Goal: Information Seeking & Learning: Learn about a topic

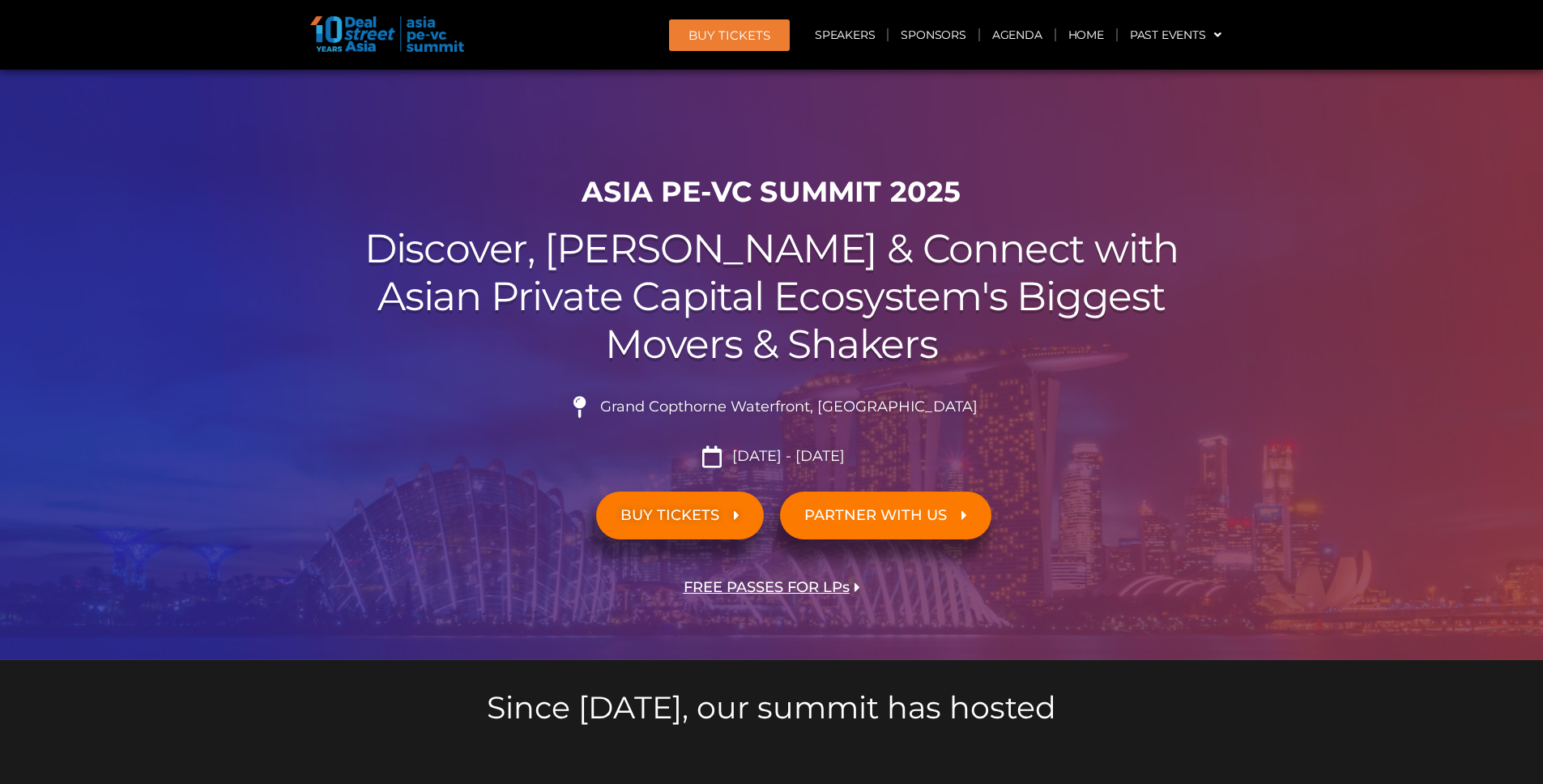
scroll to position [803, 0]
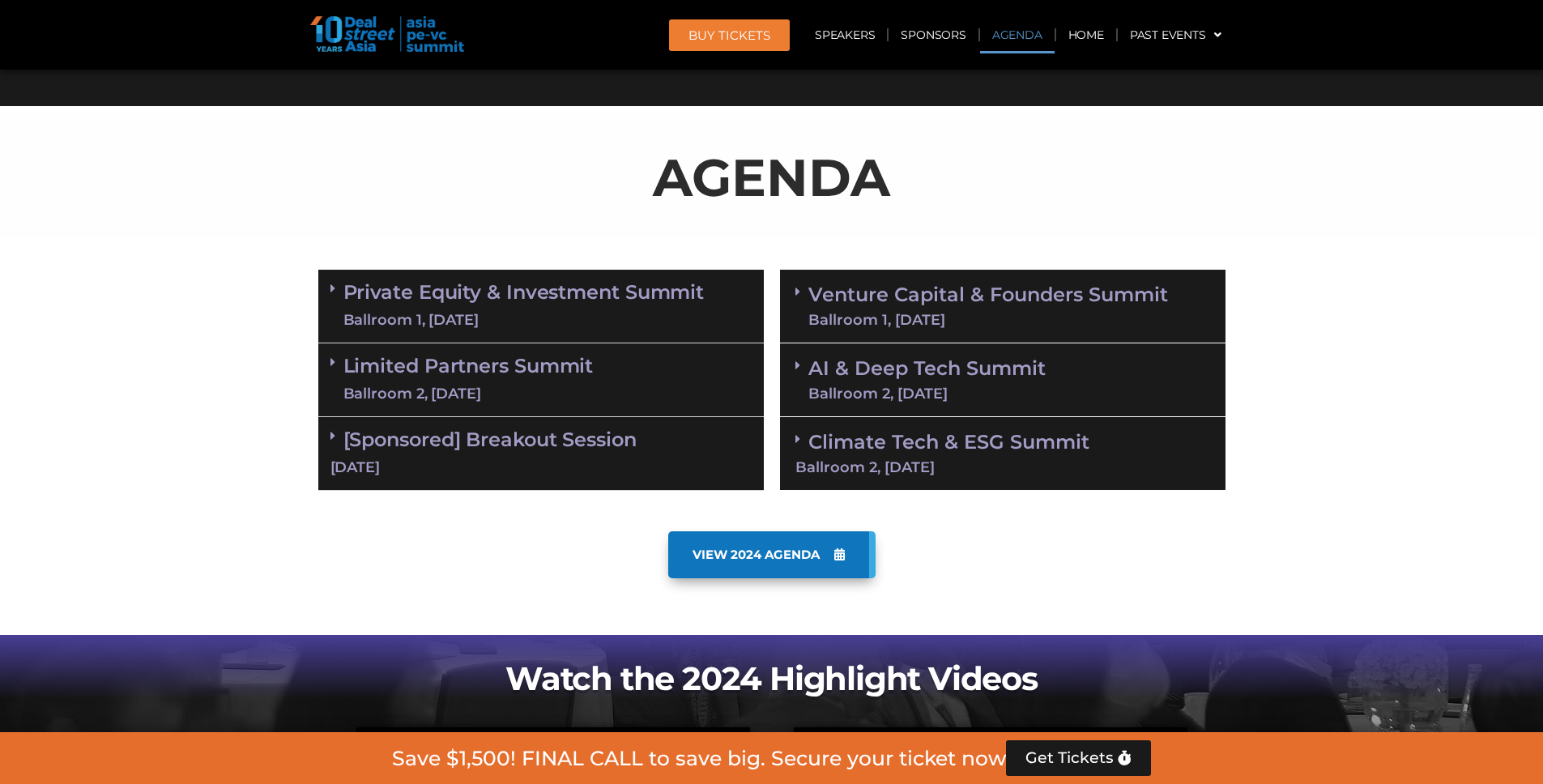
click at [610, 318] on div "Ballroom 1, [DATE]" at bounding box center [524, 320] width 362 height 21
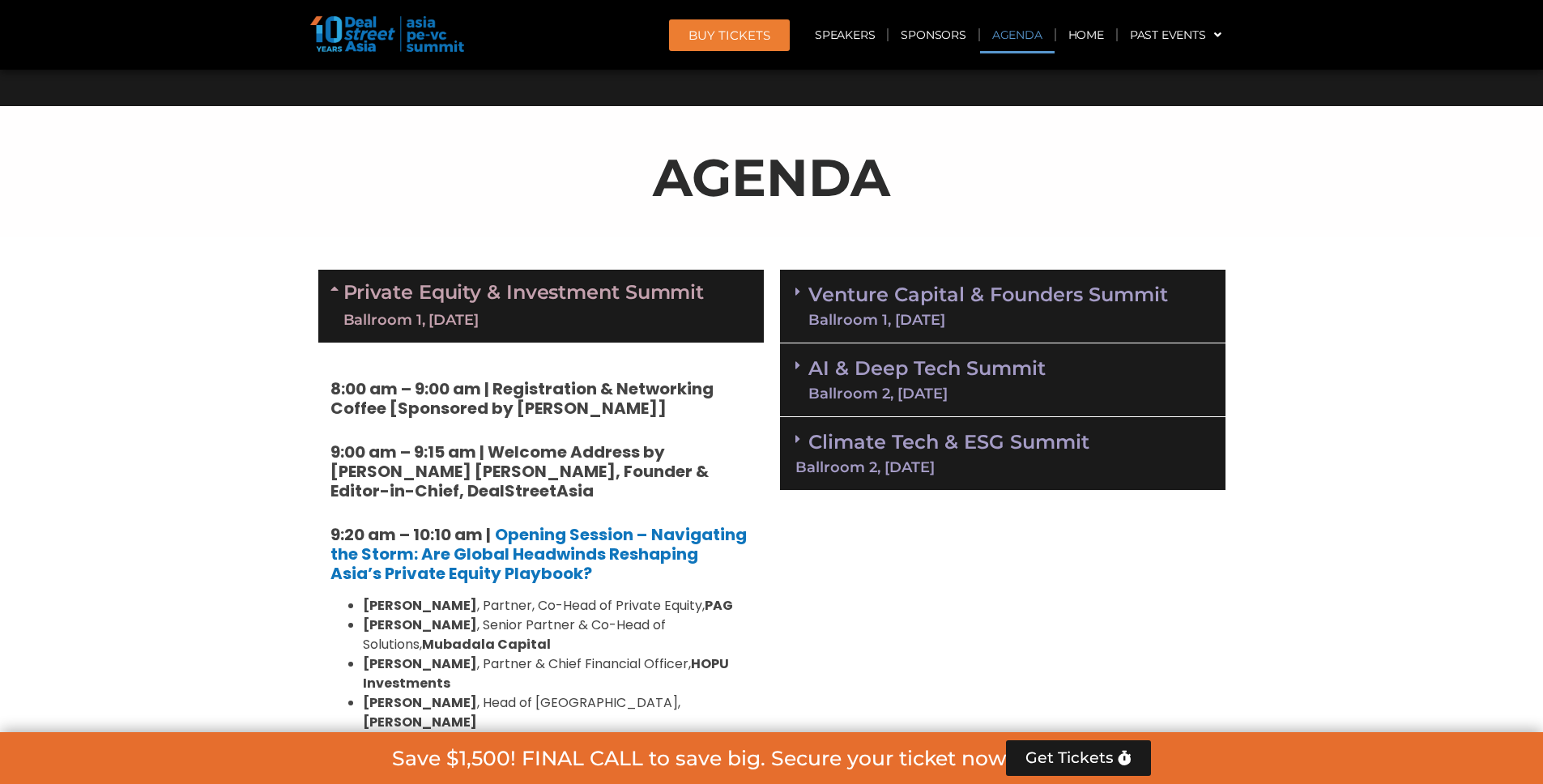
click at [610, 318] on div "Ballroom 1, [DATE]" at bounding box center [524, 320] width 362 height 21
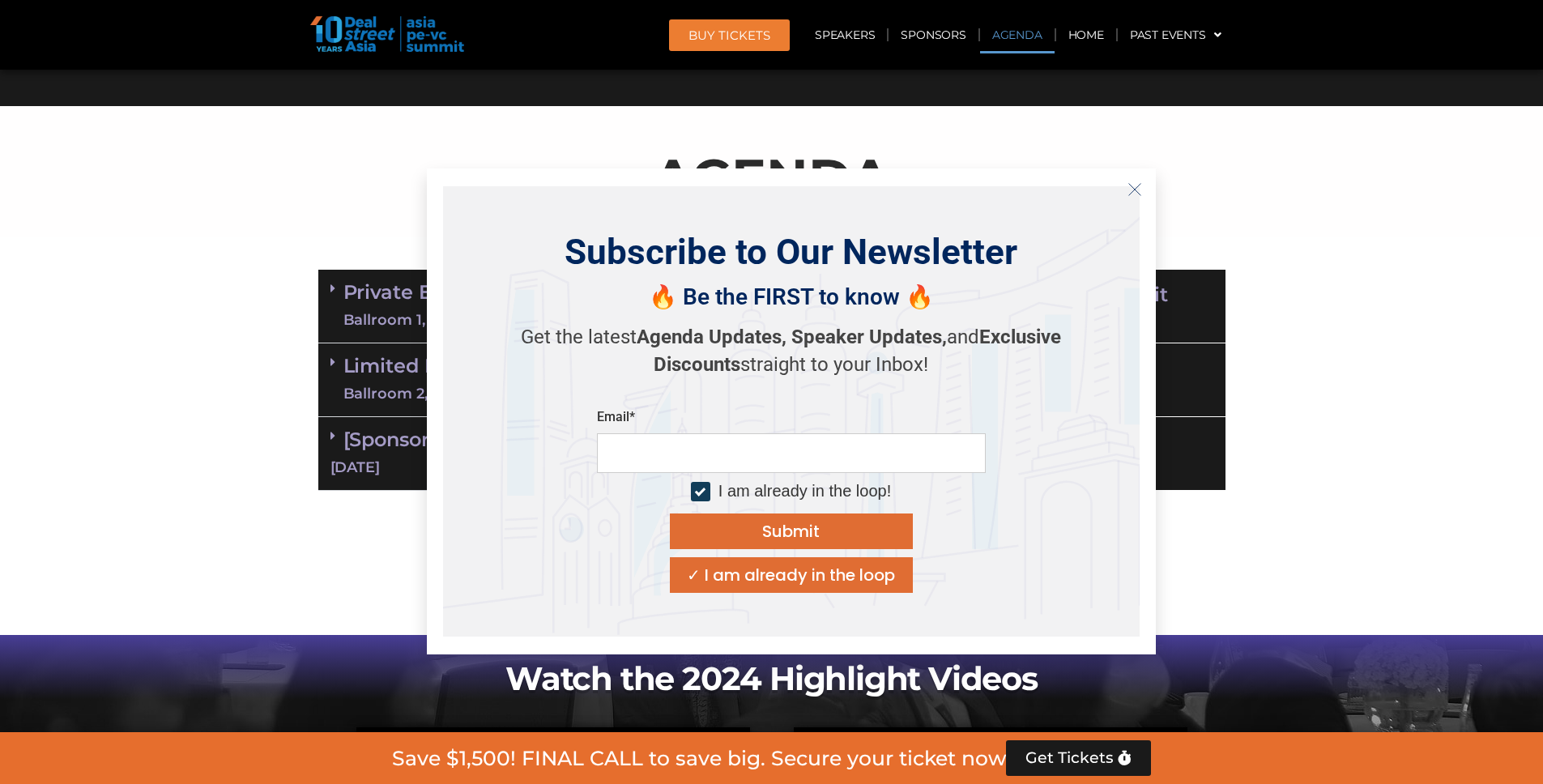
click at [1136, 196] on icon "Close" at bounding box center [1135, 189] width 15 height 15
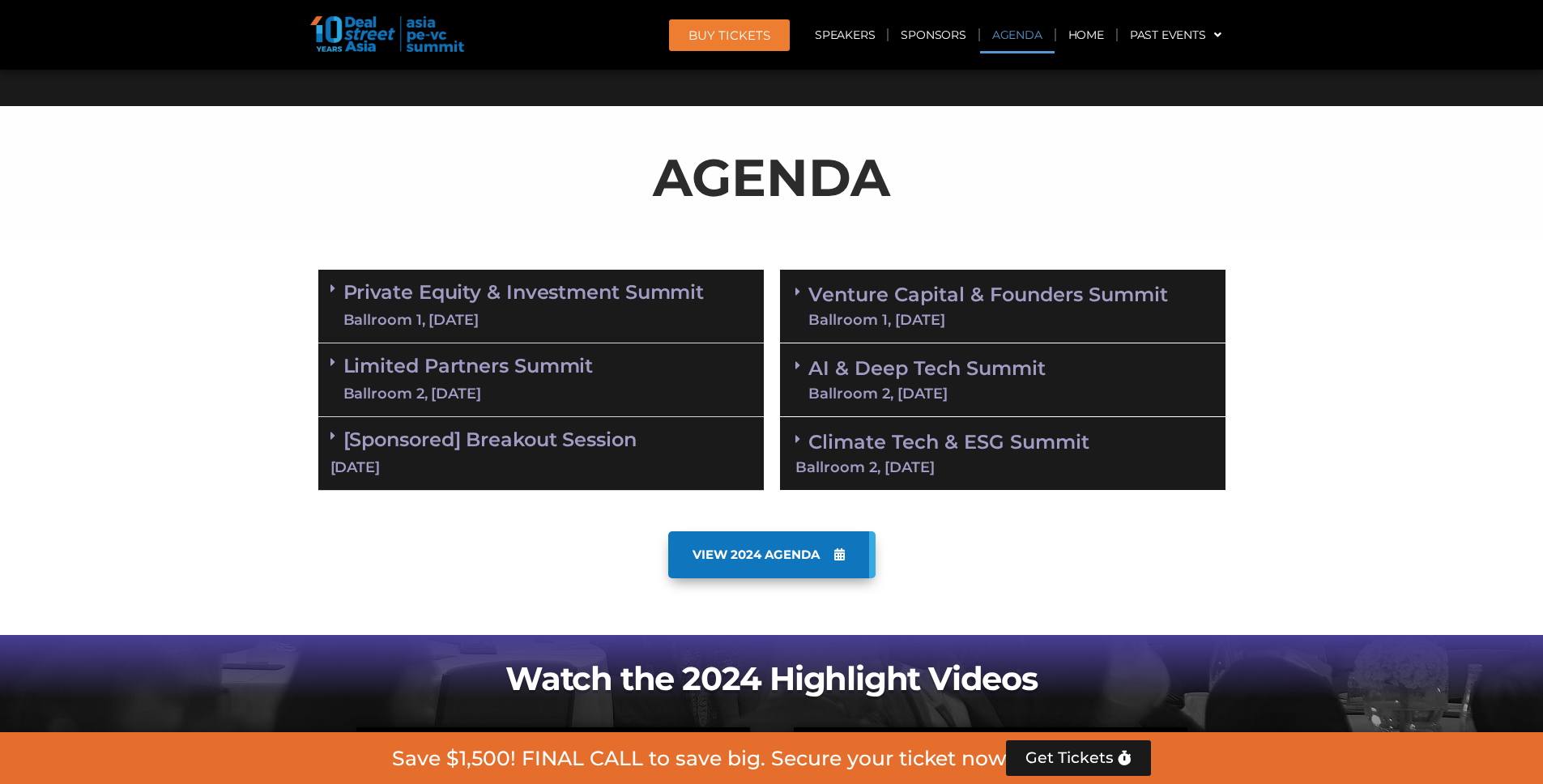
click at [951, 313] on div "Ballroom 1, [DATE]" at bounding box center [988, 319] width 360 height 15
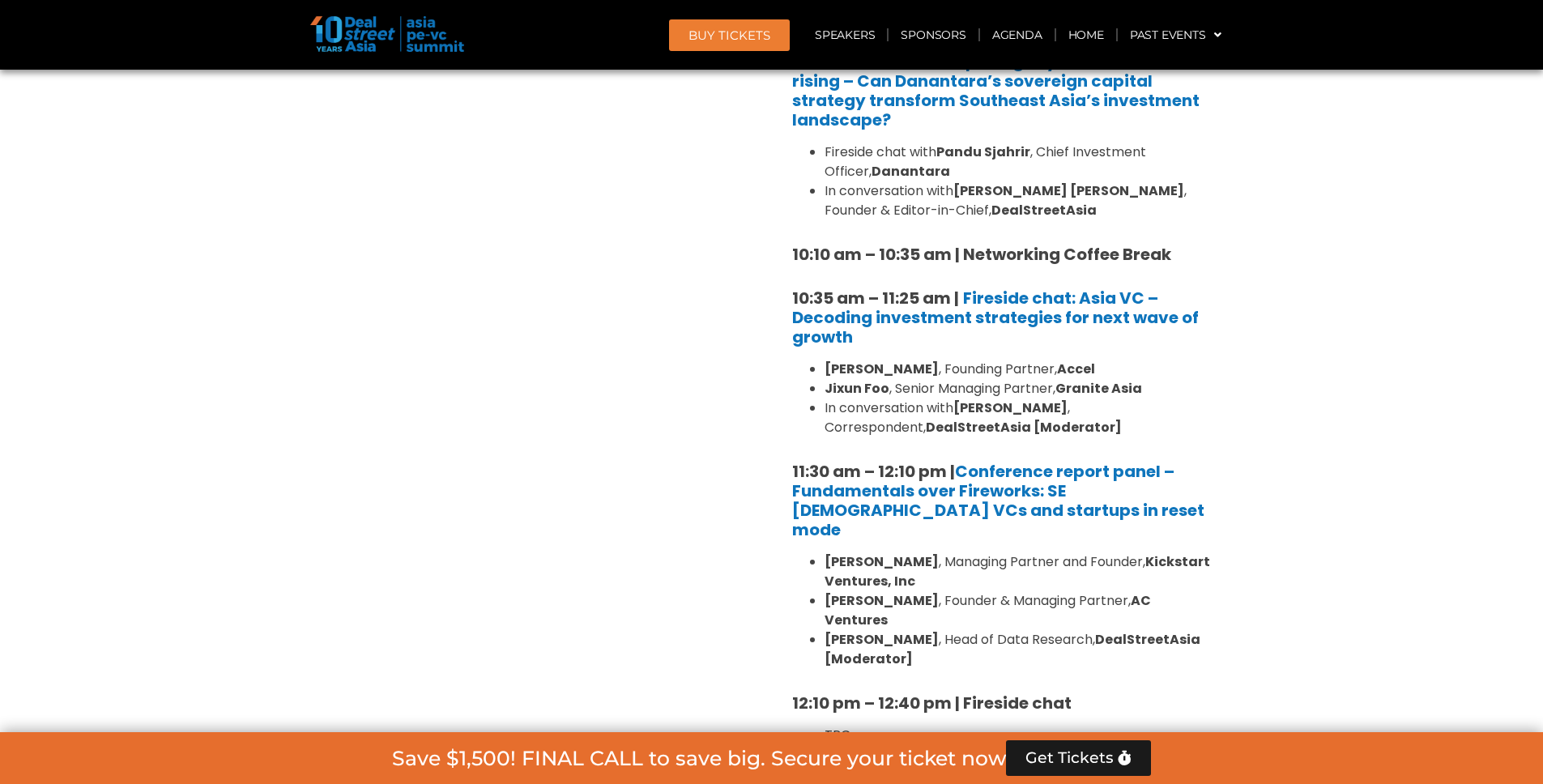
scroll to position [1368, 0]
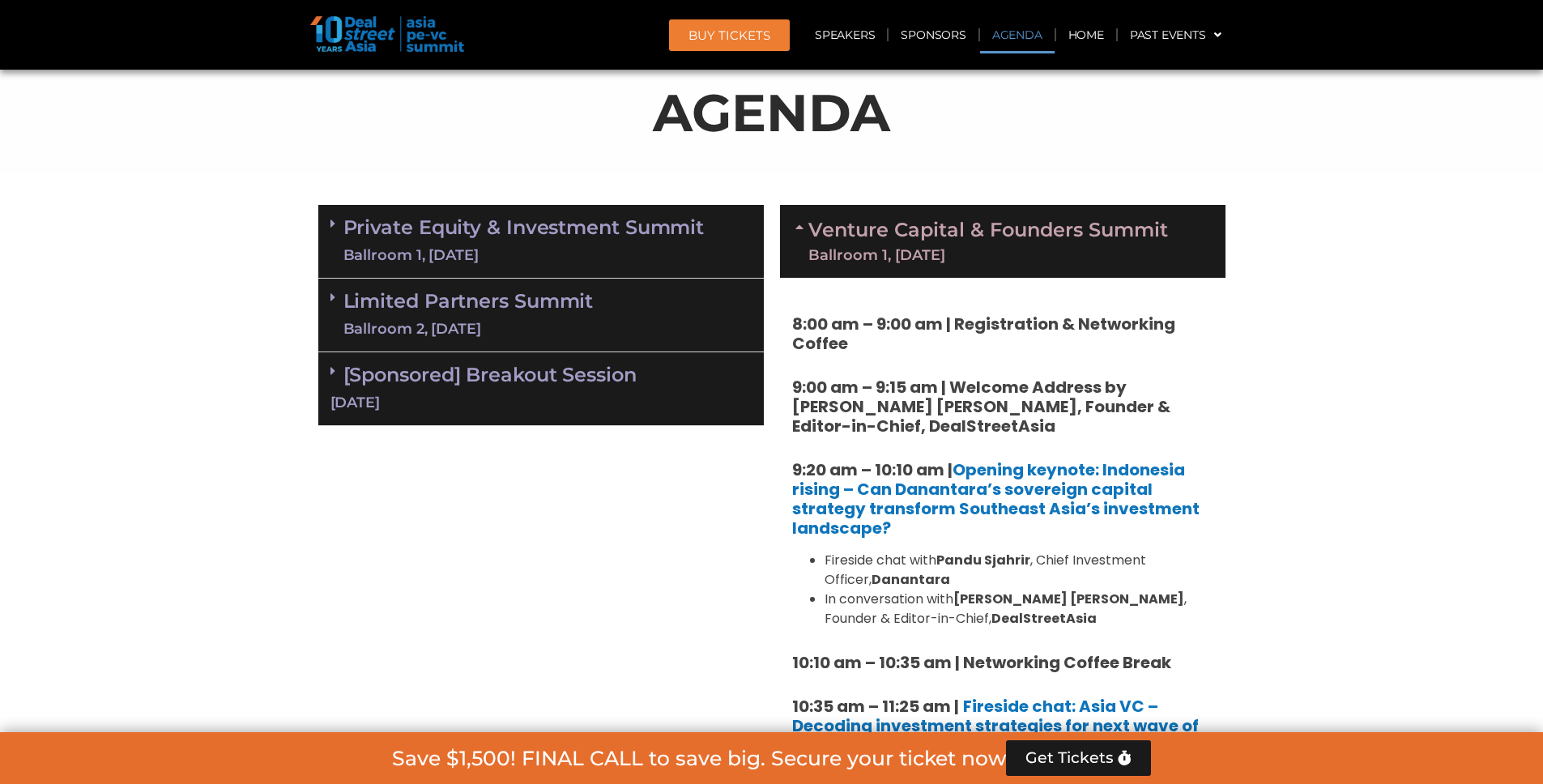
click at [965, 269] on div "Venture Capital & Founders​ Summit Ballroom 1, [DATE]" at bounding box center [1003, 241] width 446 height 73
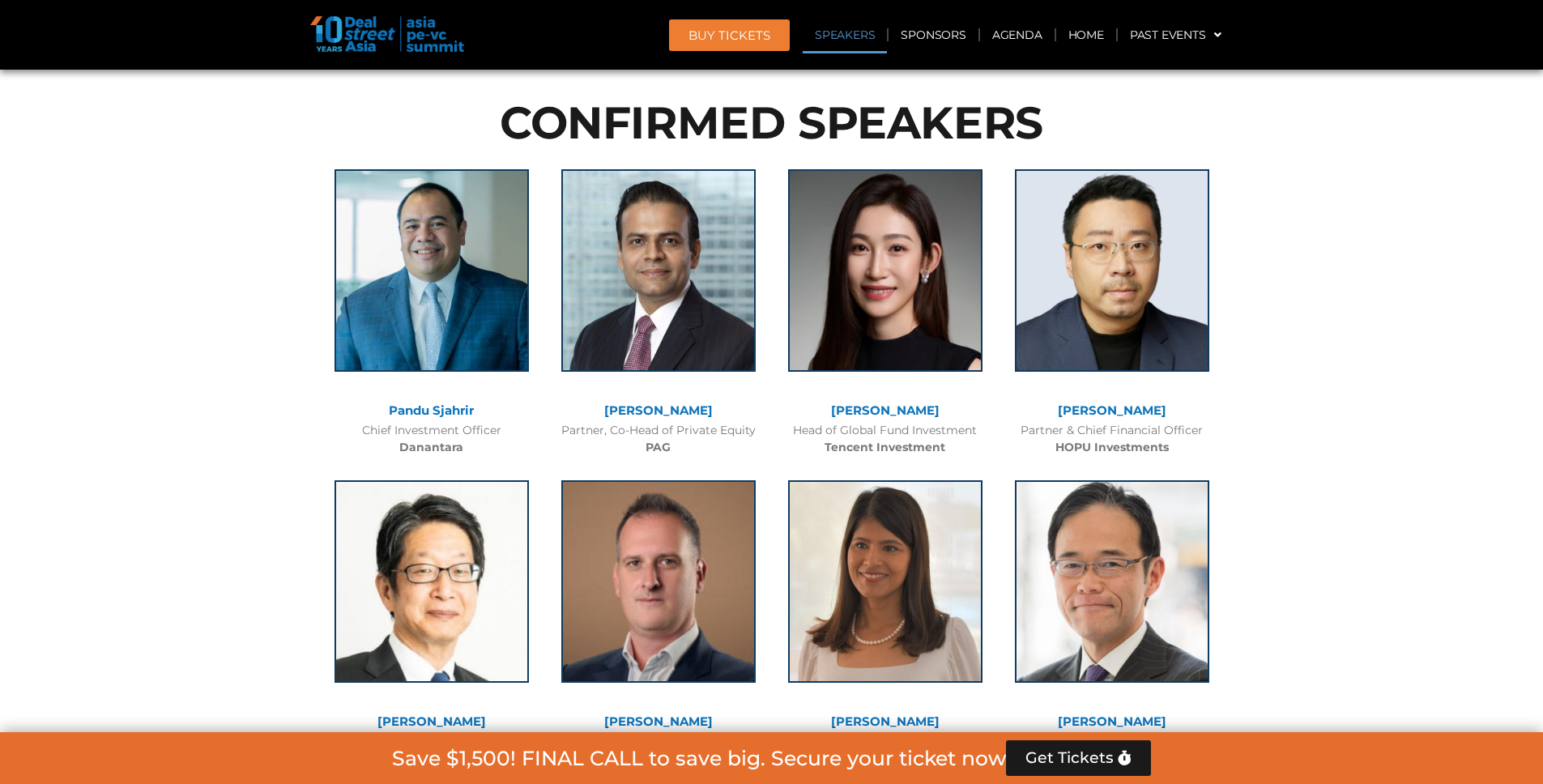
scroll to position [1801, 0]
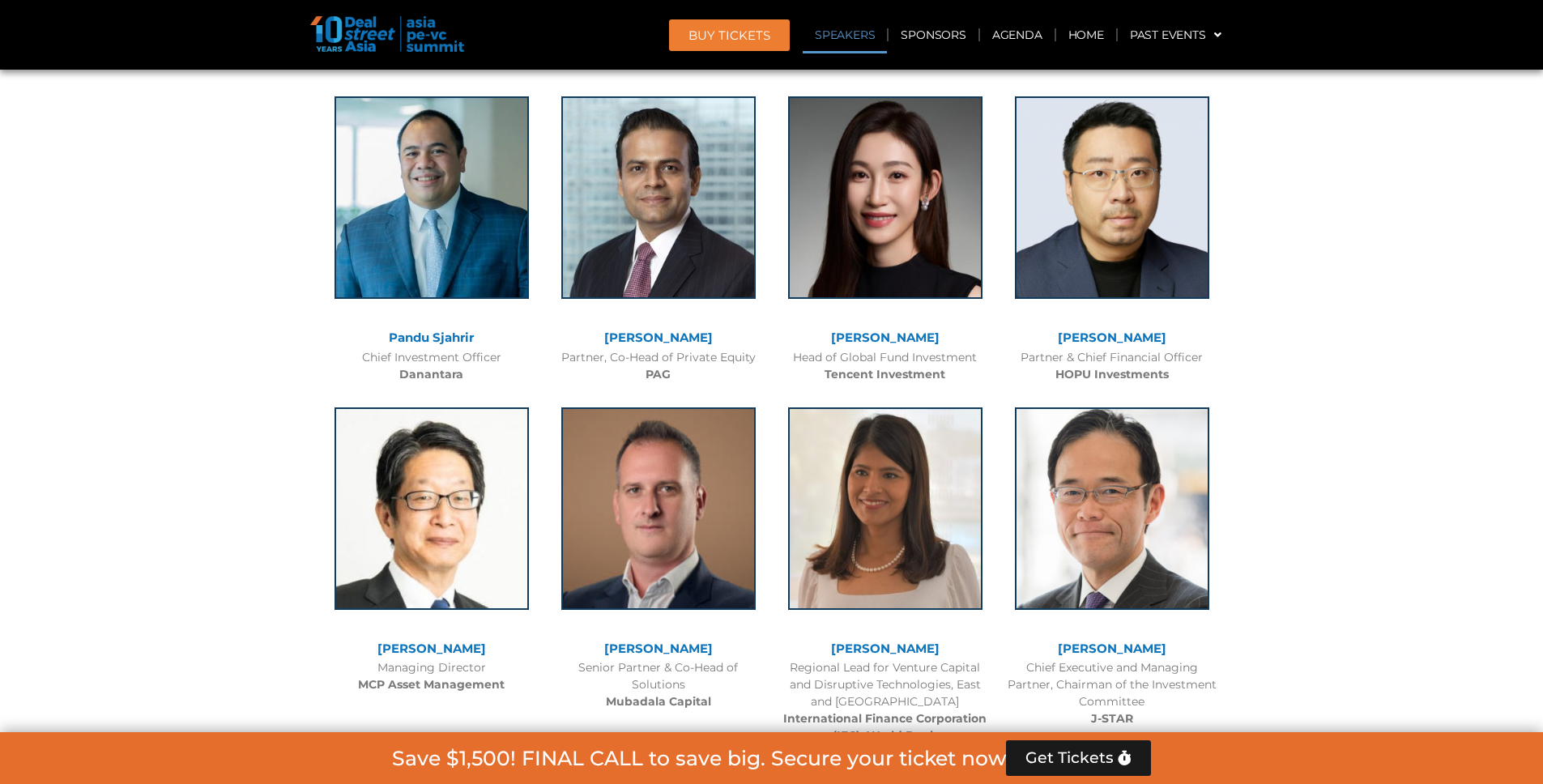
click at [443, 373] on b "Danantara" at bounding box center [431, 373] width 64 height 15
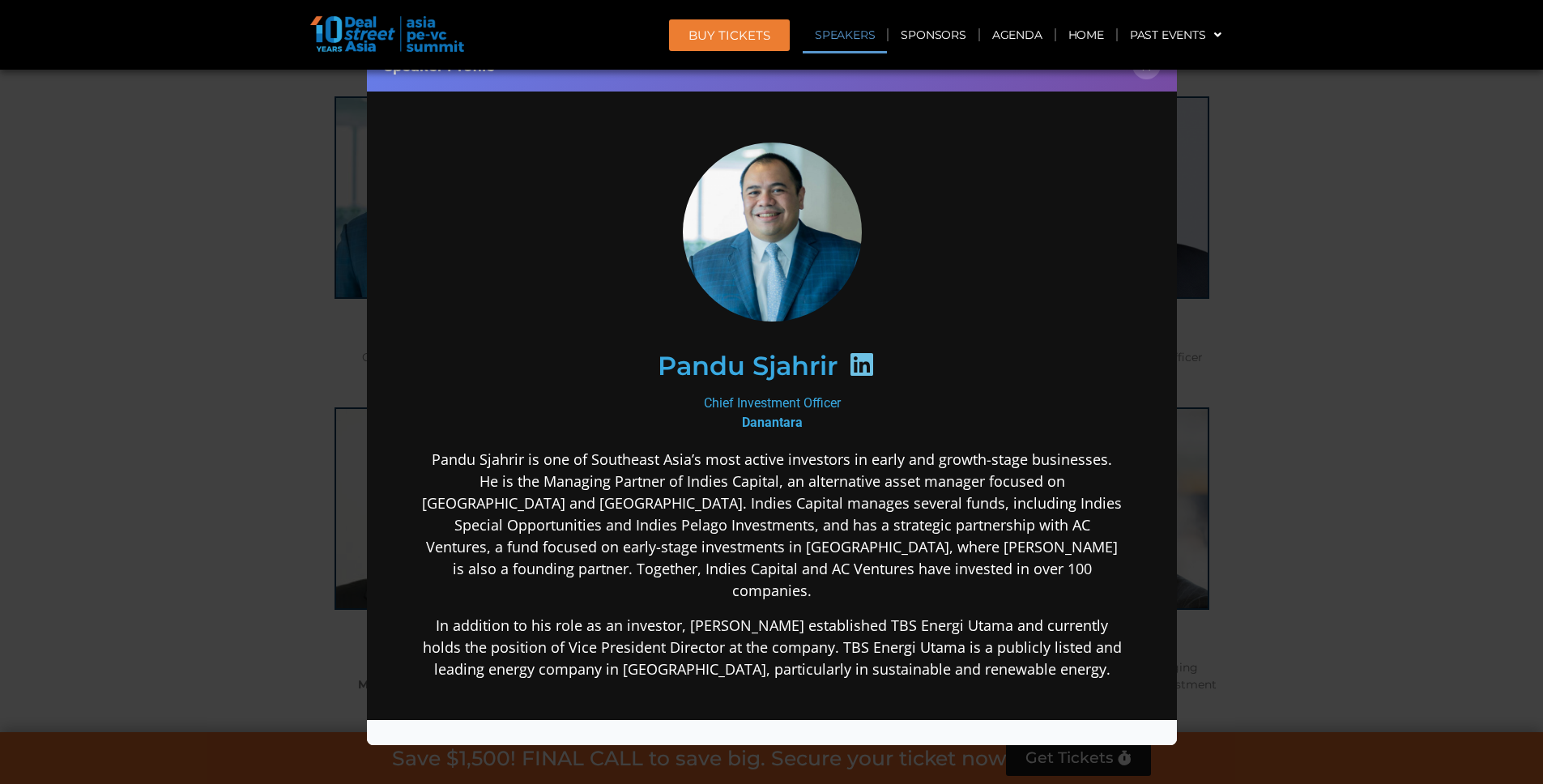
scroll to position [0, 0]
click at [748, 417] on b "Danantara" at bounding box center [772, 423] width 61 height 15
copy b "Danantara"
click at [1307, 152] on div "Speaker Profile ×" at bounding box center [772, 392] width 1543 height 784
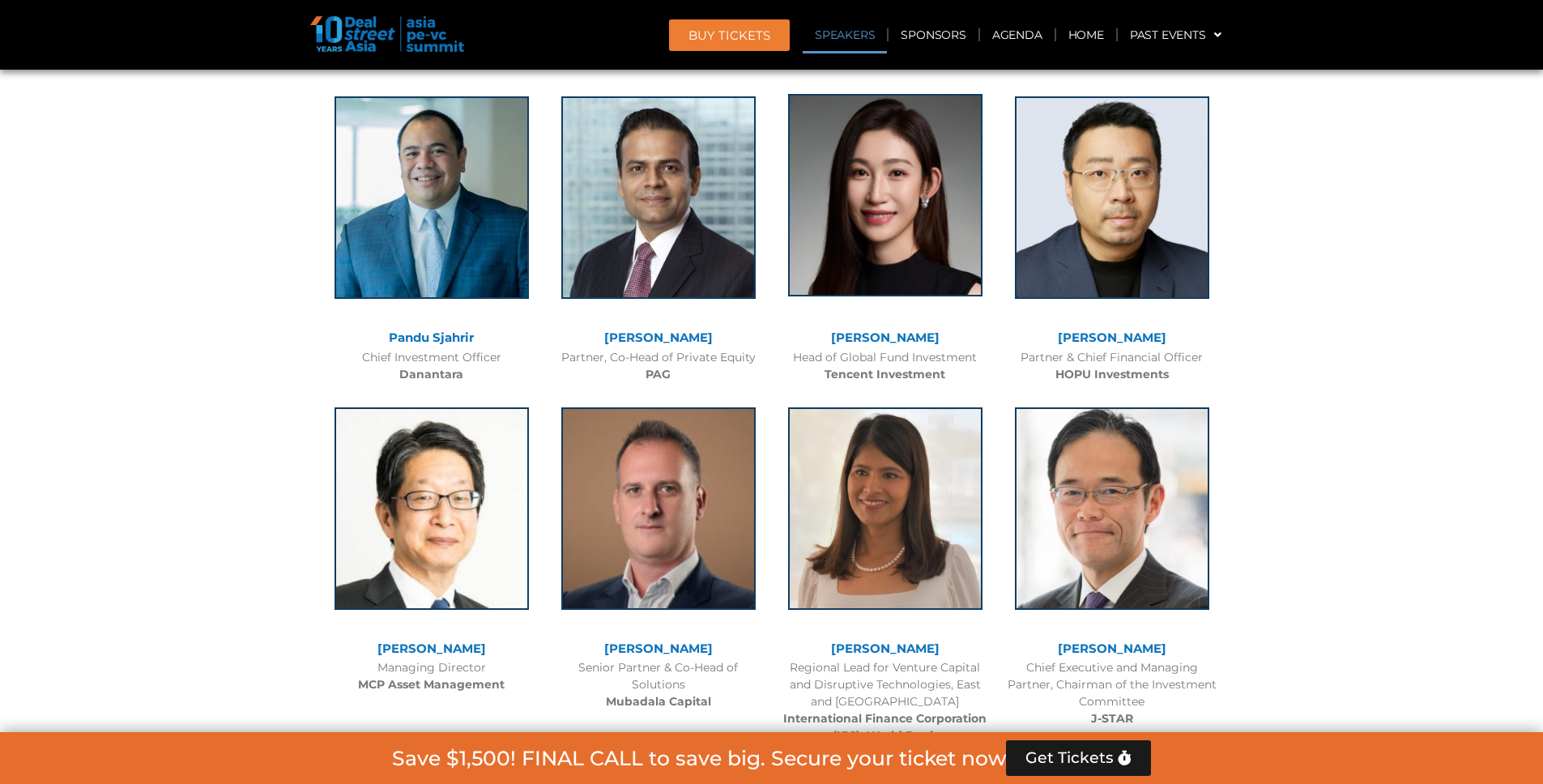
click at [858, 241] on img at bounding box center [886, 194] width 195 height 202
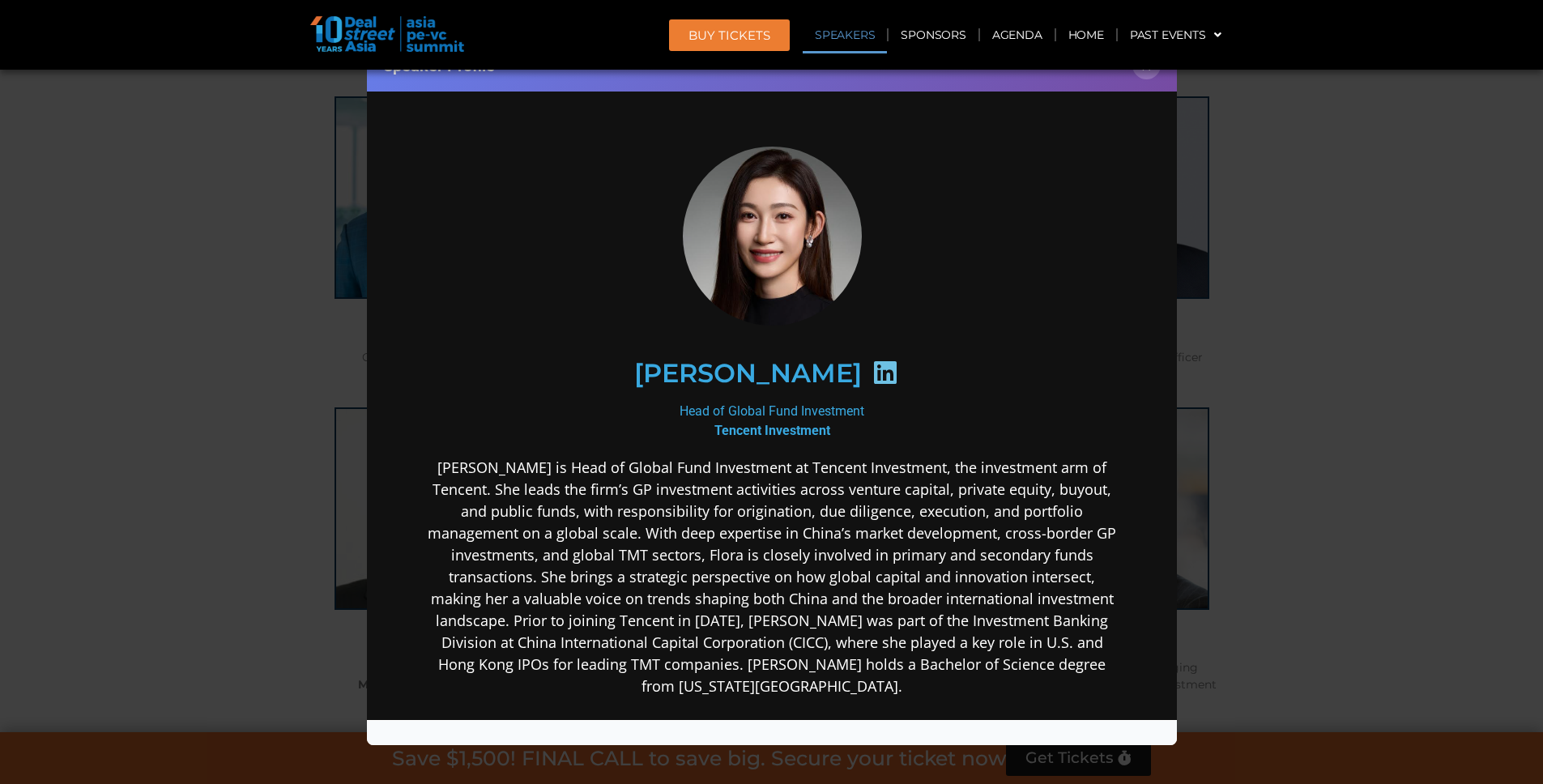
click at [1476, 352] on div "Speaker Profile ×" at bounding box center [772, 392] width 1543 height 784
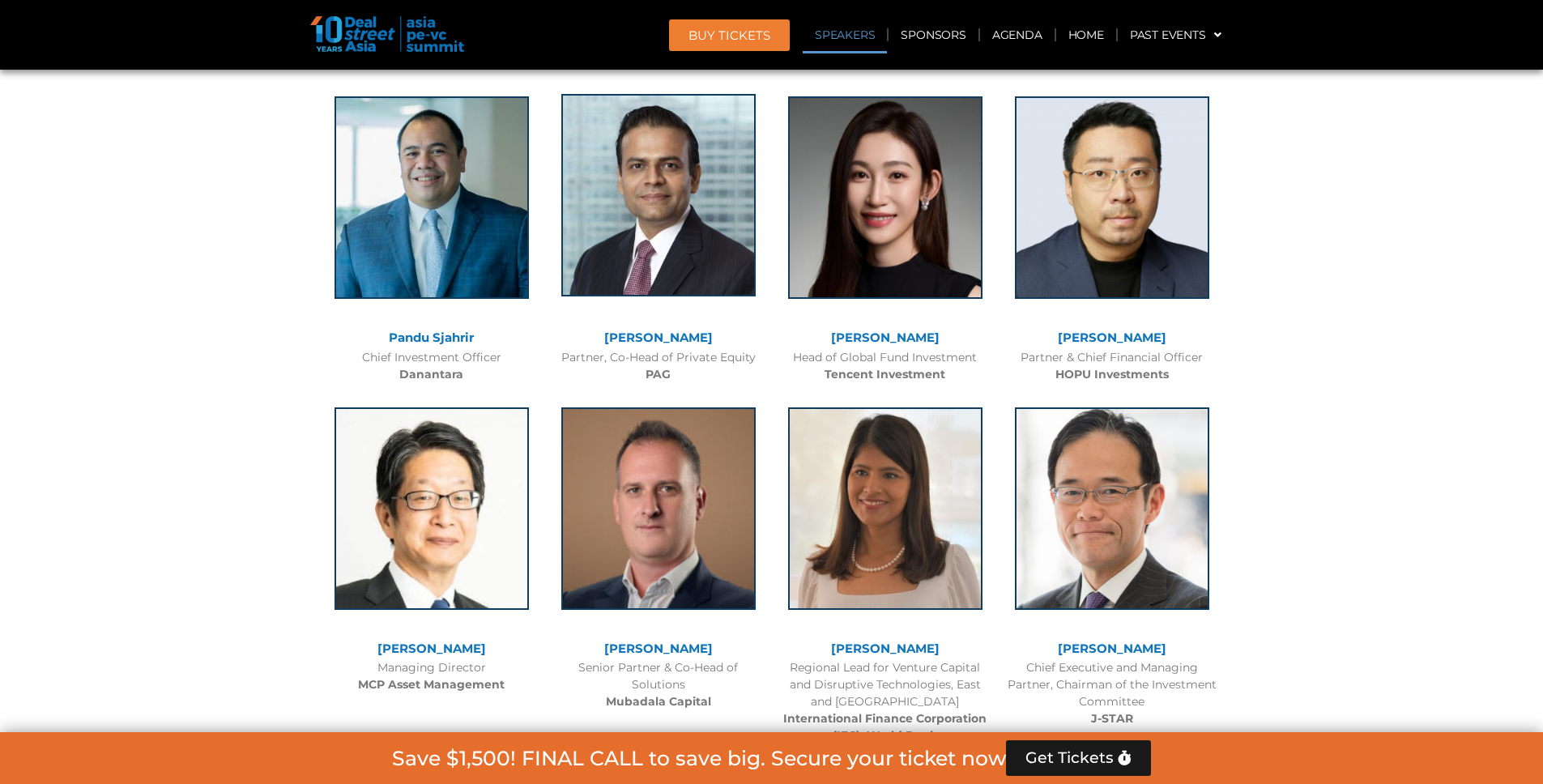
click at [725, 209] on img at bounding box center [659, 194] width 195 height 202
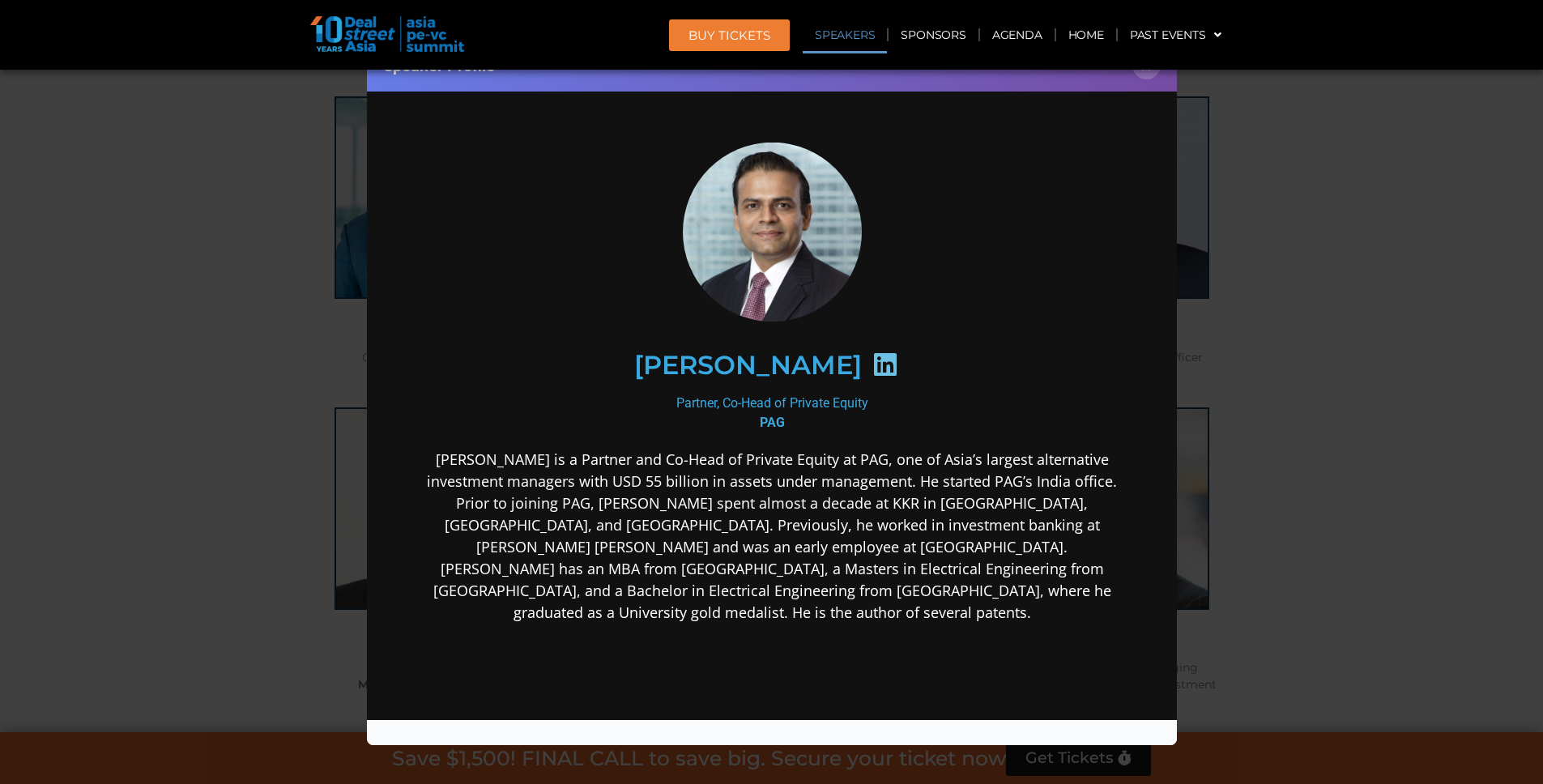
click at [1283, 229] on div "Speaker Profile ×" at bounding box center [772, 392] width 1543 height 784
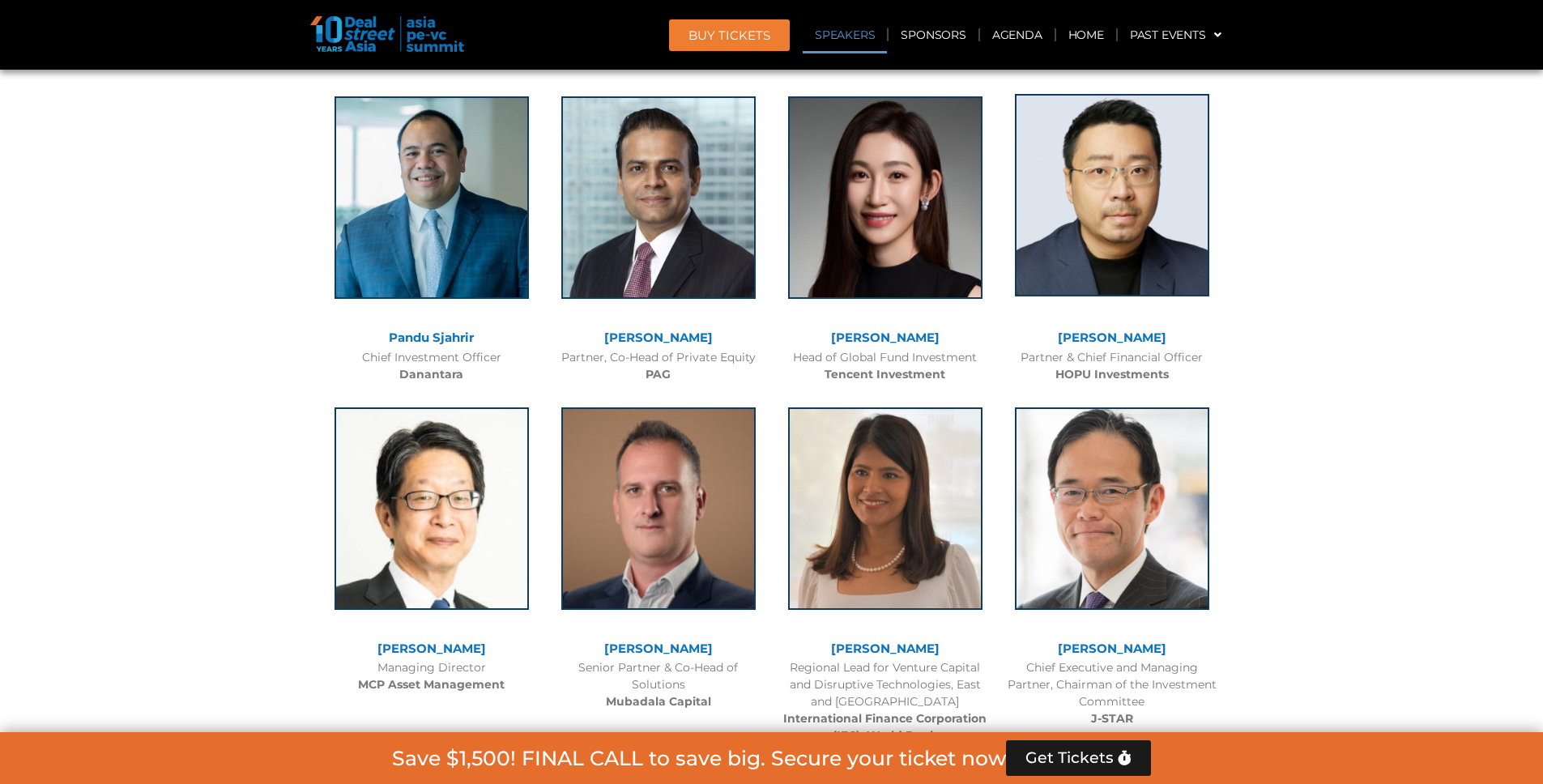
click at [1138, 214] on img at bounding box center [1112, 194] width 195 height 202
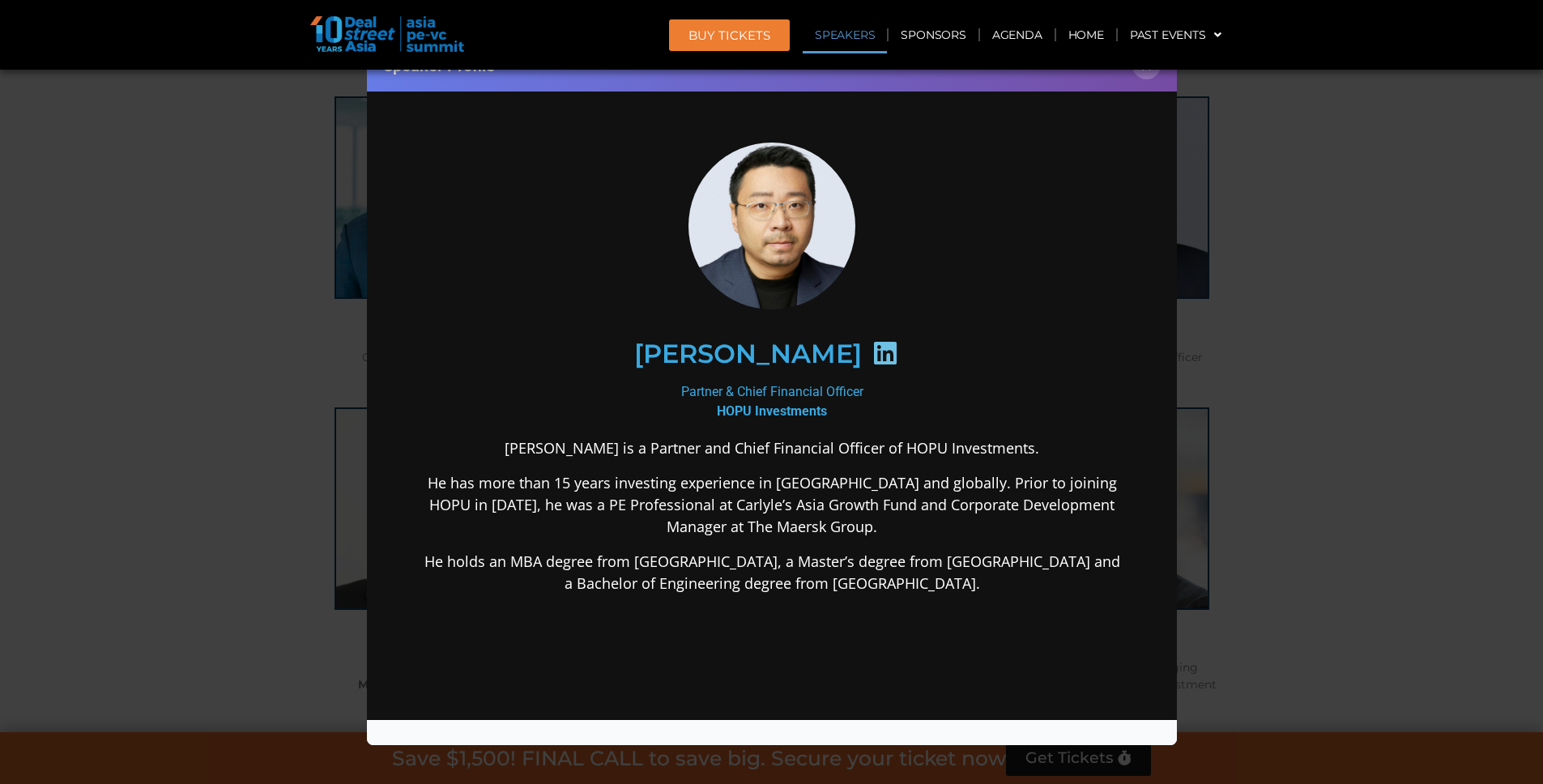
click at [1250, 217] on div "Speaker Profile ×" at bounding box center [772, 392] width 1543 height 784
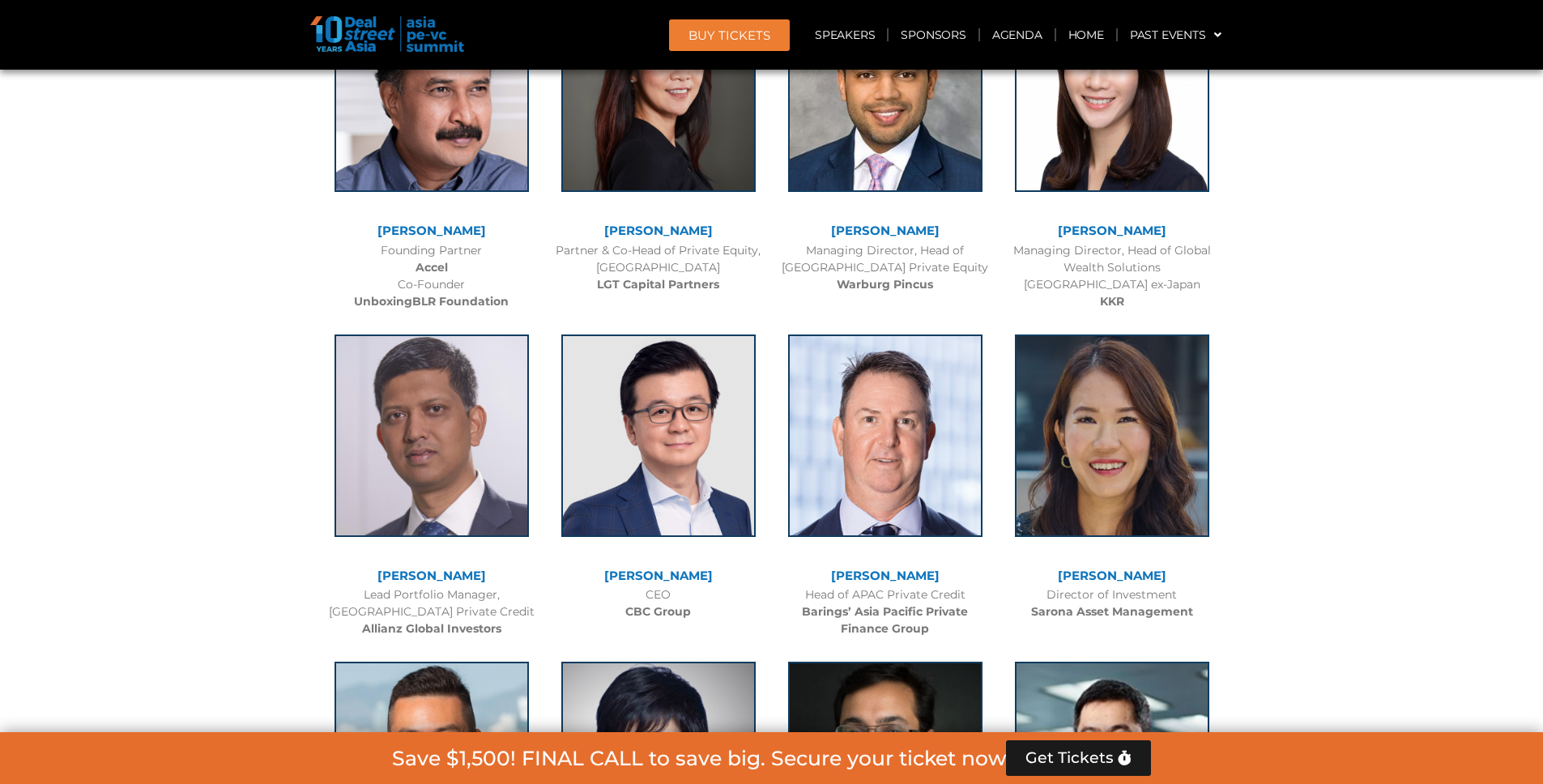
scroll to position [2584, 0]
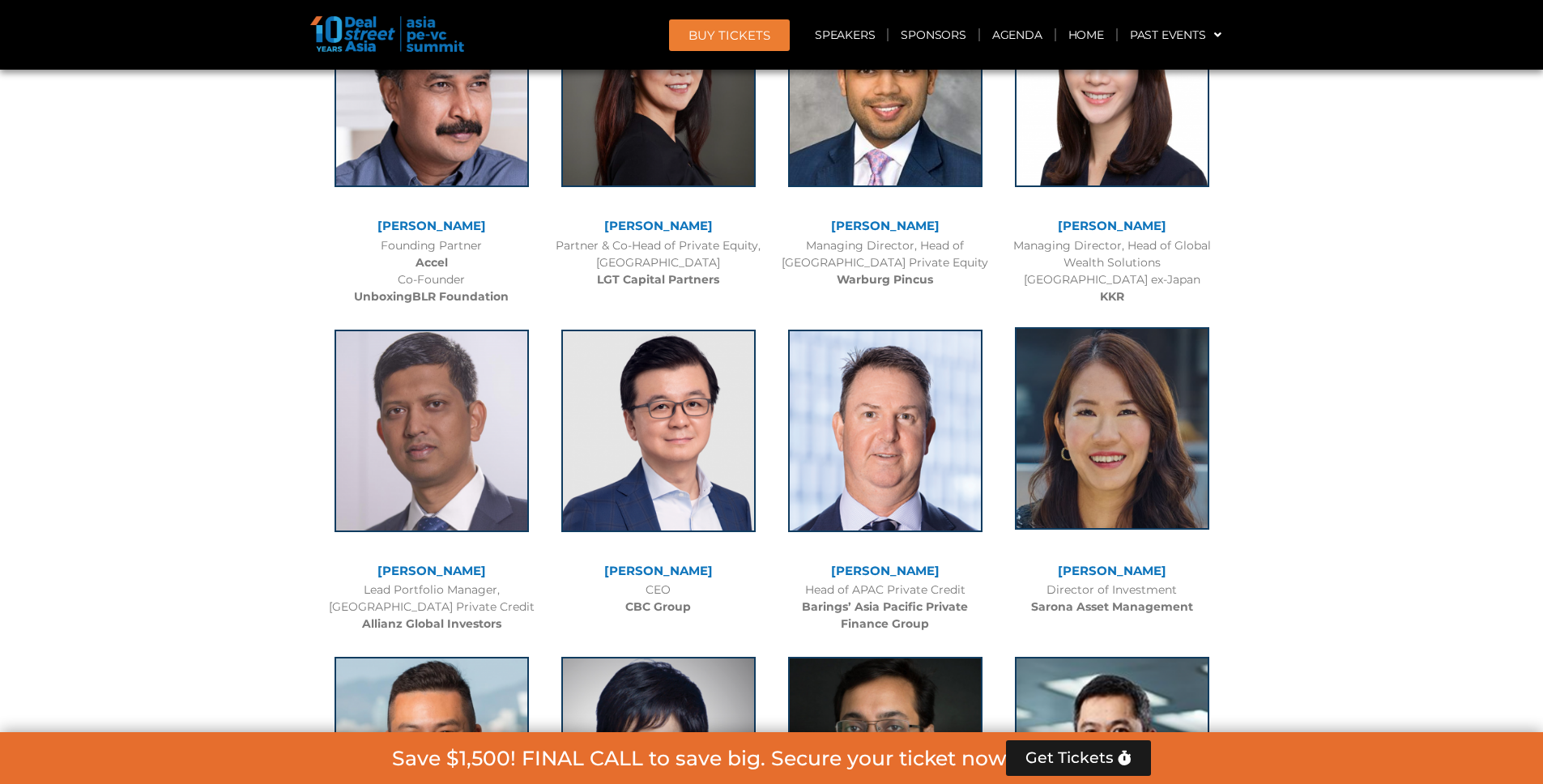
click at [1165, 421] on img at bounding box center [1112, 428] width 195 height 202
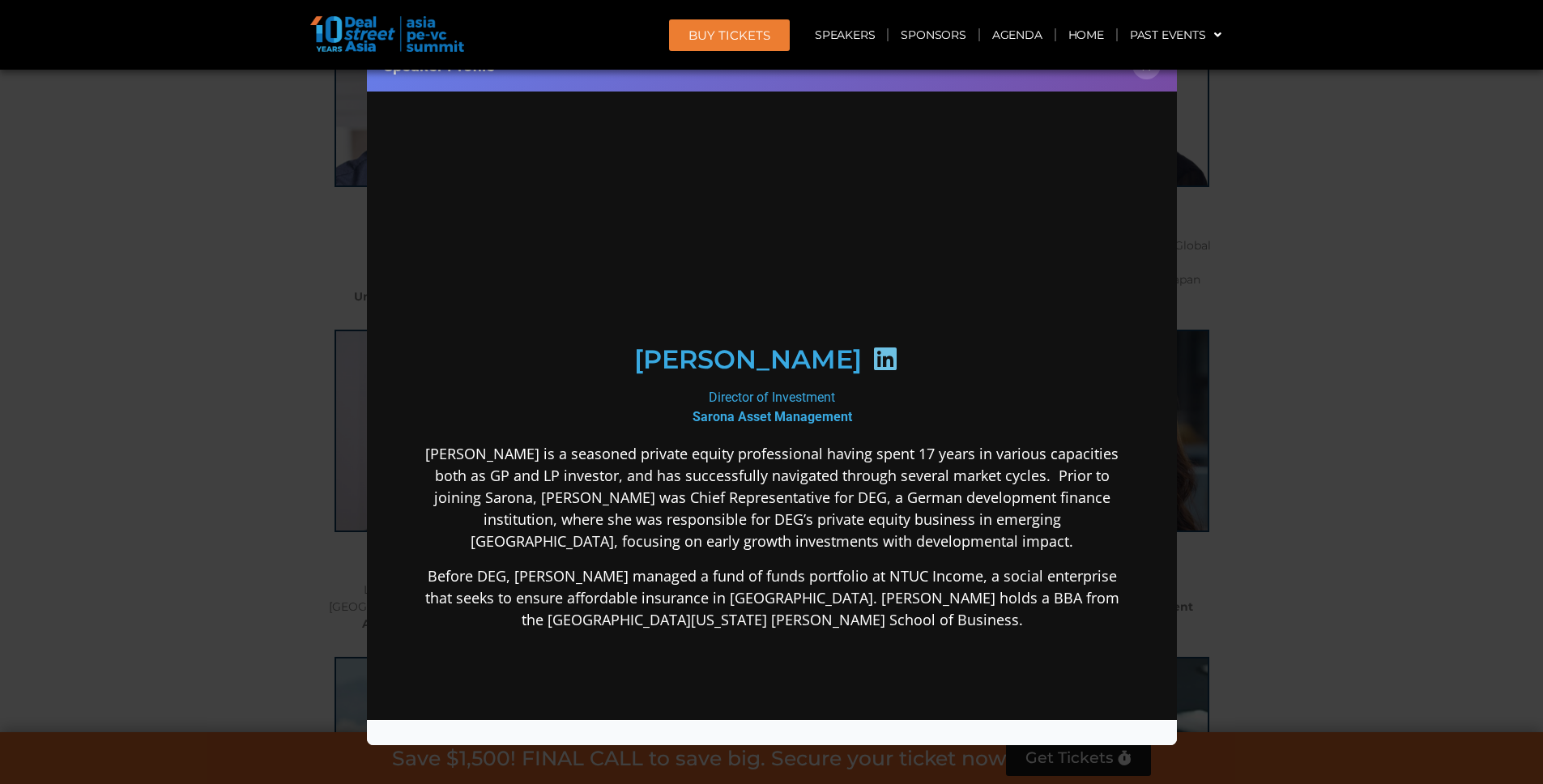
scroll to position [0, 0]
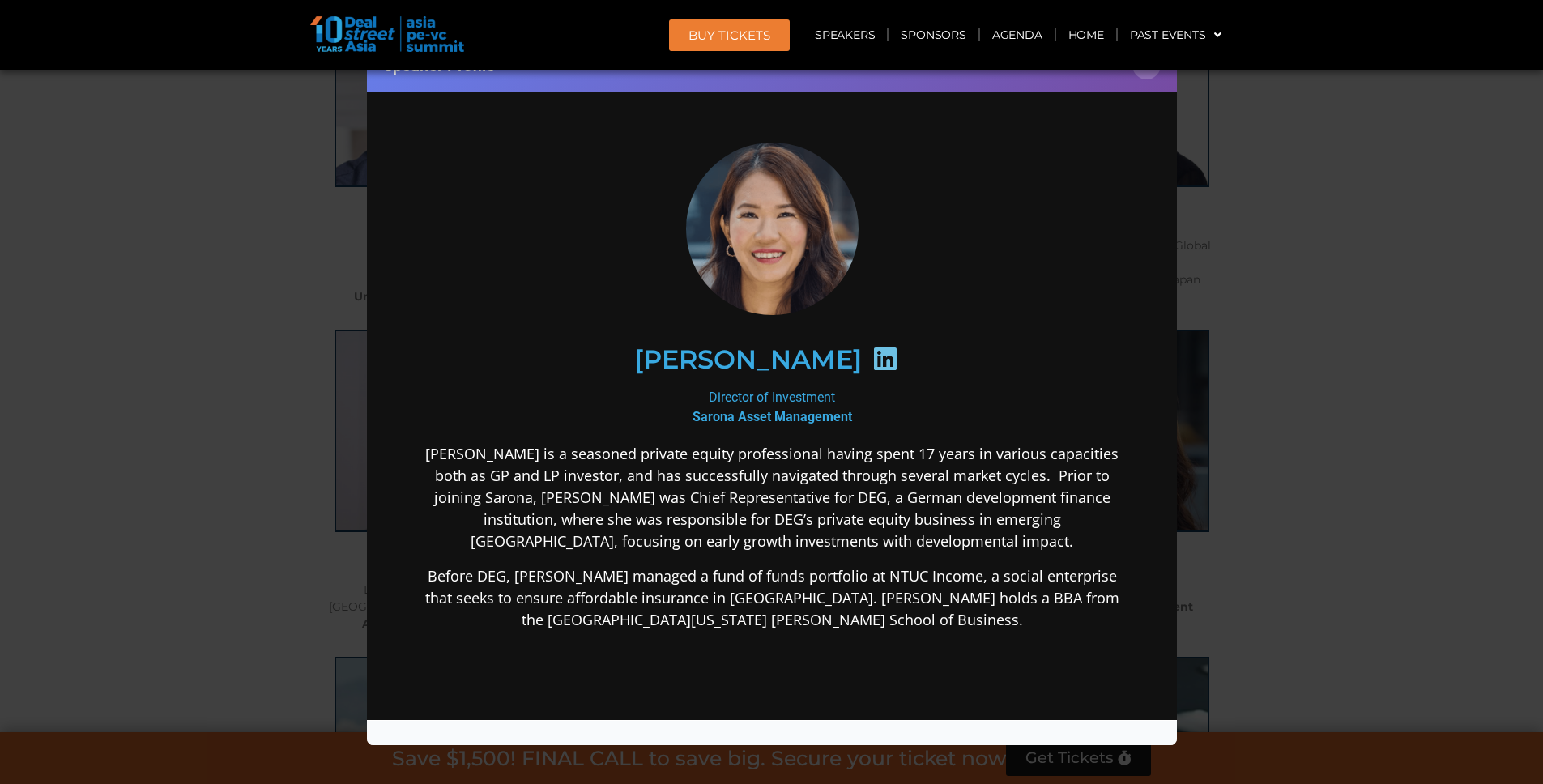
click at [790, 241] on img at bounding box center [772, 229] width 179 height 172
click at [1324, 272] on div "Speaker Profile ×" at bounding box center [772, 392] width 1543 height 784
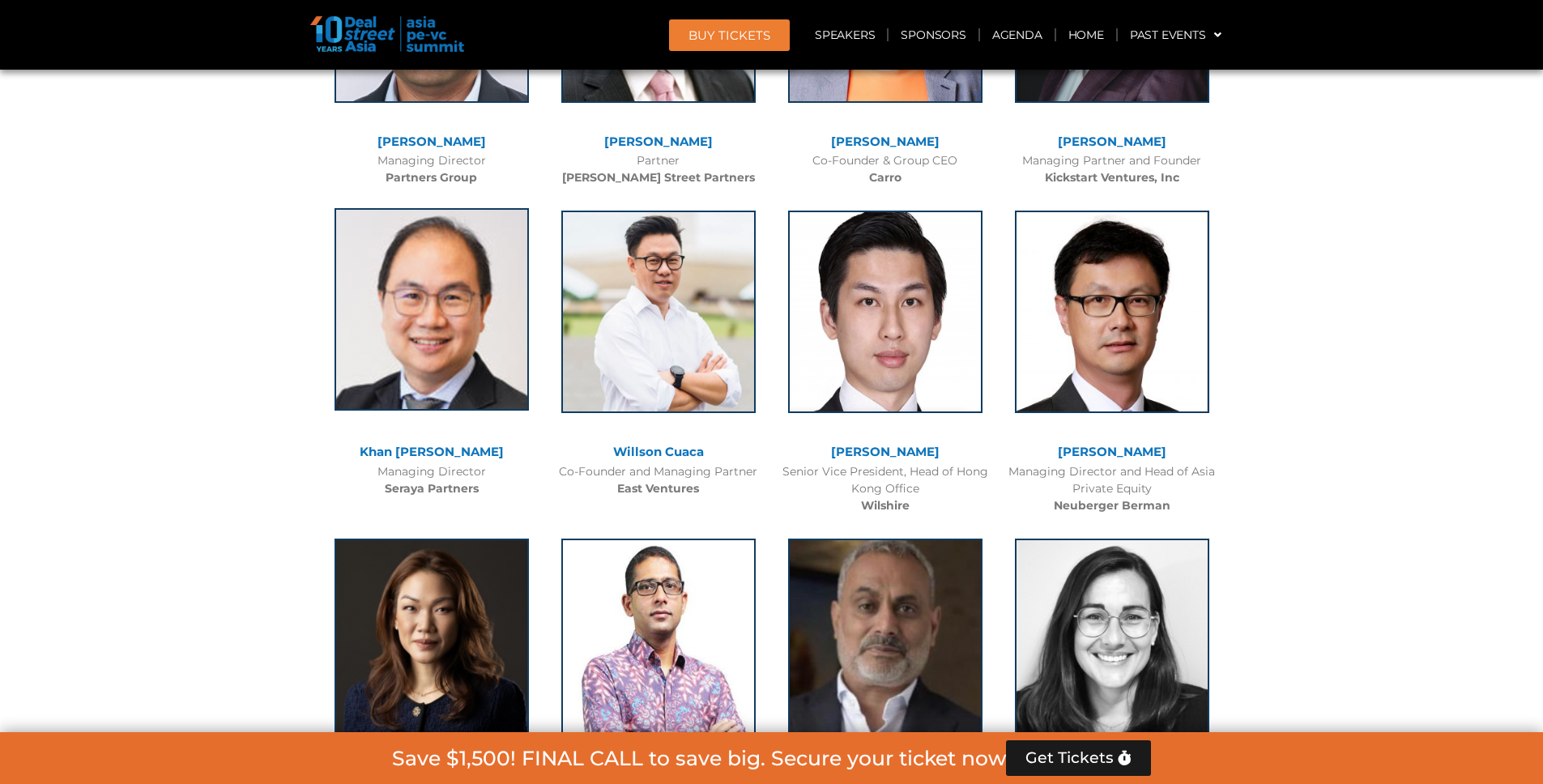
scroll to position [3873, 0]
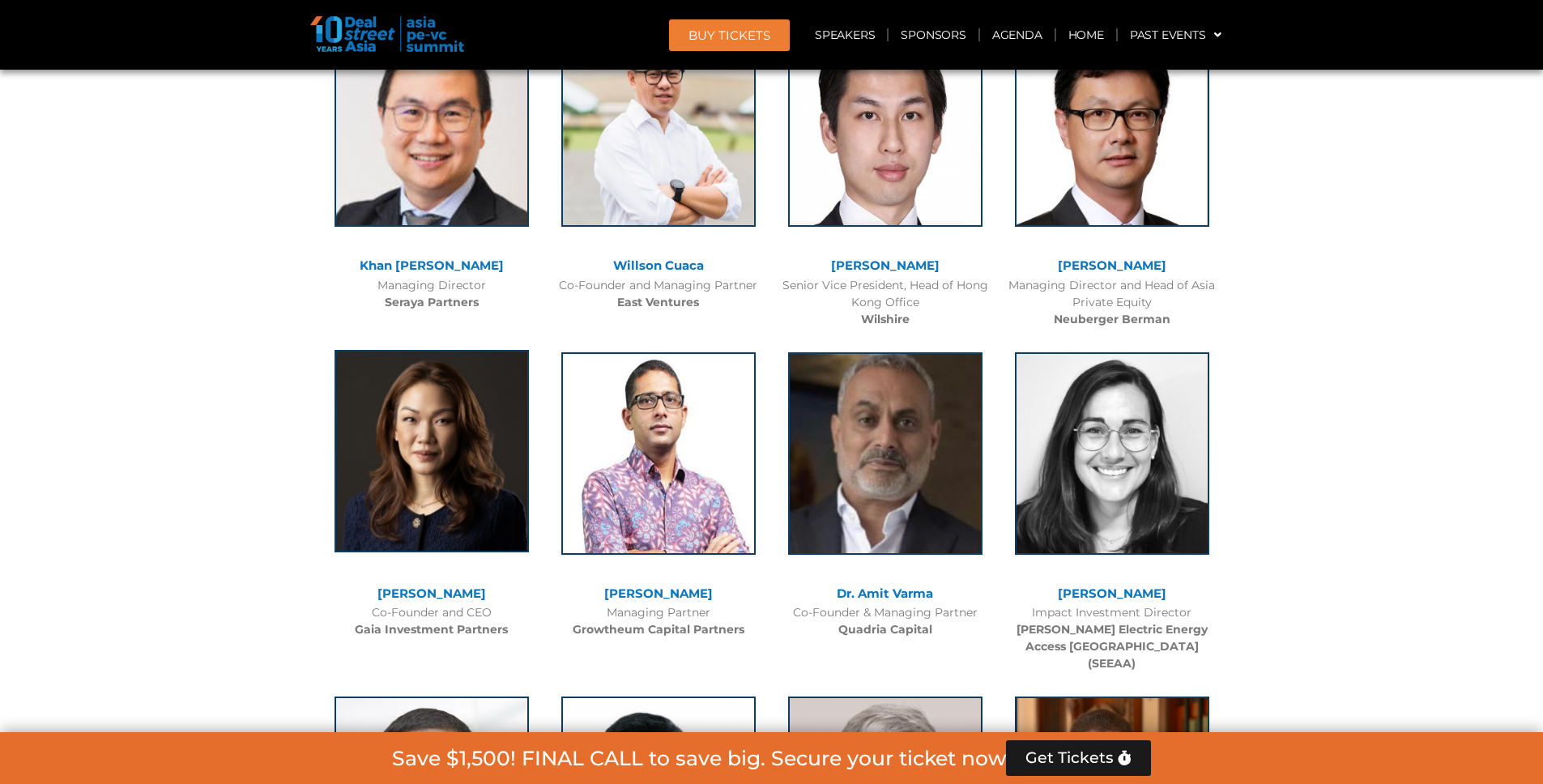
click at [481, 468] on img at bounding box center [432, 450] width 195 height 202
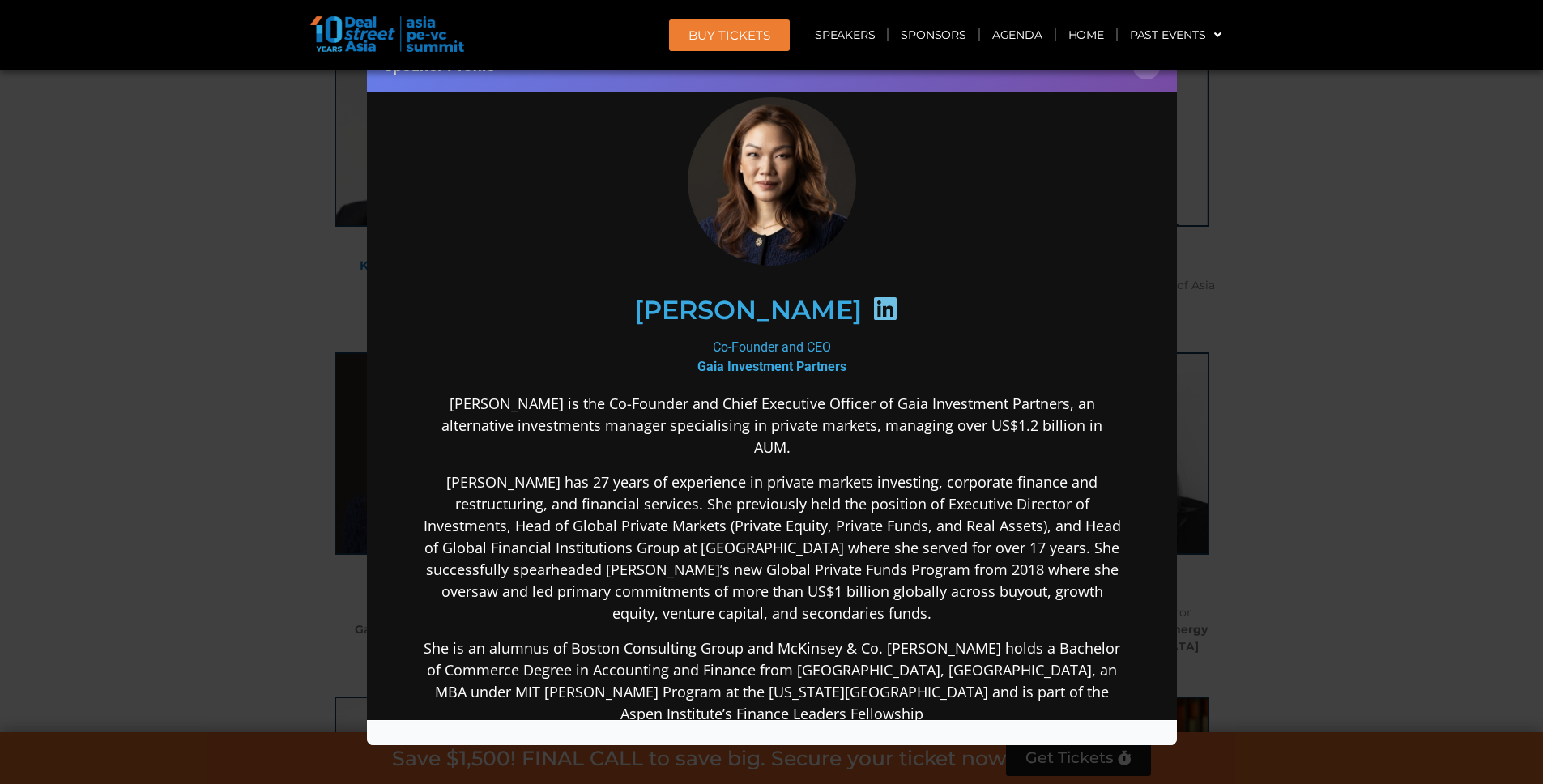
scroll to position [53, 0]
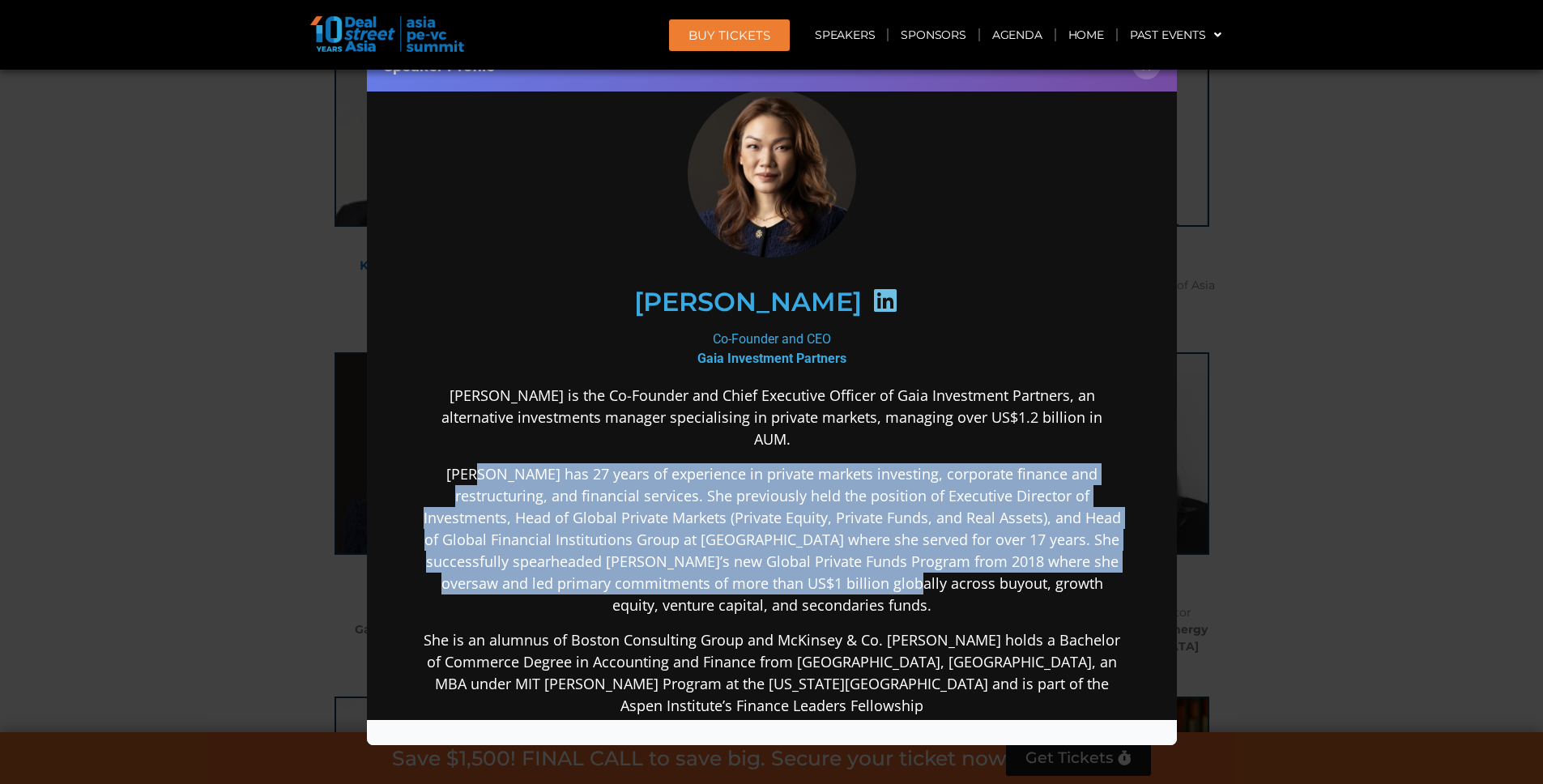
drag, startPoint x: 470, startPoint y: 459, endPoint x: 839, endPoint y: 565, distance: 383.9
click at [839, 565] on p "[PERSON_NAME] has 27 years of experience in private markets investing, corporat…" at bounding box center [771, 540] width 700 height 153
click at [840, 565] on p "[PERSON_NAME] has 27 years of experience in private markets investing, corporat…" at bounding box center [771, 540] width 700 height 153
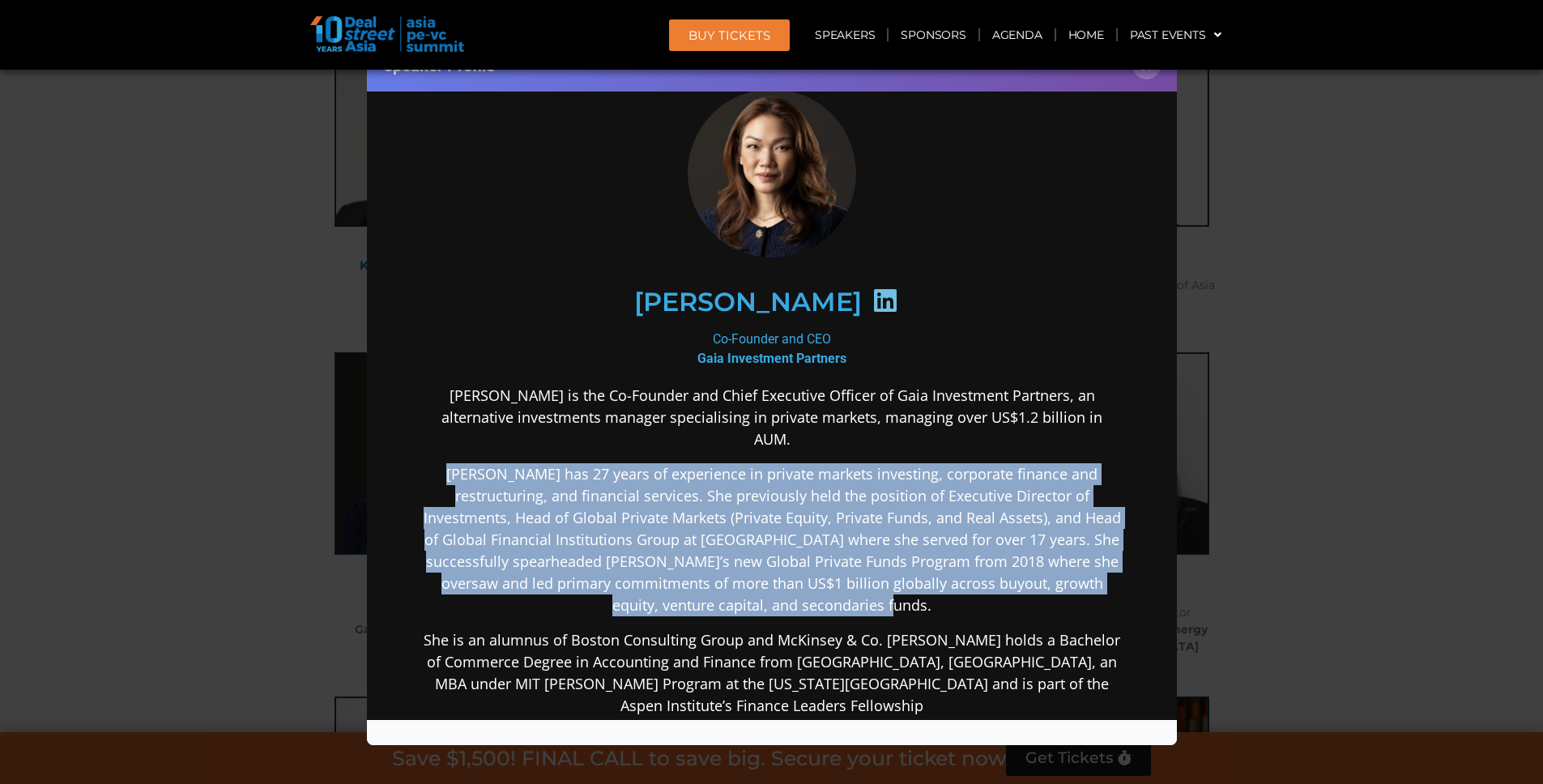
drag, startPoint x: 693, startPoint y: 529, endPoint x: 408, endPoint y: 447, distance: 296.6
click at [408, 447] on div "[PERSON_NAME] Co-Founder and CEO Gaia Investment Partners [PERSON_NAME] is the …" at bounding box center [771, 530] width 778 height 961
click at [412, 447] on div "[PERSON_NAME] Co-Founder and CEO Gaia Investment Partners [PERSON_NAME] is the …" at bounding box center [771, 530] width 778 height 961
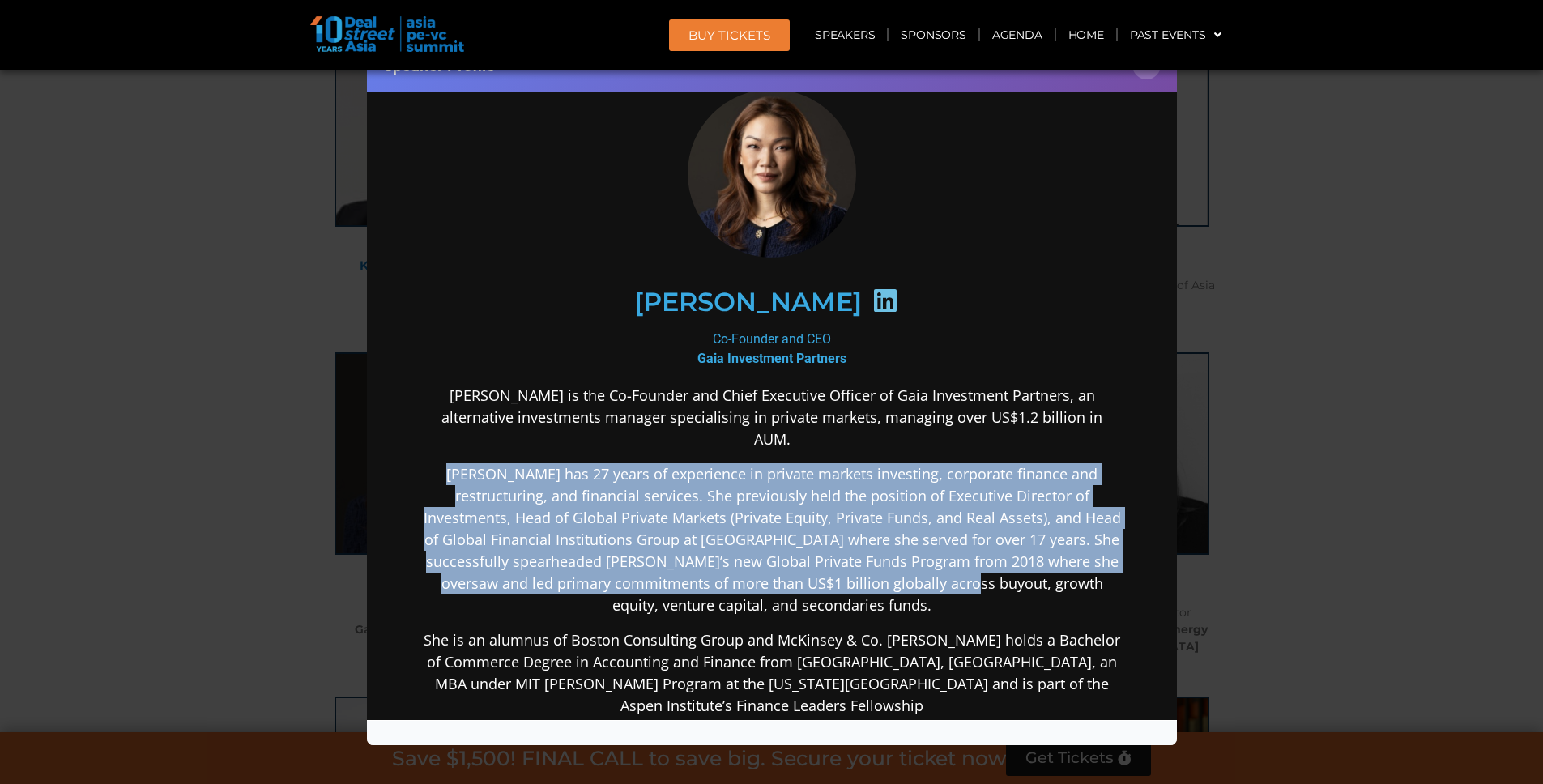
drag, startPoint x: 536, startPoint y: 468, endPoint x: 892, endPoint y: 563, distance: 368.5
click at [892, 563] on div "[PERSON_NAME] Co-Founder and CEO Gaia Investment Partners [PERSON_NAME] is the …" at bounding box center [771, 530] width 778 height 961
click at [894, 564] on p "[PERSON_NAME] has 27 years of experience in private markets investing, corporat…" at bounding box center [771, 540] width 700 height 153
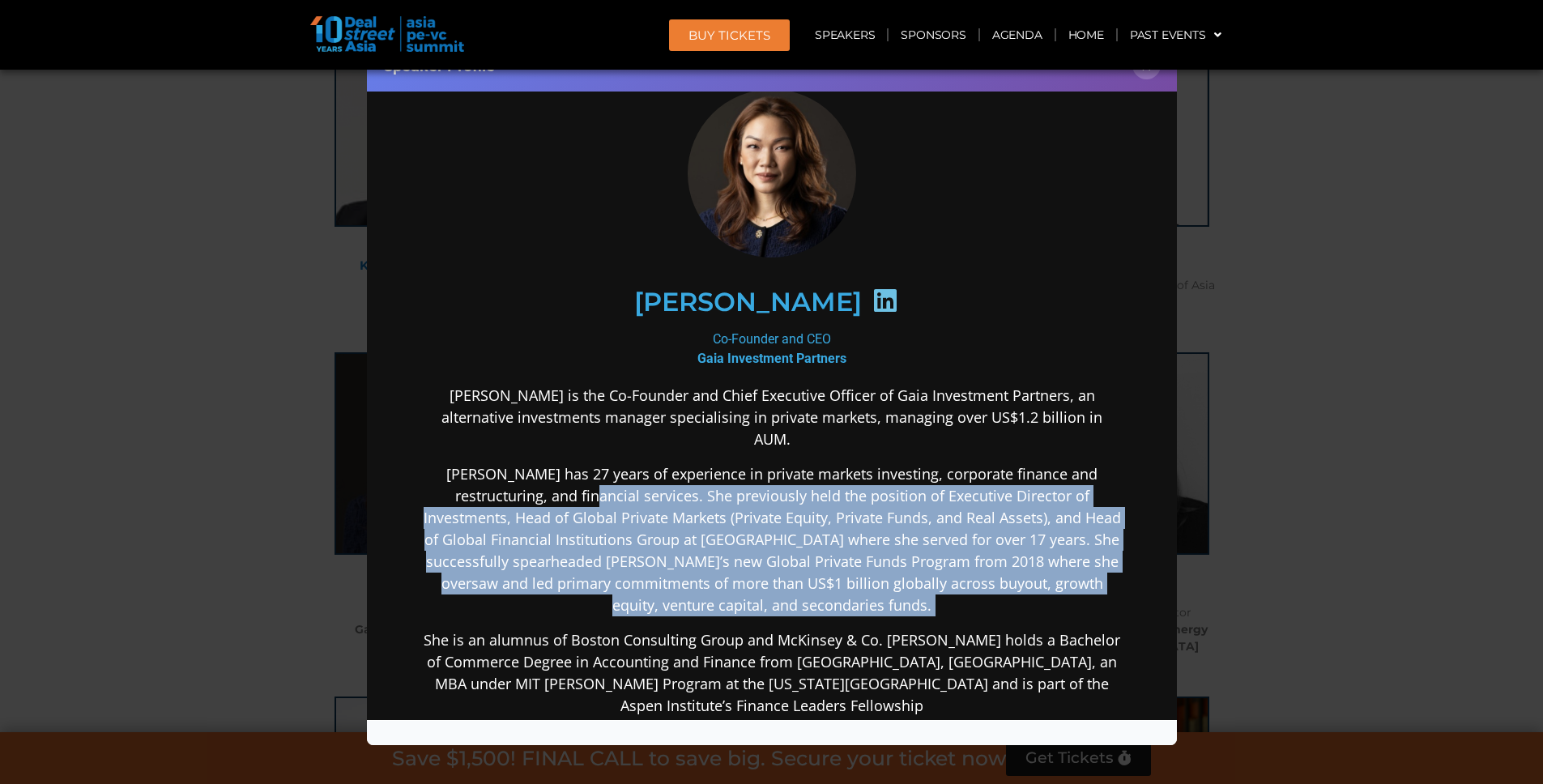
drag, startPoint x: 908, startPoint y: 594, endPoint x: 517, endPoint y: 468, distance: 410.8
click at [517, 468] on div "[PERSON_NAME] is the Co-Founder and Chief Executive Officer of Gaia Investment …" at bounding box center [771, 678] width 700 height 588
click at [517, 467] on p "[PERSON_NAME] has 27 years of experience in private markets investing, corporat…" at bounding box center [771, 540] width 700 height 153
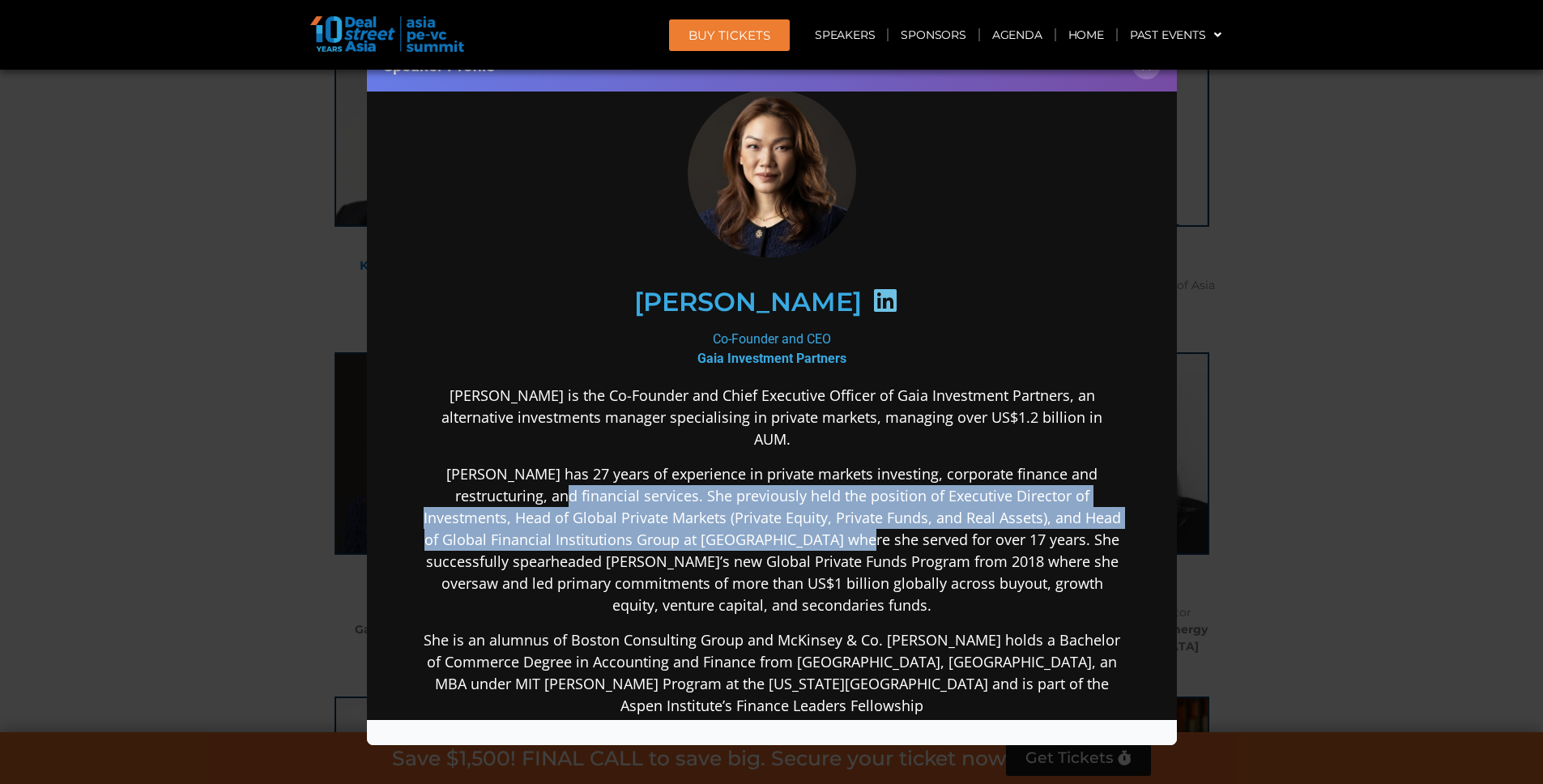
drag, startPoint x: 635, startPoint y: 487, endPoint x: 945, endPoint y: 583, distance: 324.5
click at [924, 573] on p "[PERSON_NAME] has 27 years of experience in private markets investing, corporat…" at bounding box center [771, 540] width 700 height 153
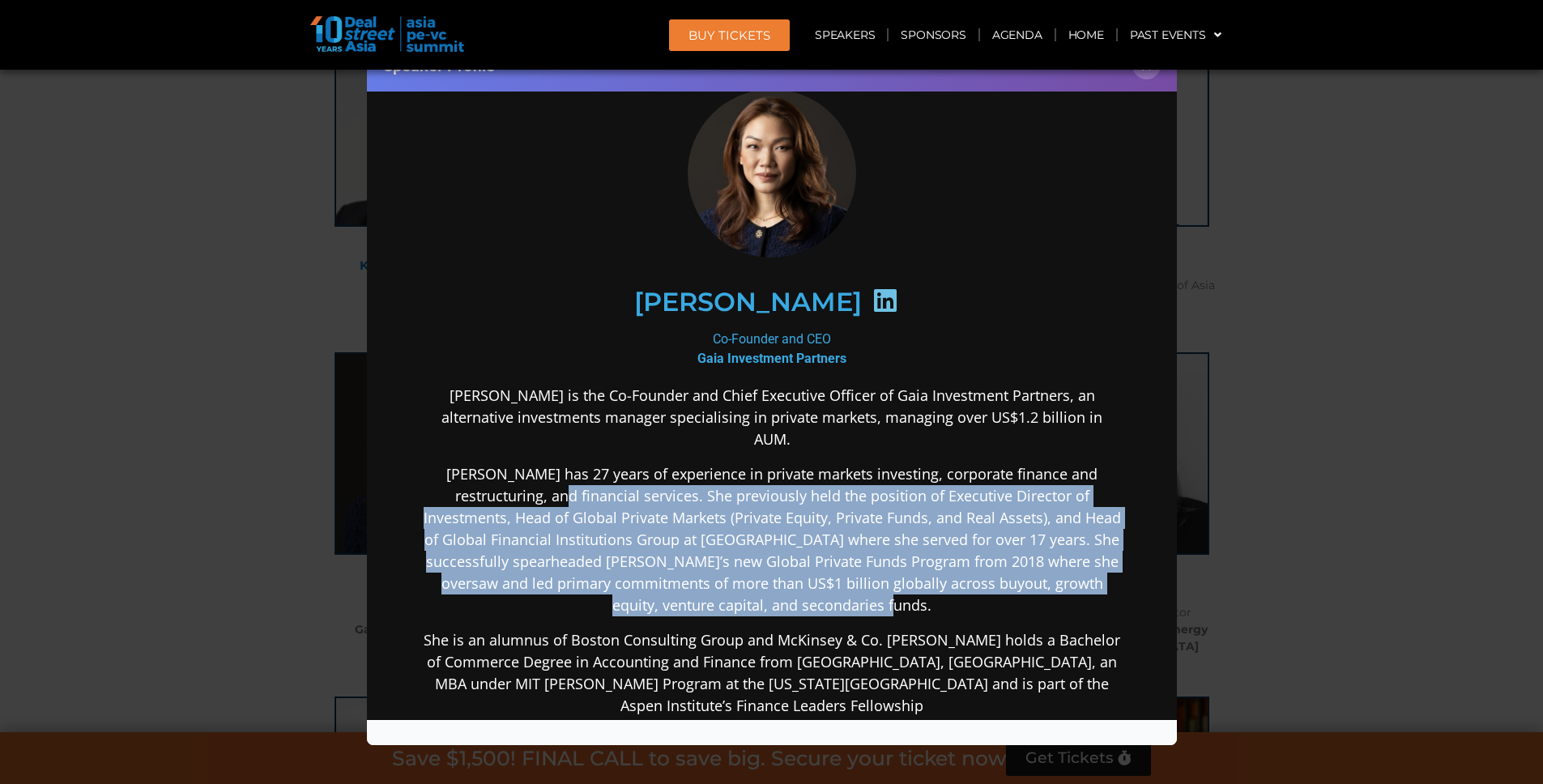
click at [945, 583] on p "[PERSON_NAME] has 27 years of experience in private markets investing, corporat…" at bounding box center [771, 540] width 700 height 153
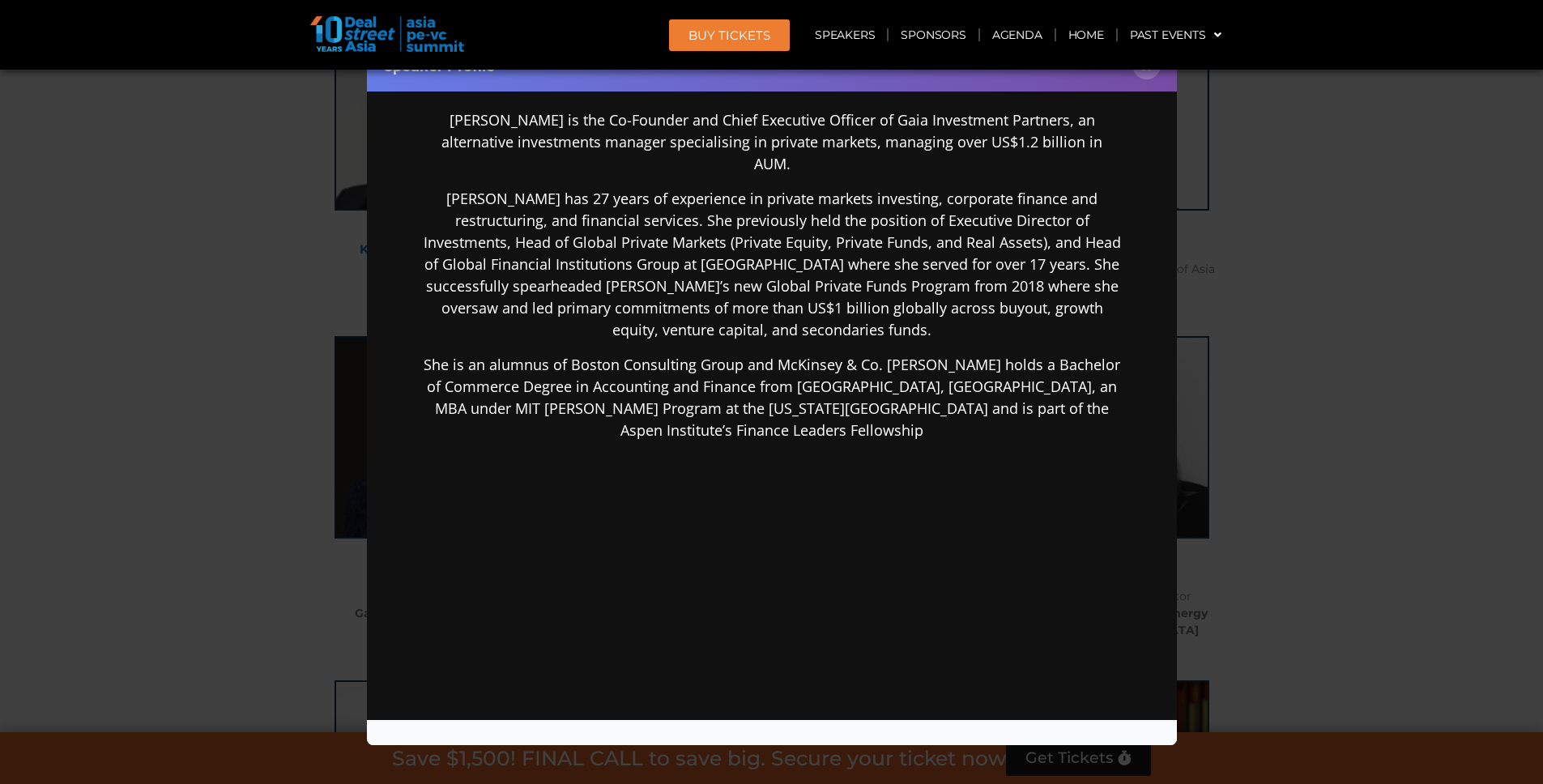
scroll to position [337, 0]
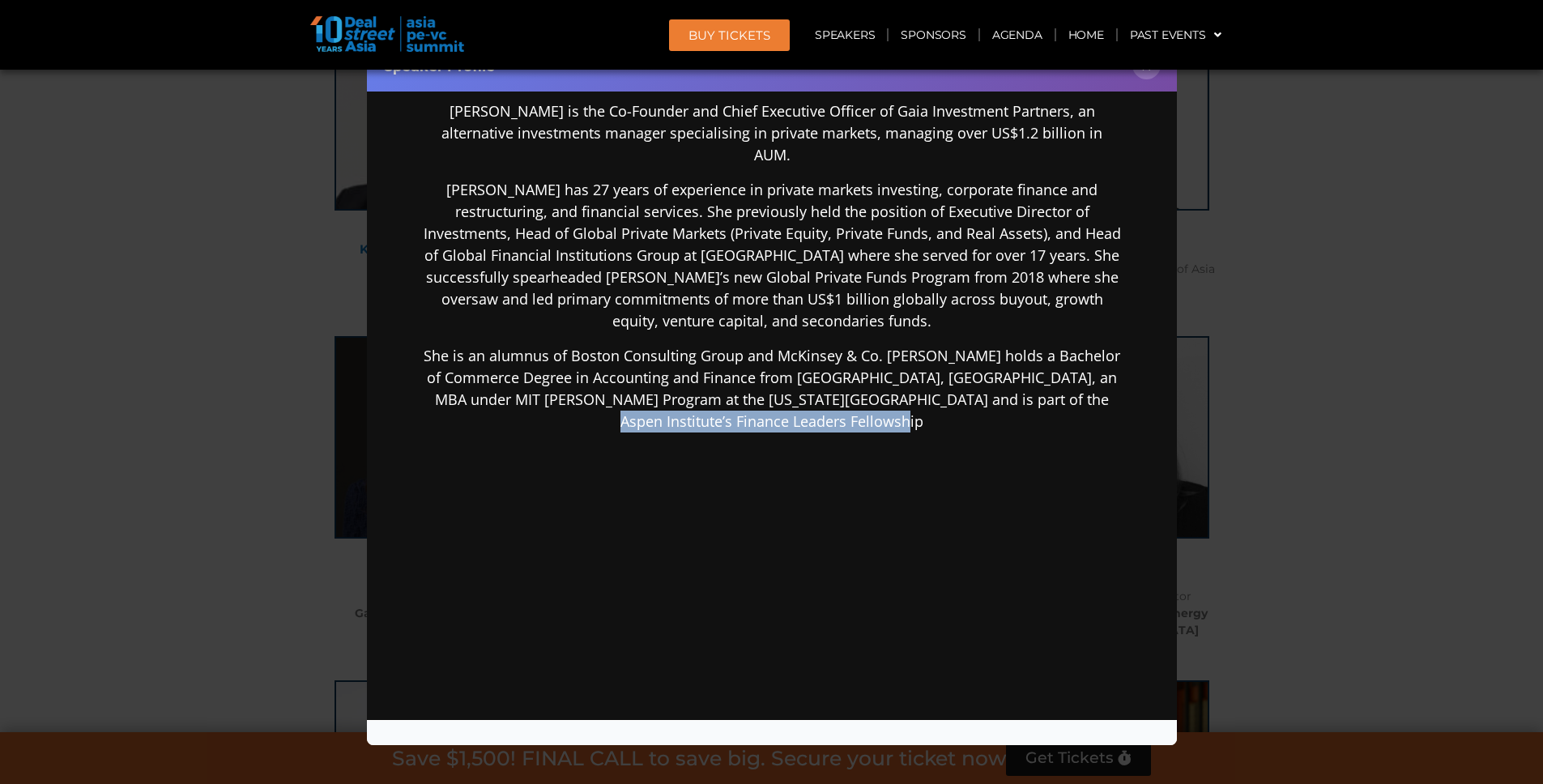
drag, startPoint x: 1057, startPoint y: 377, endPoint x: 1046, endPoint y: 416, distance: 40.5
click at [1046, 416] on div "[PERSON_NAME] is the Co-Founder and Chief Executive Officer of Gaia Investment …" at bounding box center [771, 394] width 700 height 588
copy p "spen Institute’s Finance Leaders Fellowship"
click at [326, 318] on div "Speaker Profile ×" at bounding box center [772, 392] width 1543 height 784
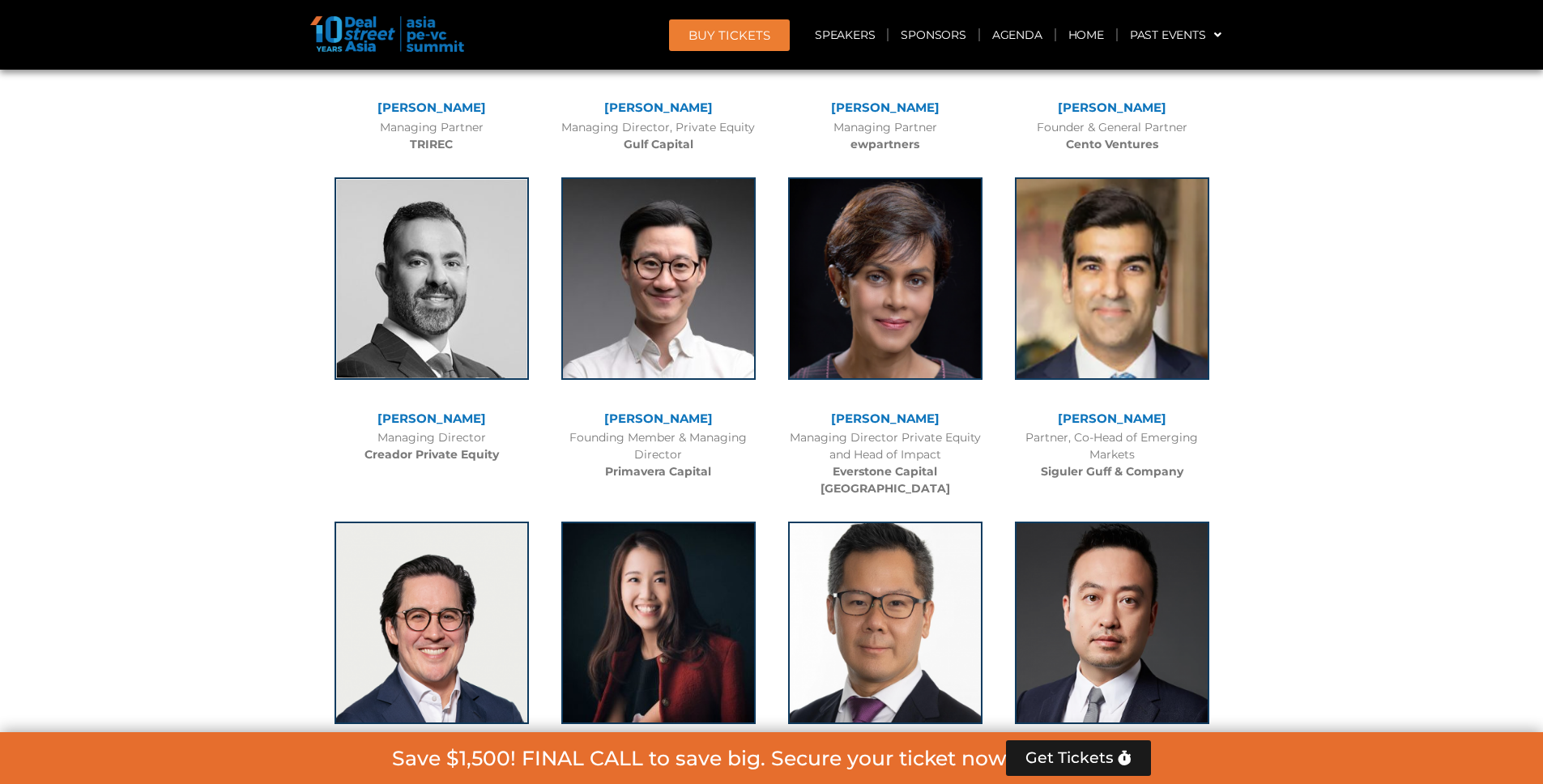
scroll to position [4760, 0]
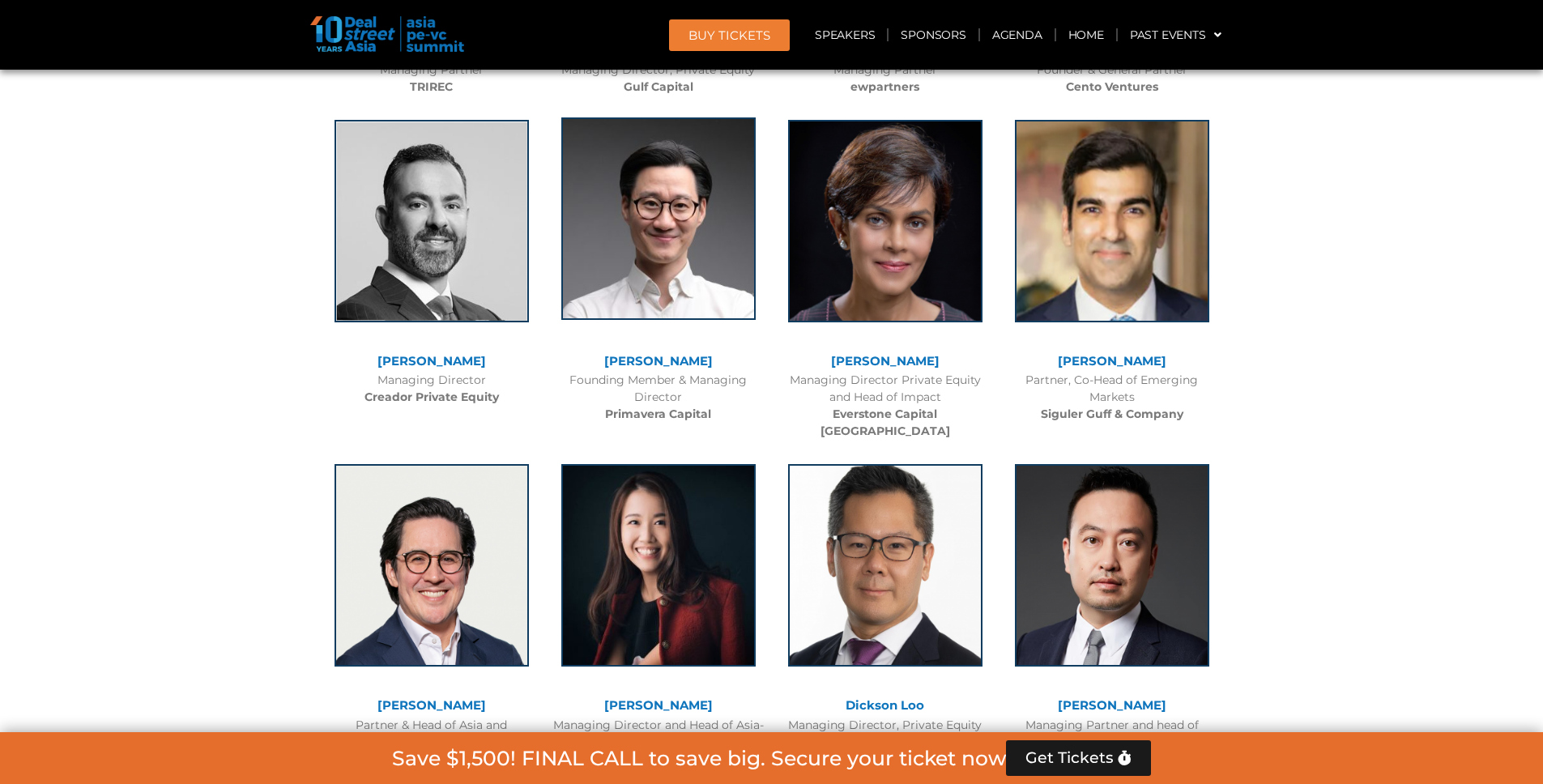
click at [655, 246] on img at bounding box center [659, 218] width 195 height 202
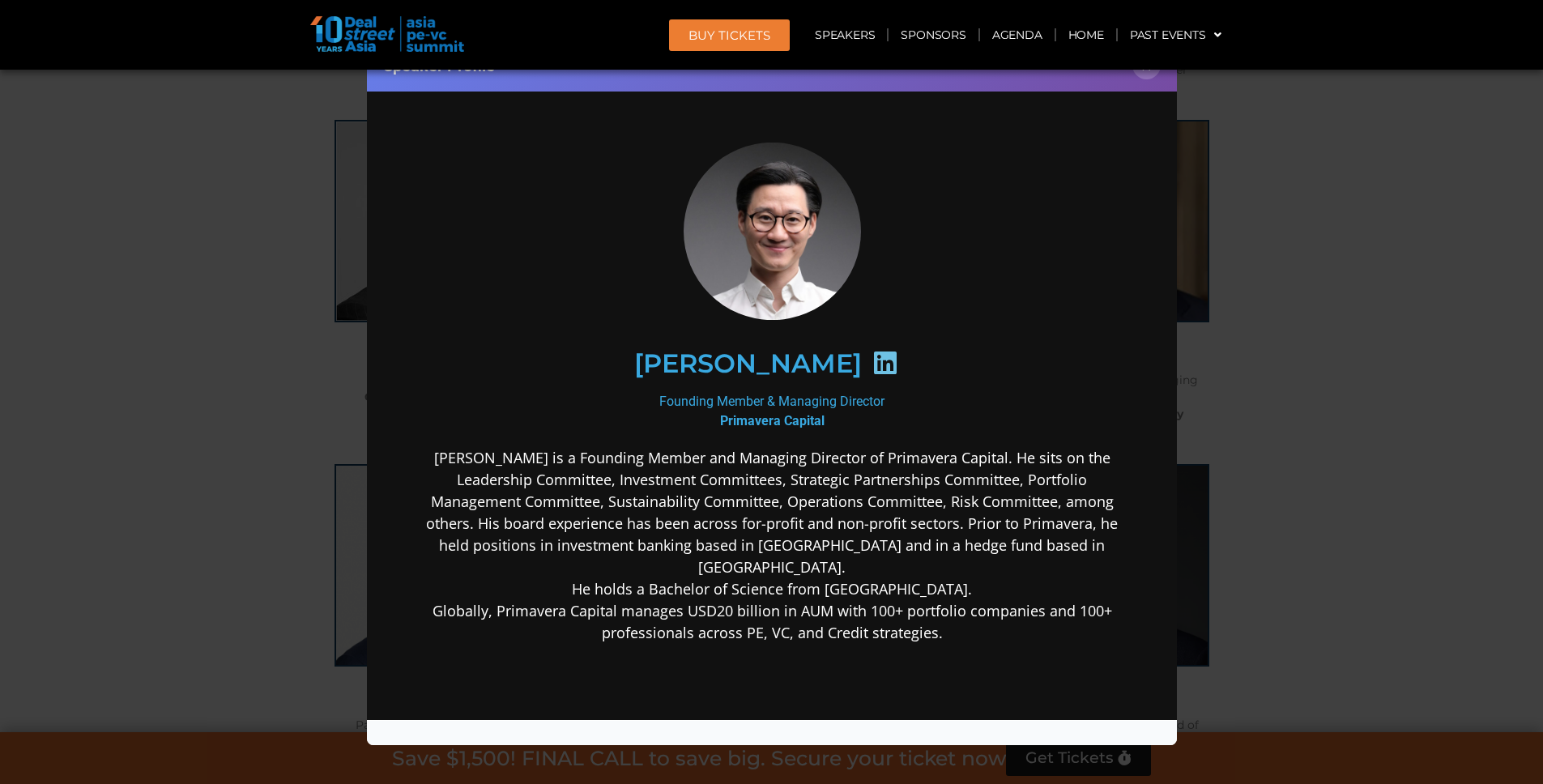
scroll to position [0, 0]
click at [724, 422] on b "Primavera Capital" at bounding box center [772, 421] width 104 height 15
click at [728, 419] on b "Primavera Capital" at bounding box center [772, 421] width 104 height 15
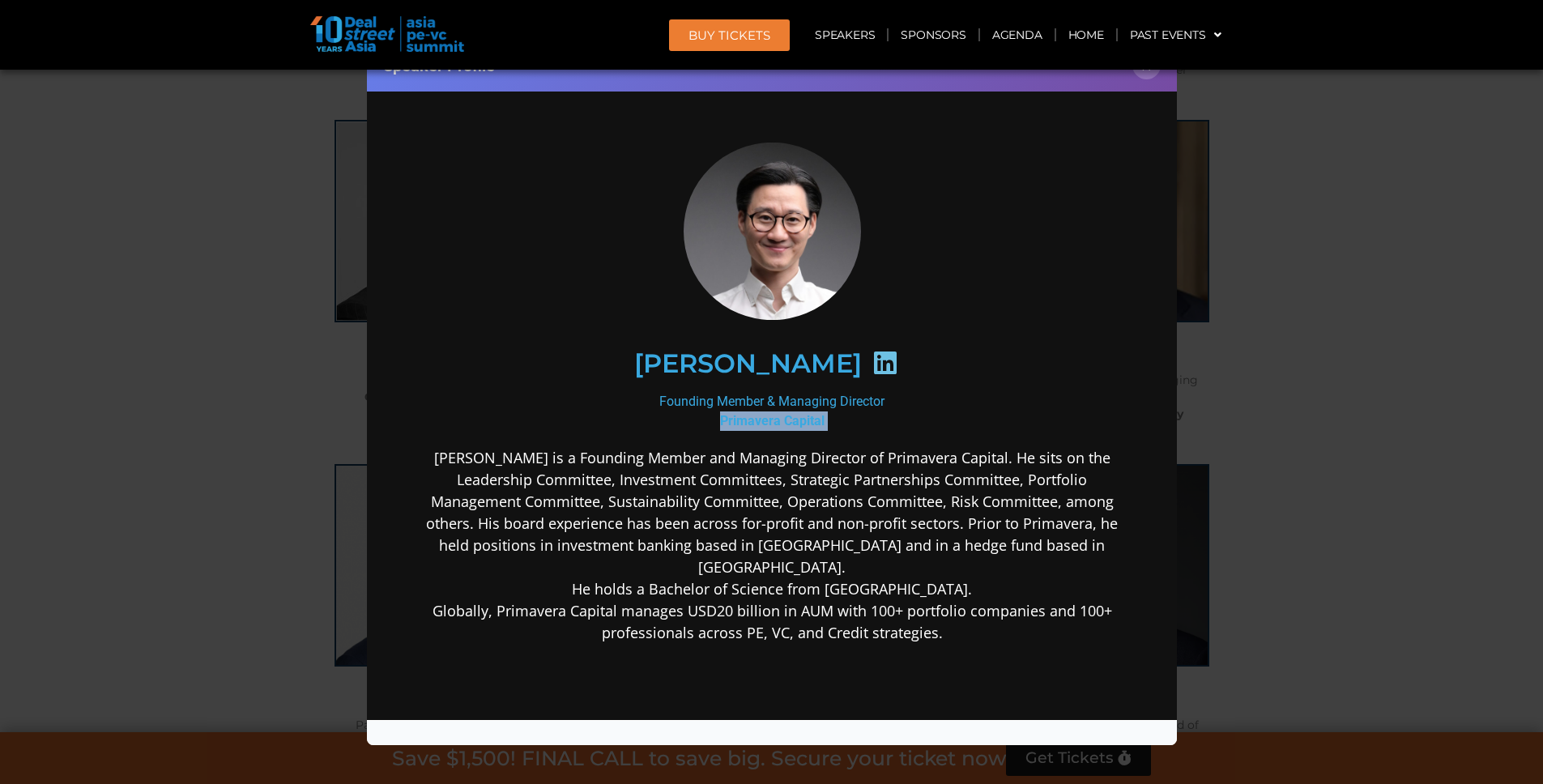
click at [728, 419] on b "Primavera Capital" at bounding box center [772, 421] width 104 height 15
click at [295, 334] on div "Speaker Profile ×" at bounding box center [772, 392] width 1543 height 784
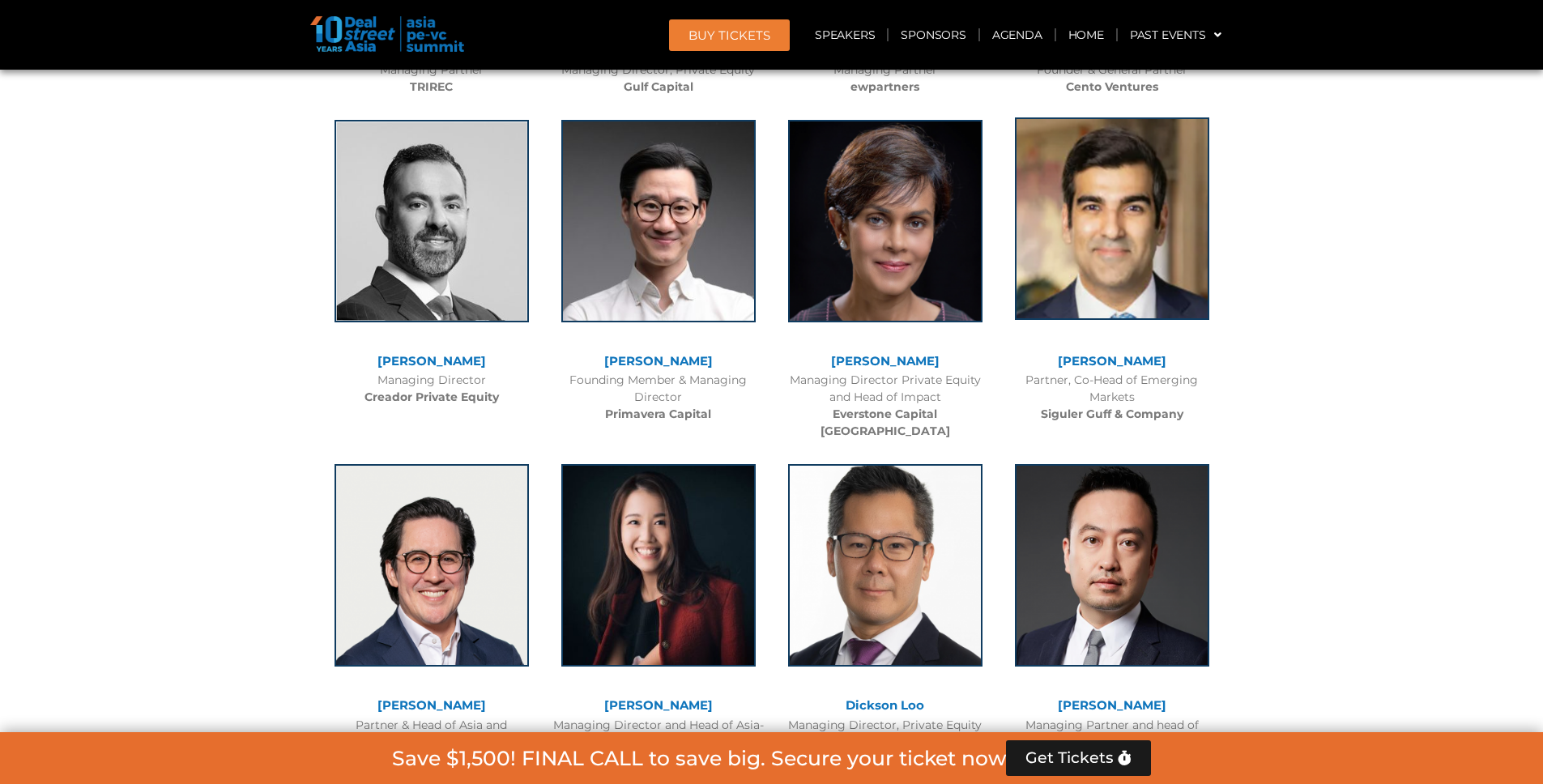
click at [1137, 223] on img at bounding box center [1112, 218] width 195 height 202
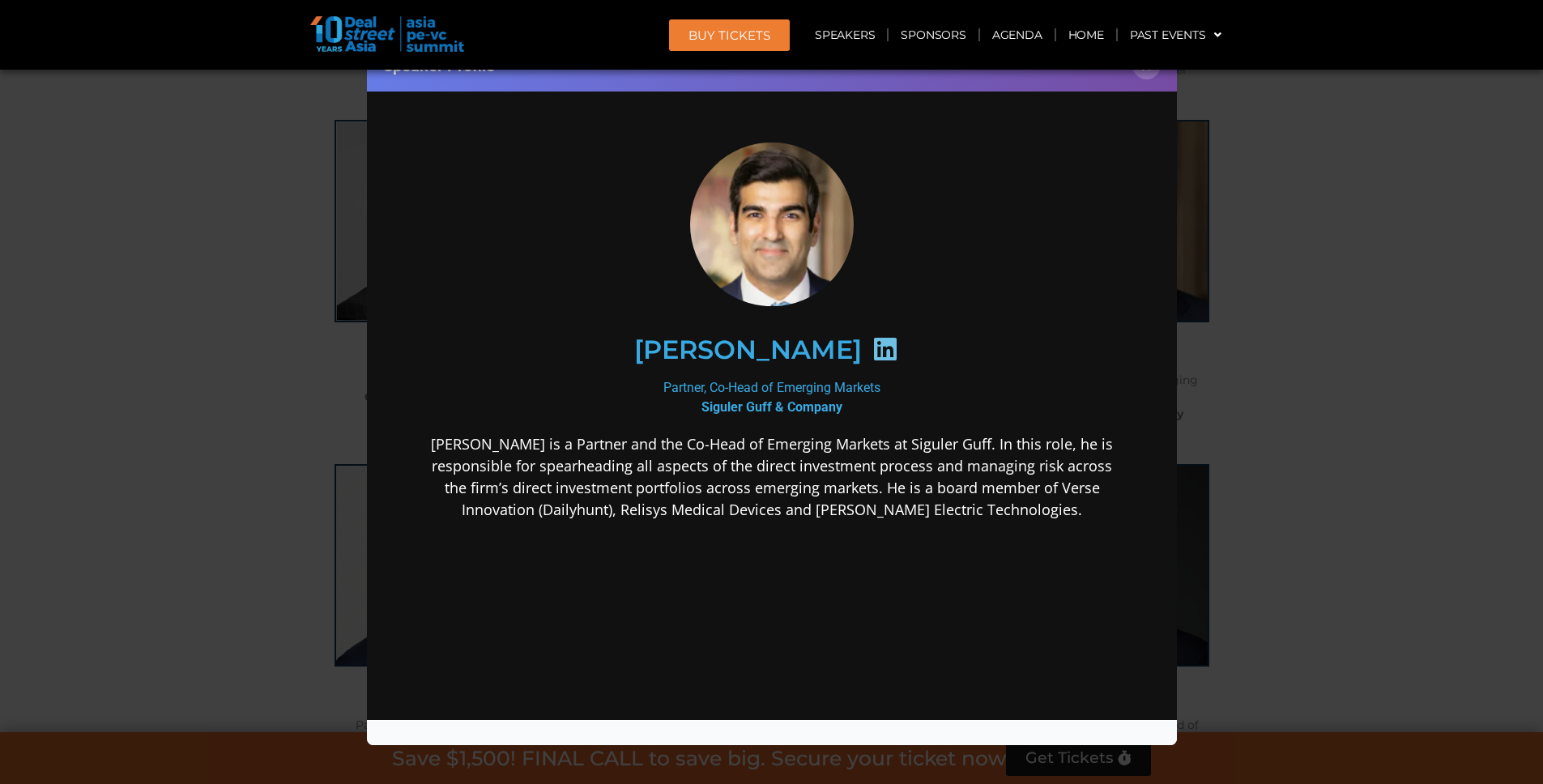
click at [1305, 302] on div "Speaker Profile ×" at bounding box center [772, 392] width 1543 height 784
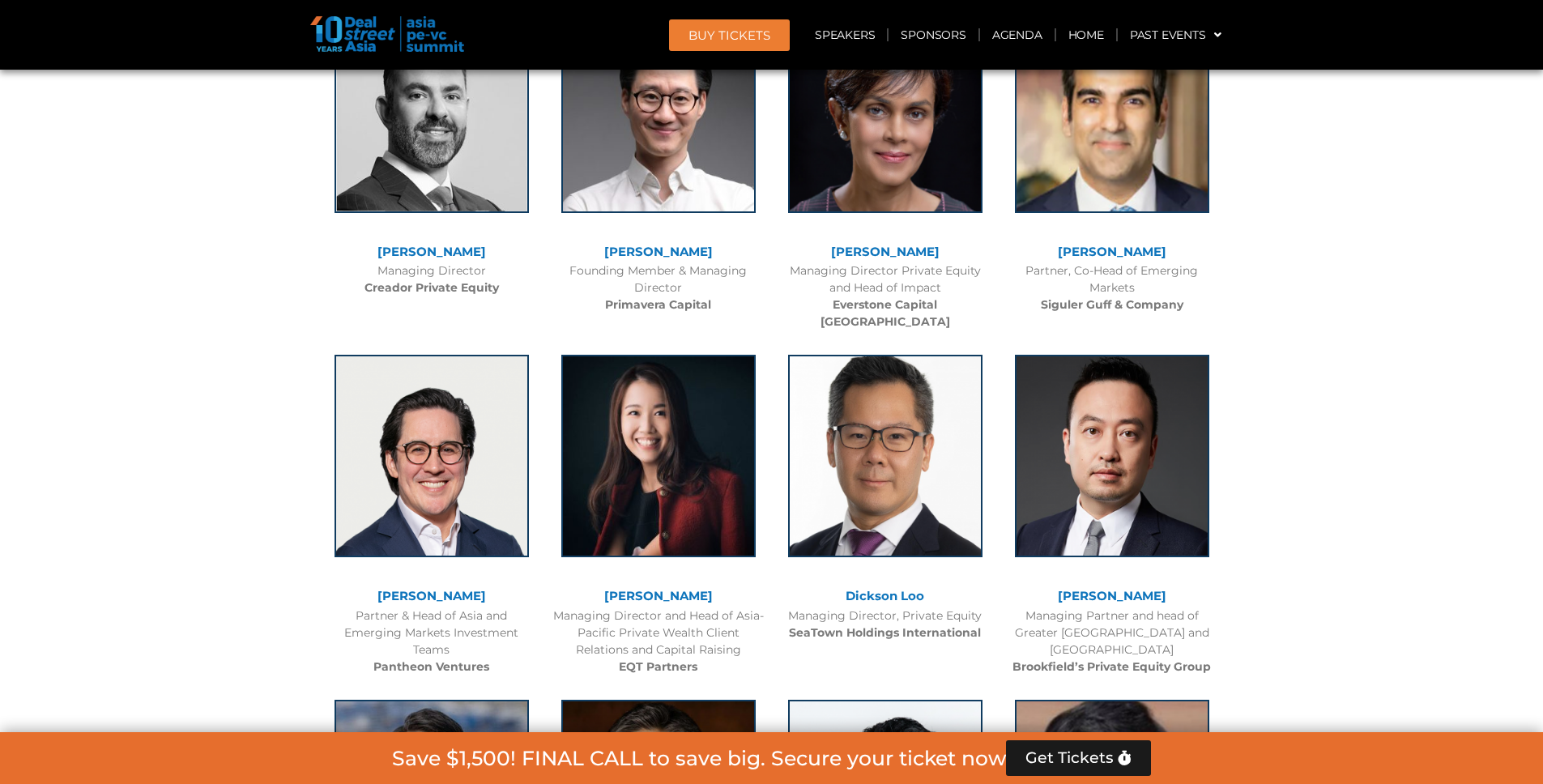
scroll to position [4858, 0]
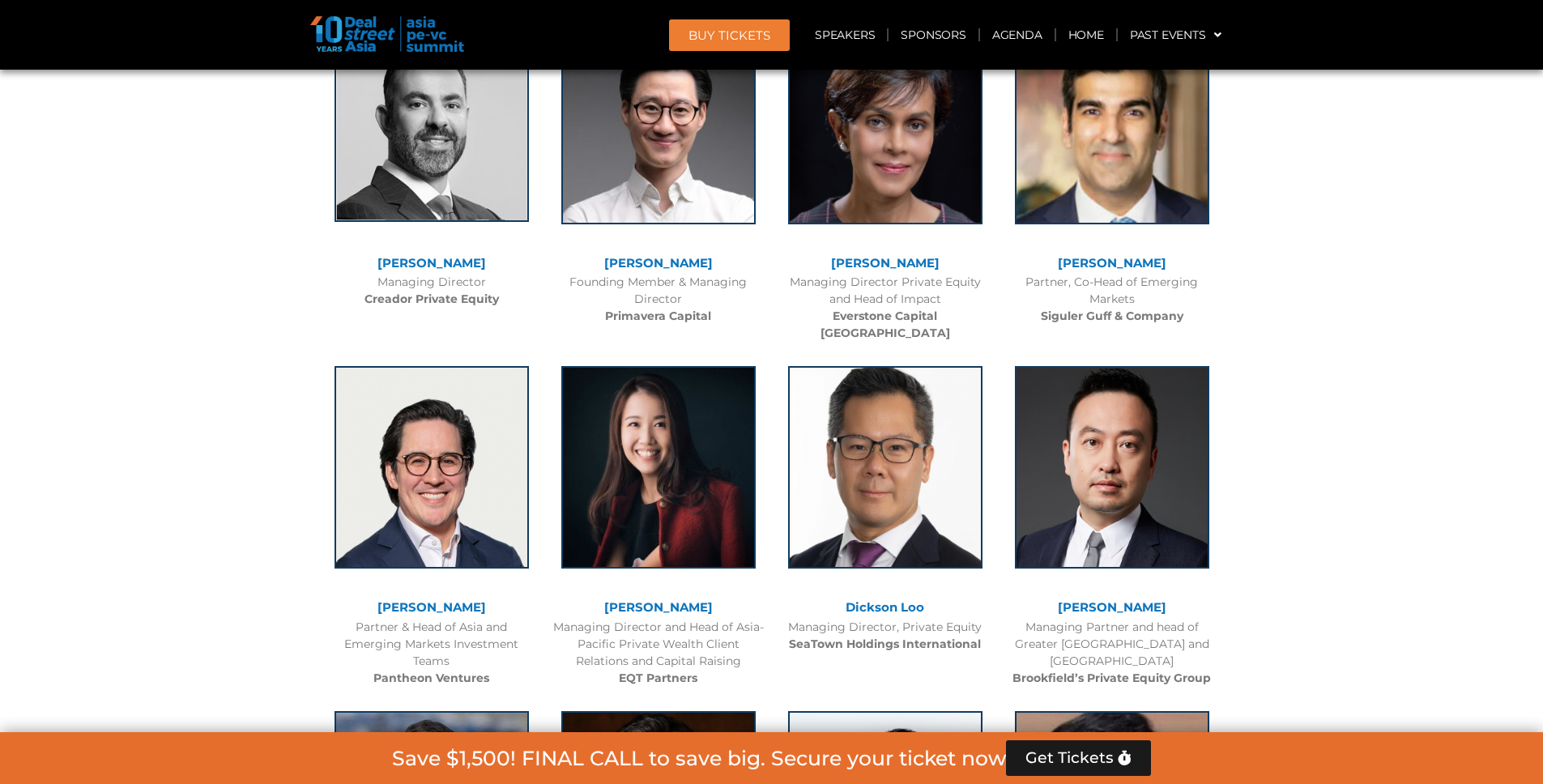
click at [446, 151] on img at bounding box center [432, 120] width 195 height 202
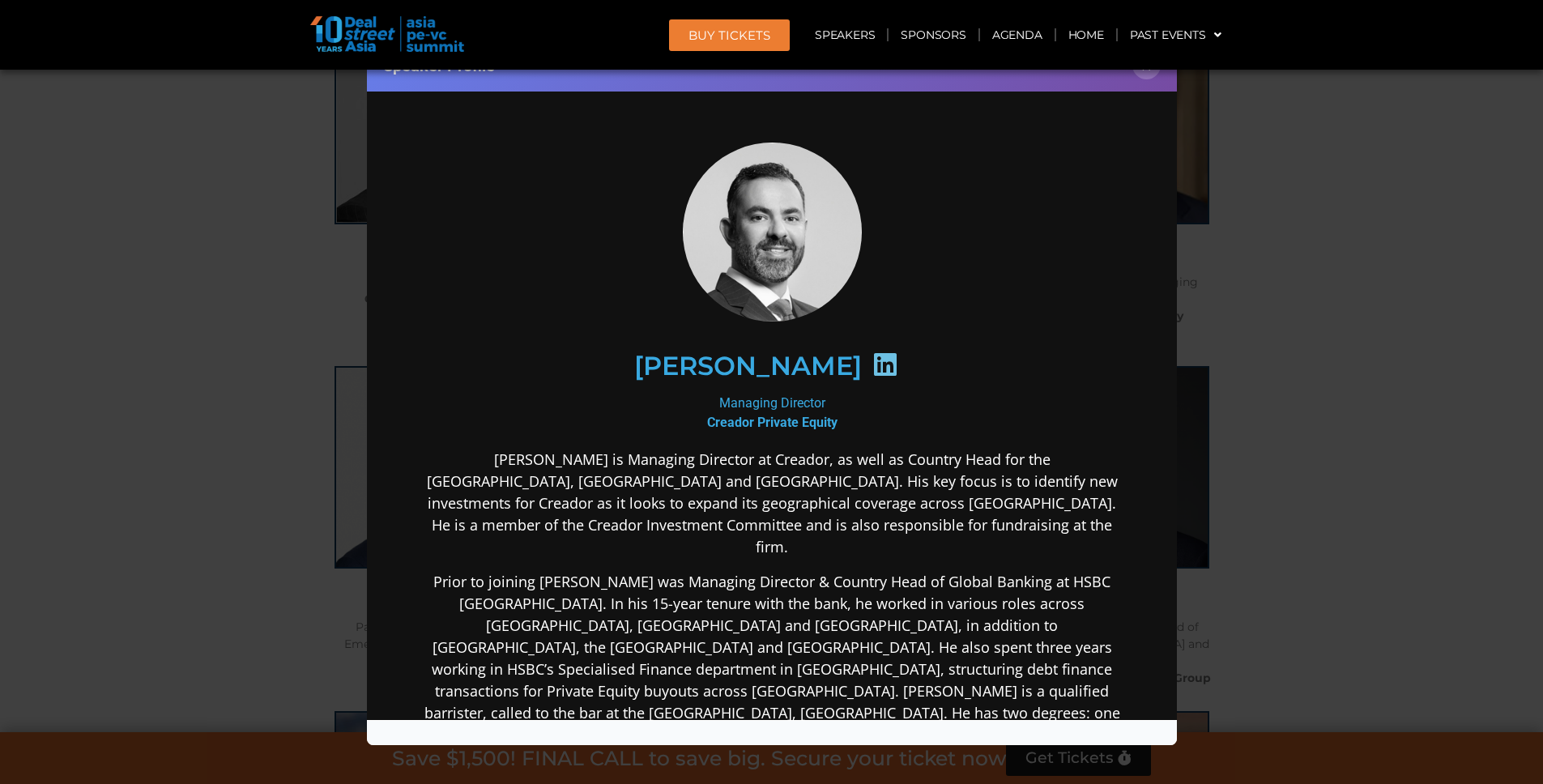
scroll to position [0, 0]
click at [316, 392] on div "Speaker Profile ×" at bounding box center [772, 392] width 1543 height 784
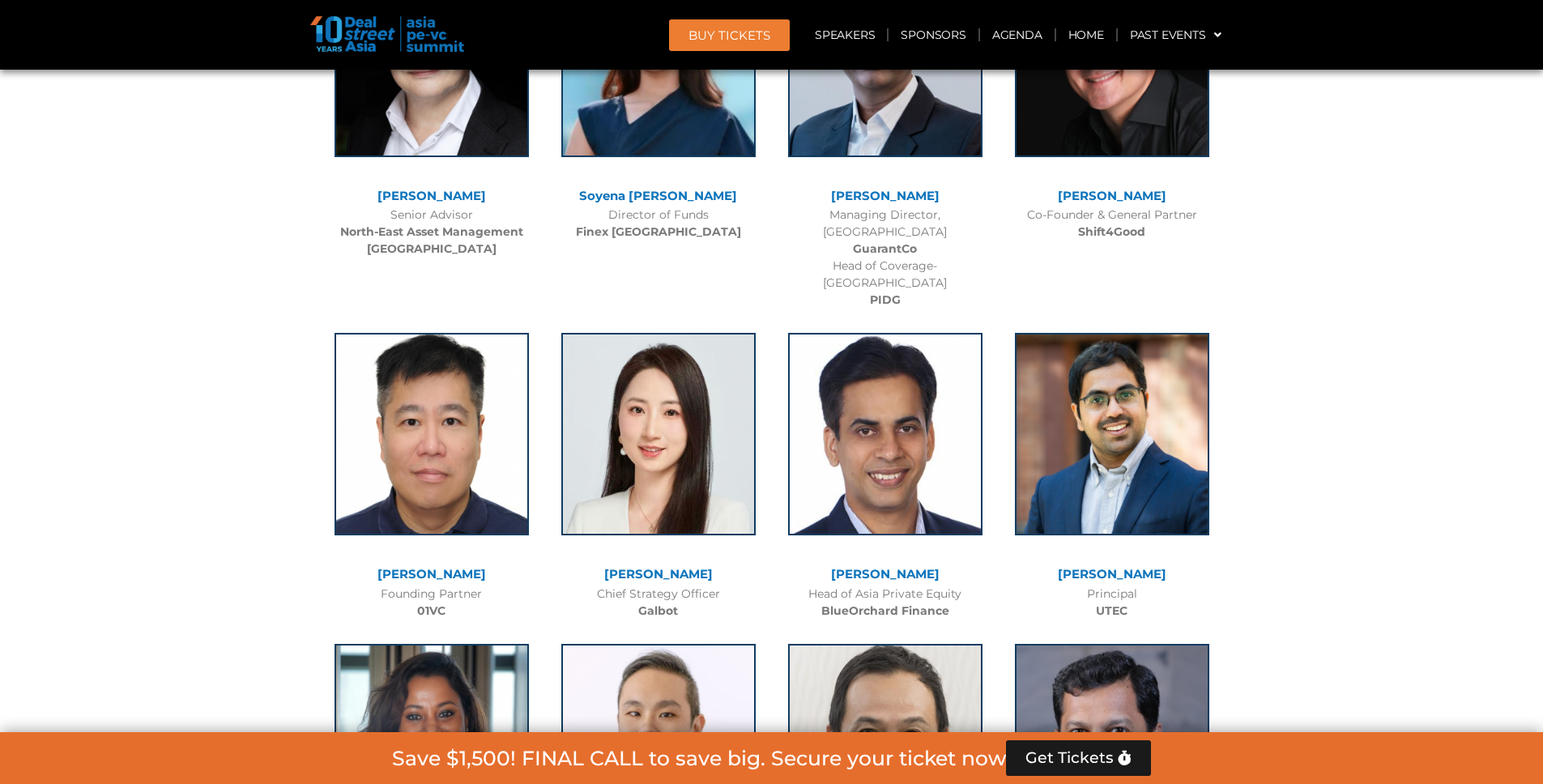
scroll to position [9263, 0]
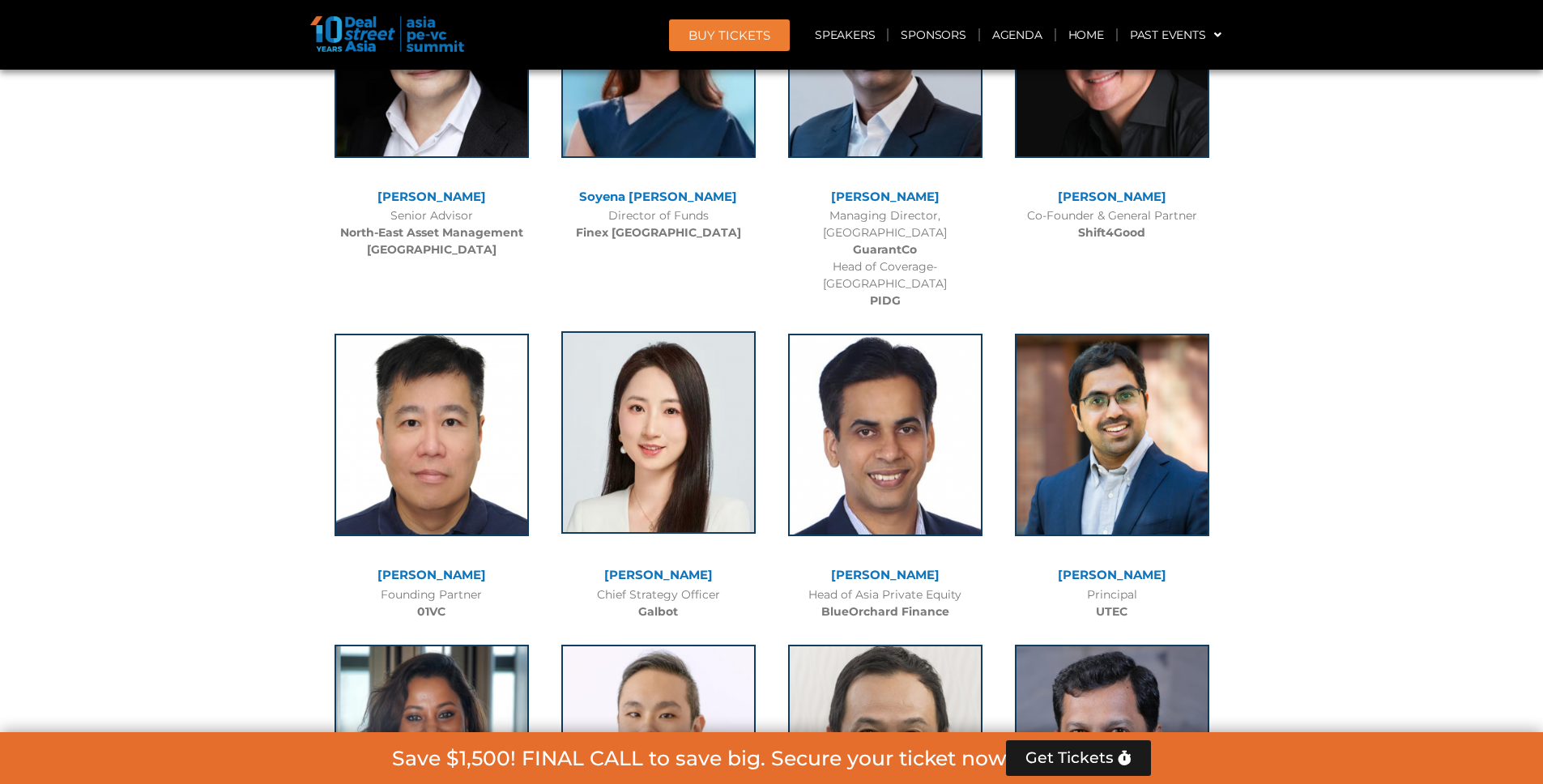
click at [725, 376] on img at bounding box center [659, 432] width 195 height 202
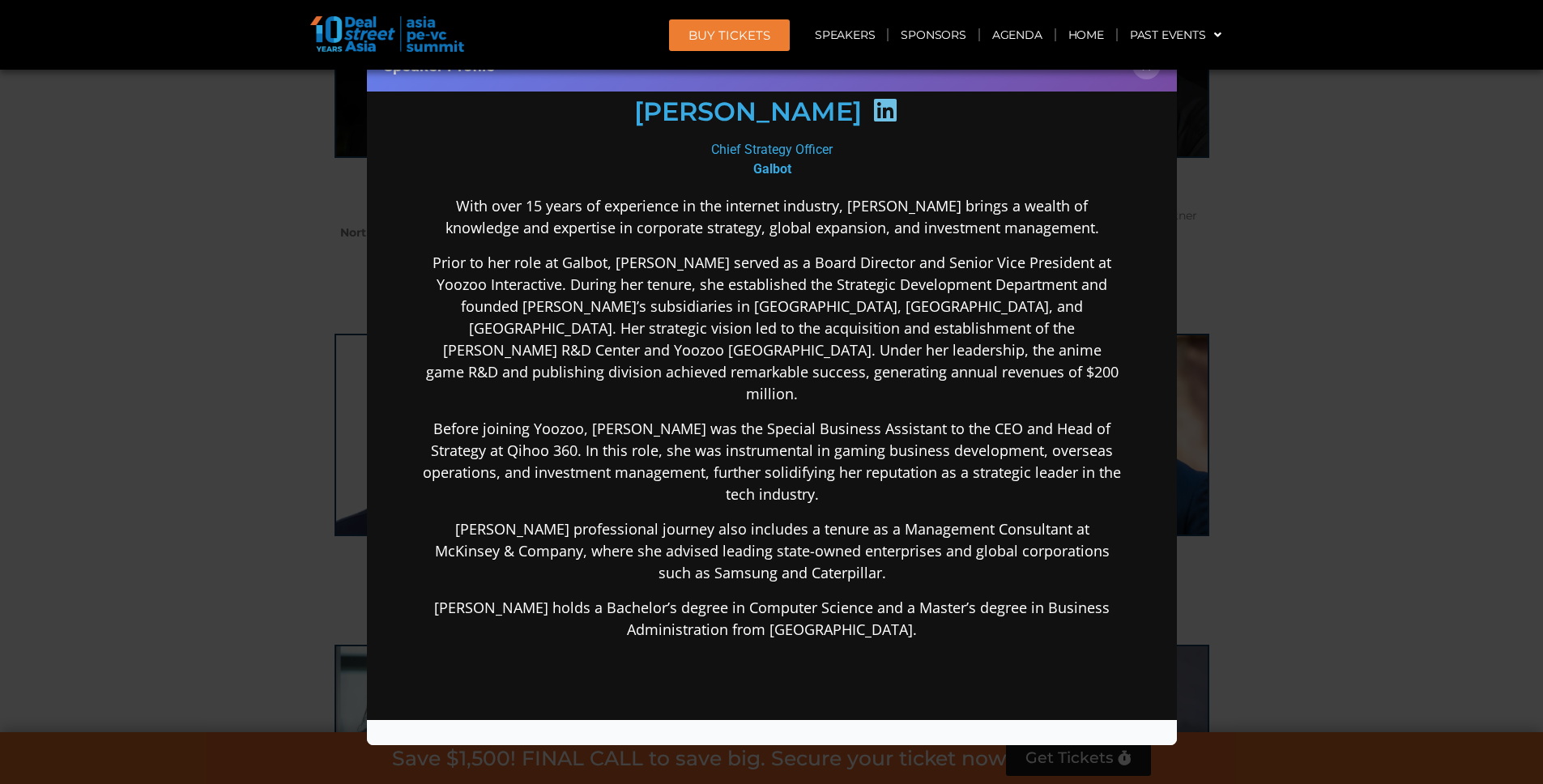
scroll to position [209, 0]
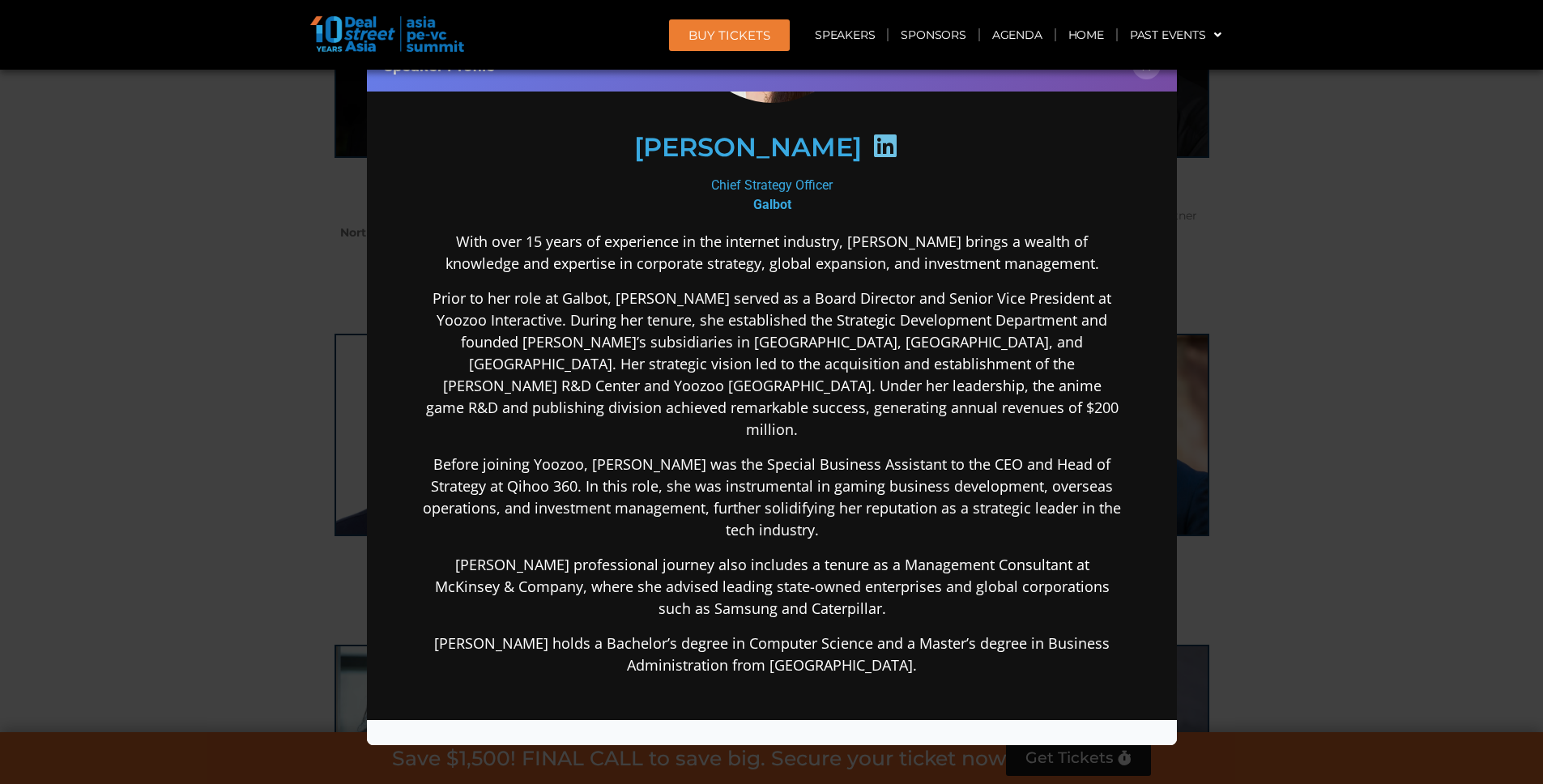
click at [307, 454] on div "Speaker Profile ×" at bounding box center [772, 392] width 1543 height 784
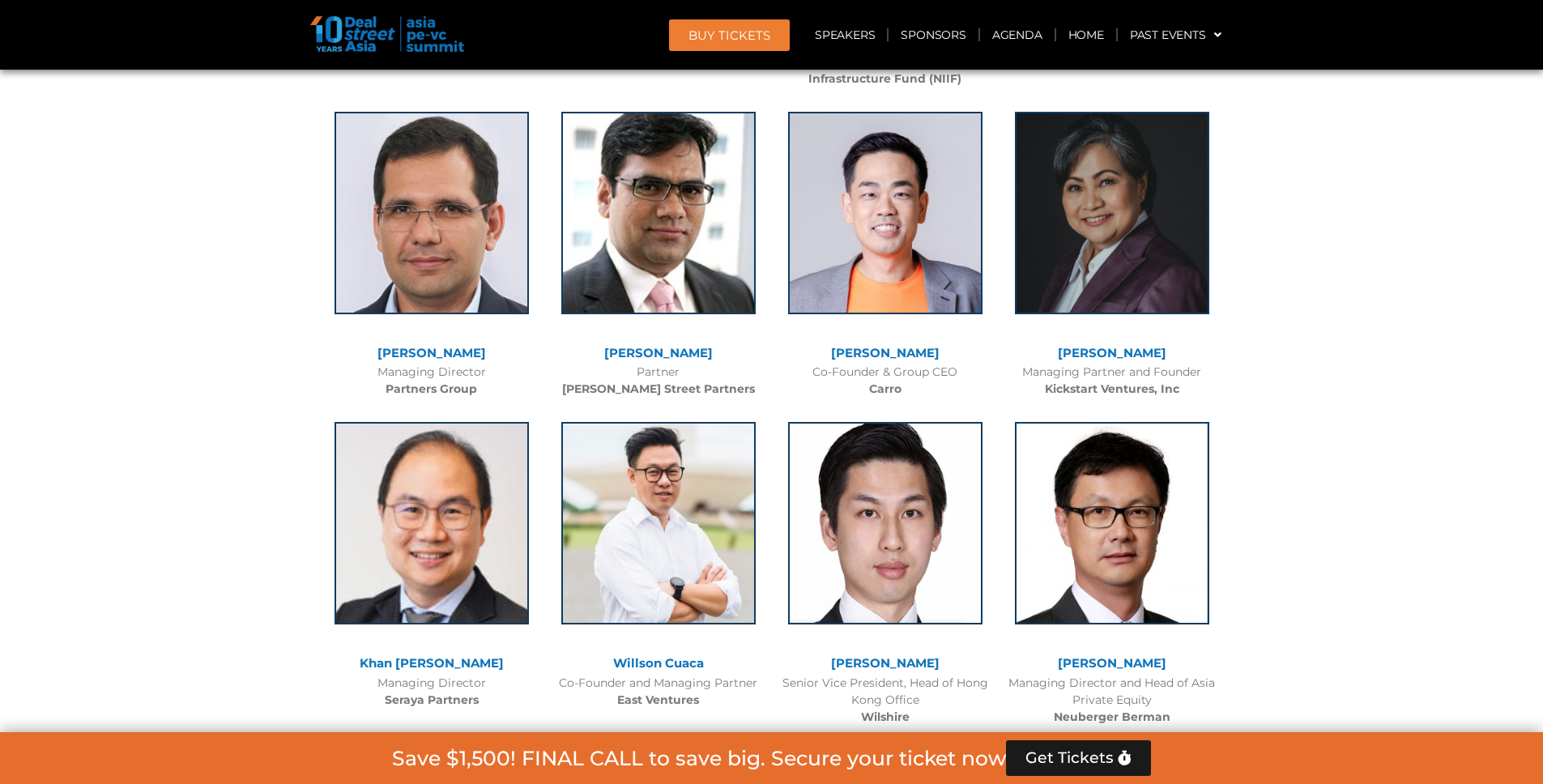
scroll to position [4295, 0]
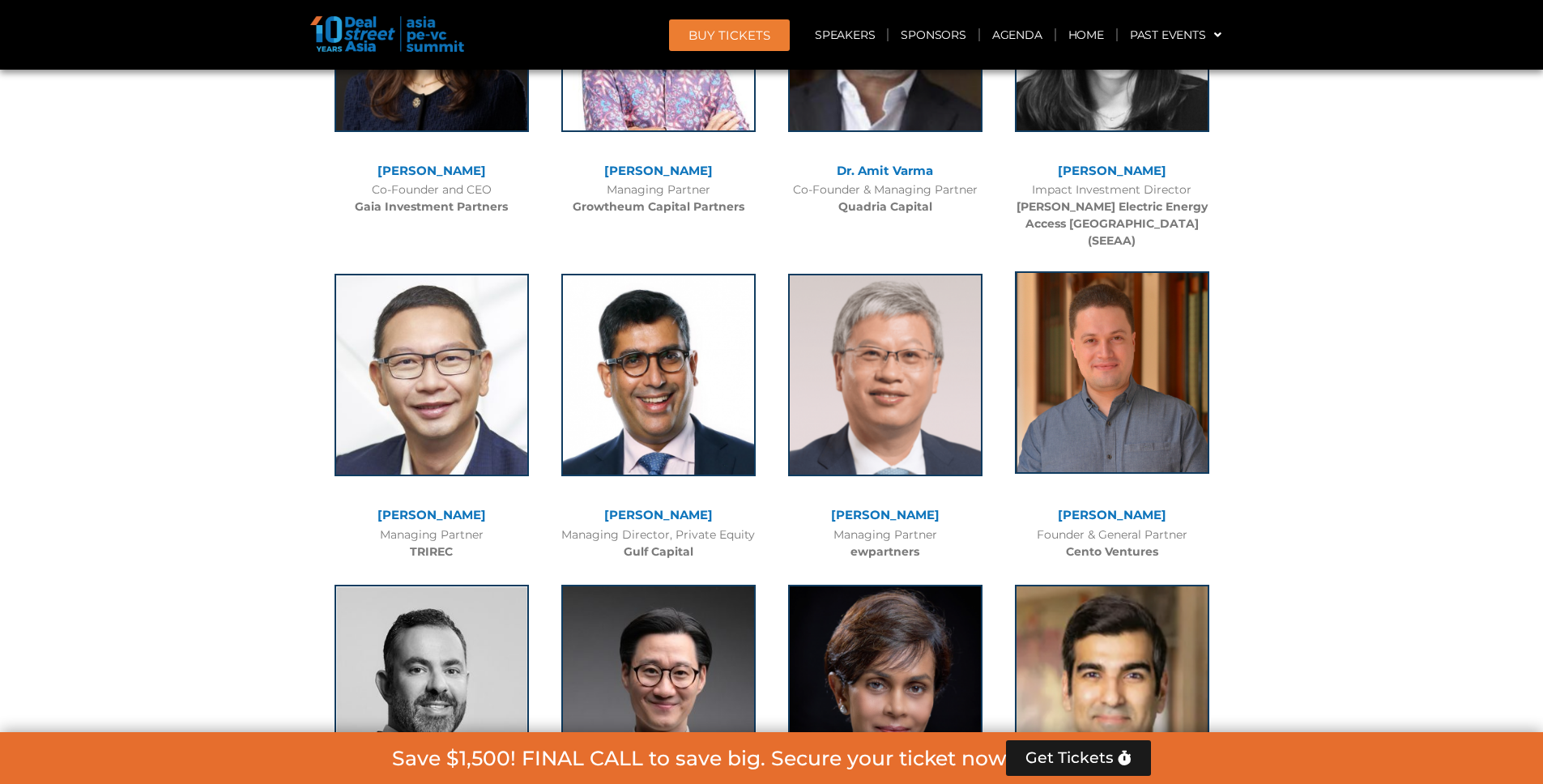
click at [1101, 363] on img at bounding box center [1112, 372] width 195 height 202
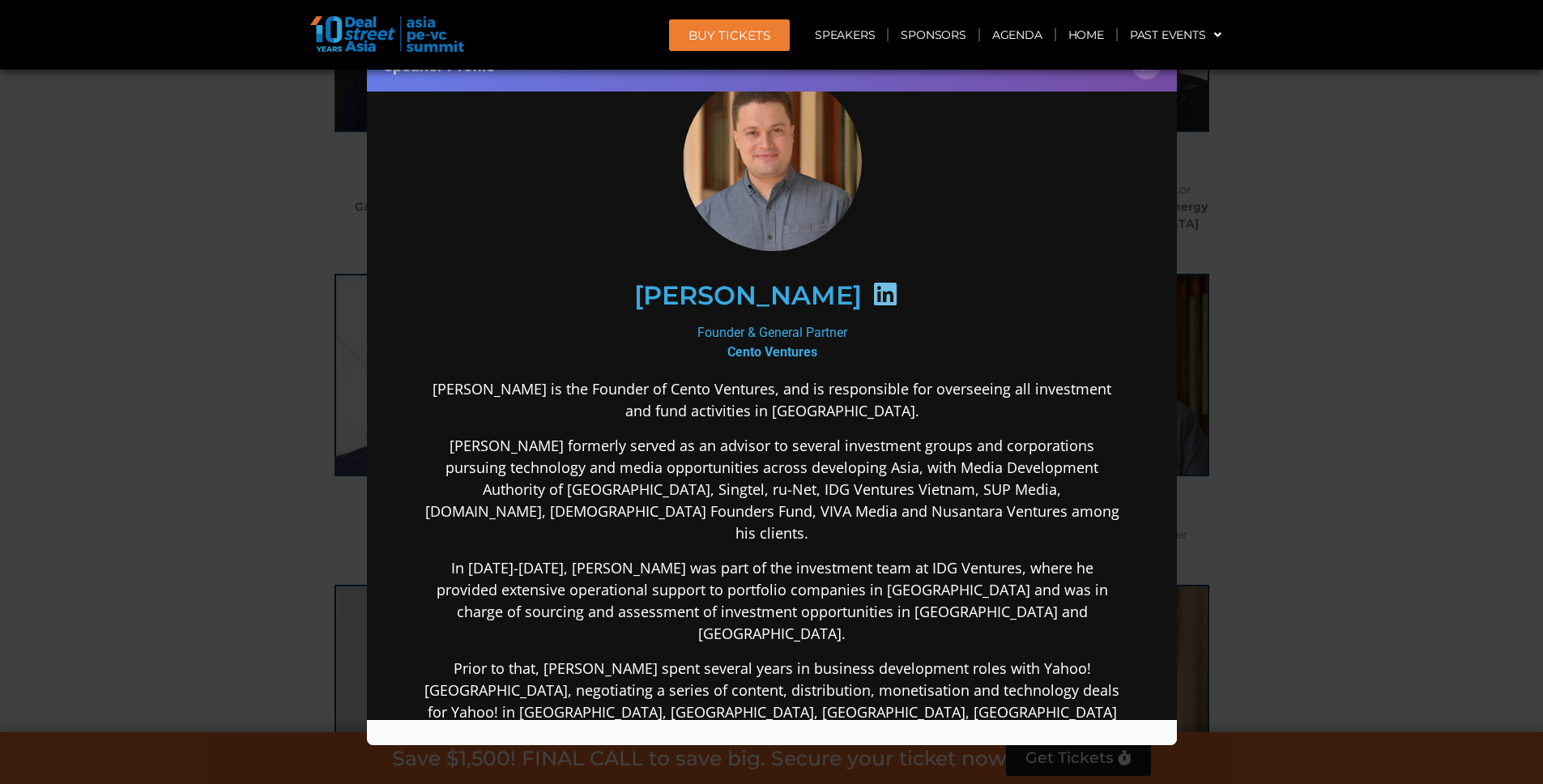
scroll to position [148, 0]
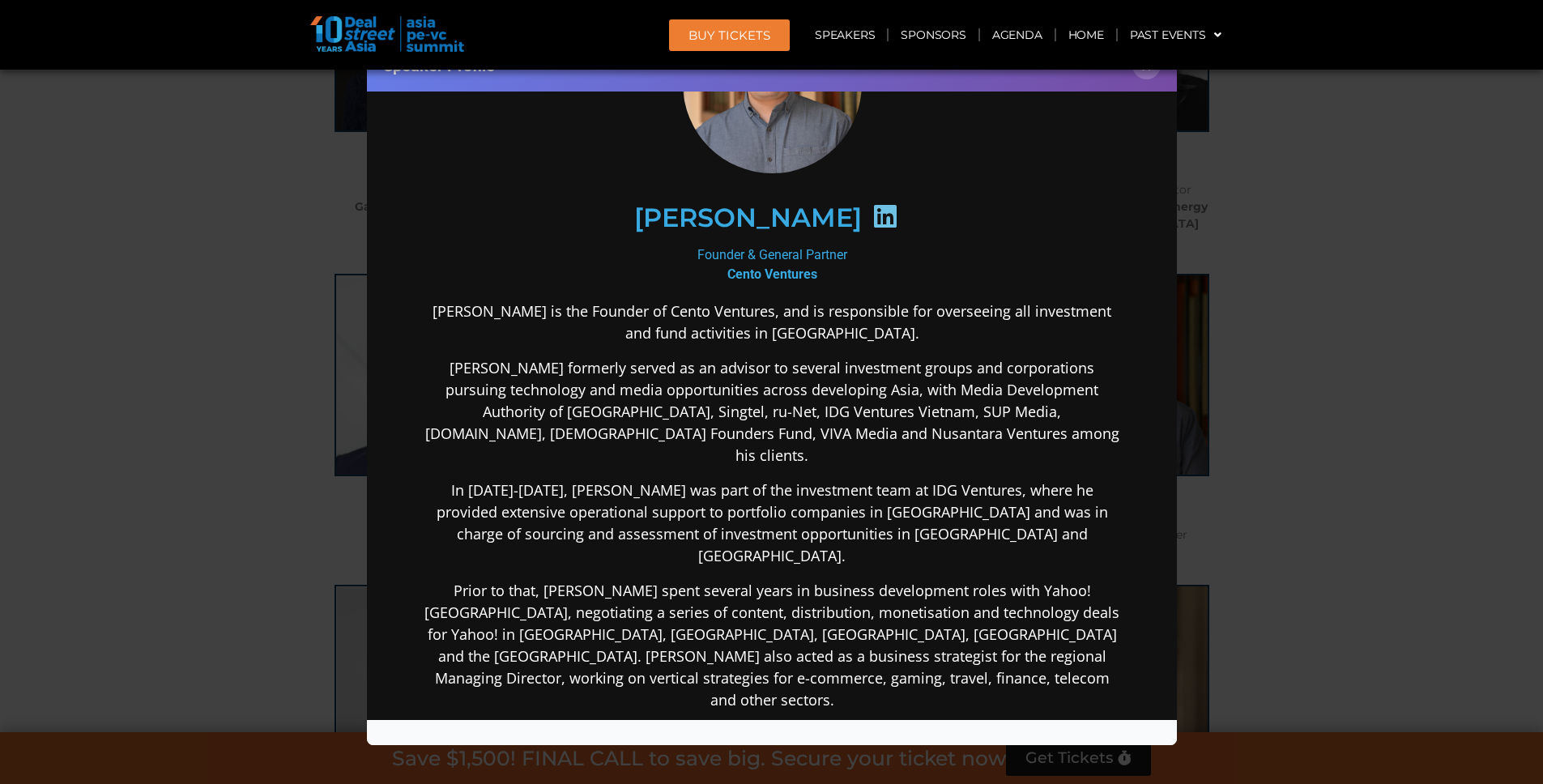
click at [198, 447] on div "Speaker Profile ×" at bounding box center [772, 392] width 1543 height 784
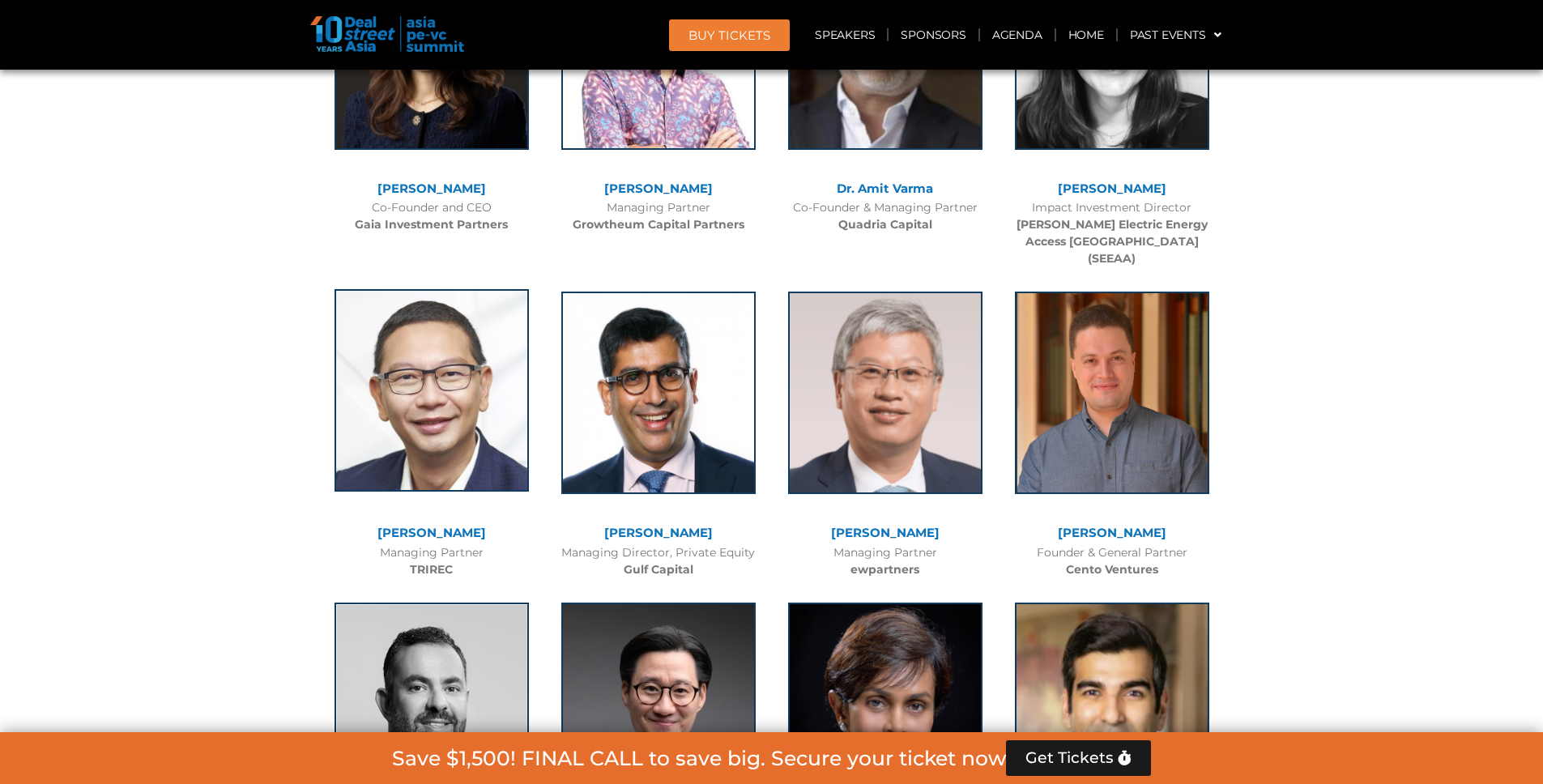
scroll to position [4269, 0]
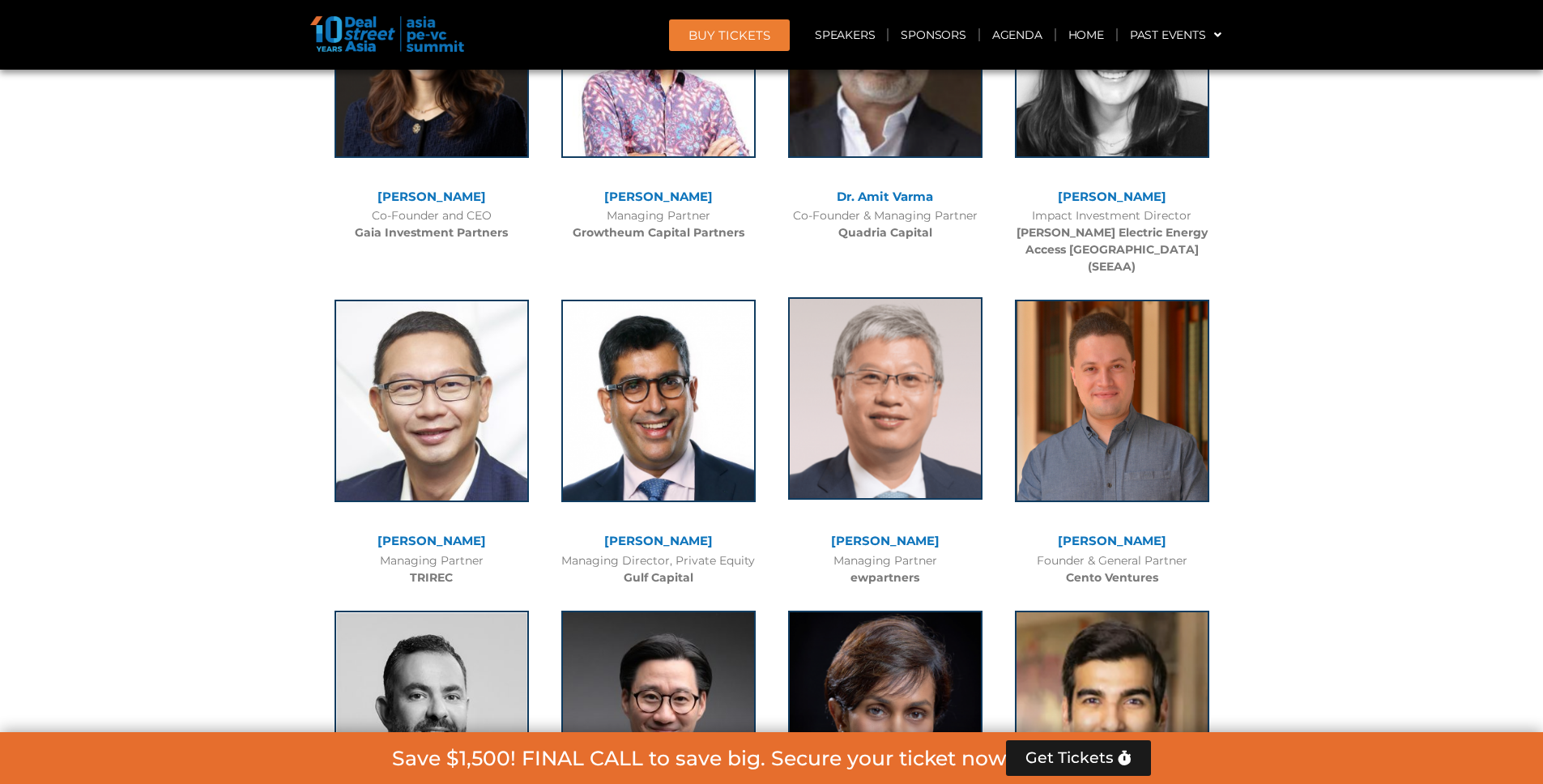
click at [880, 441] on img at bounding box center [886, 398] width 195 height 202
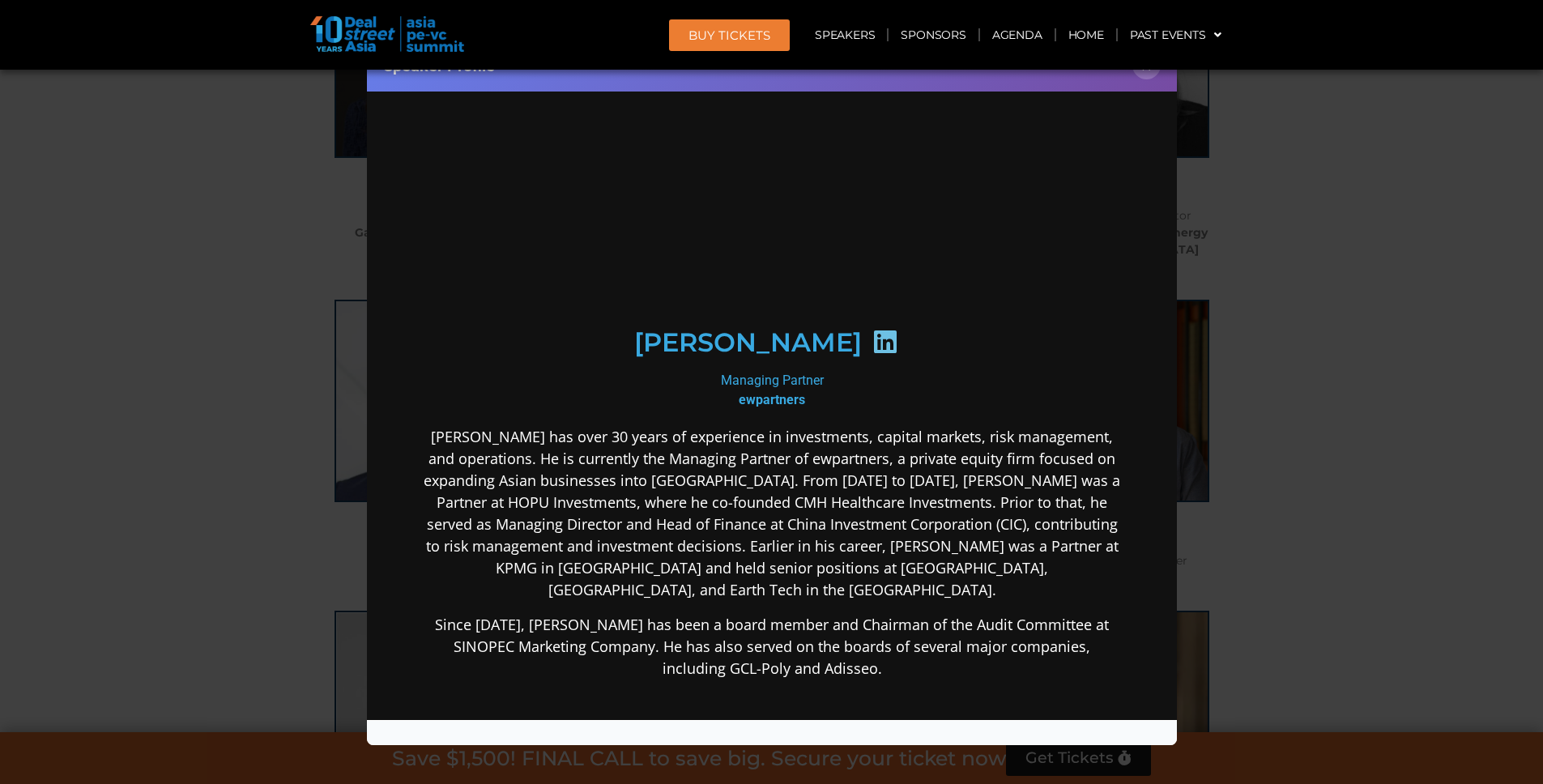
scroll to position [0, 0]
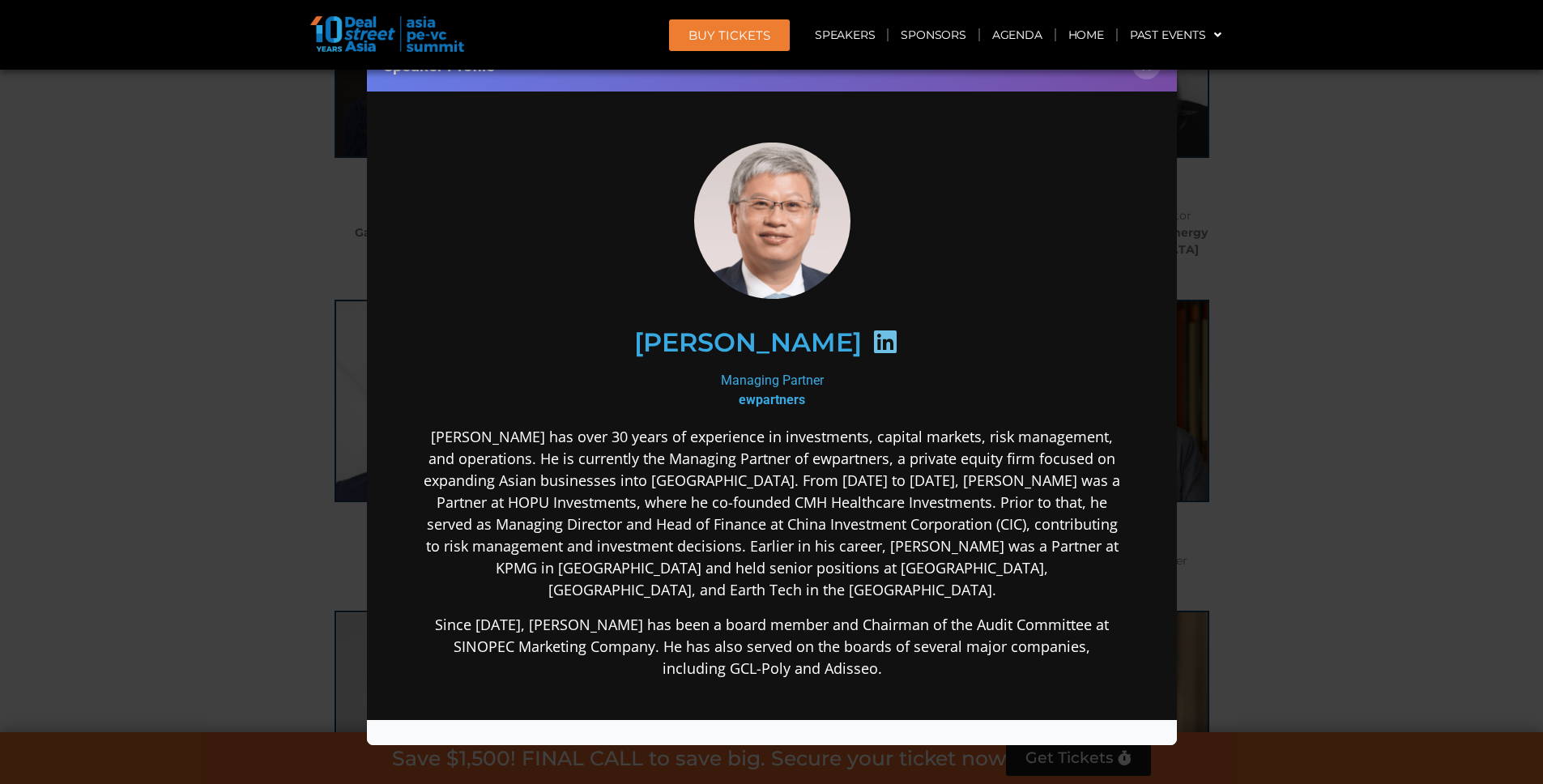
click at [311, 486] on div "Speaker Profile ×" at bounding box center [772, 392] width 1543 height 784
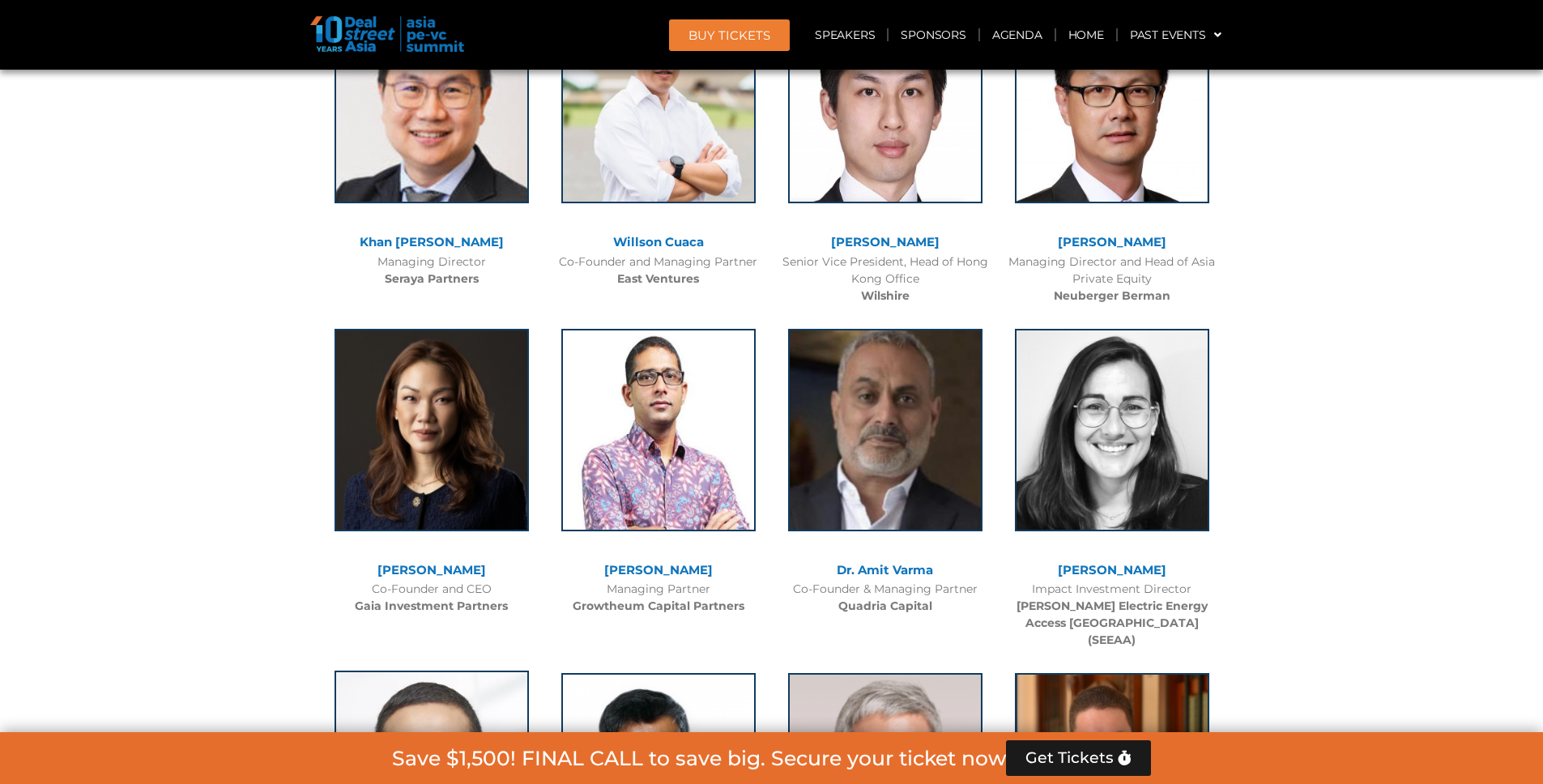
scroll to position [4056, 0]
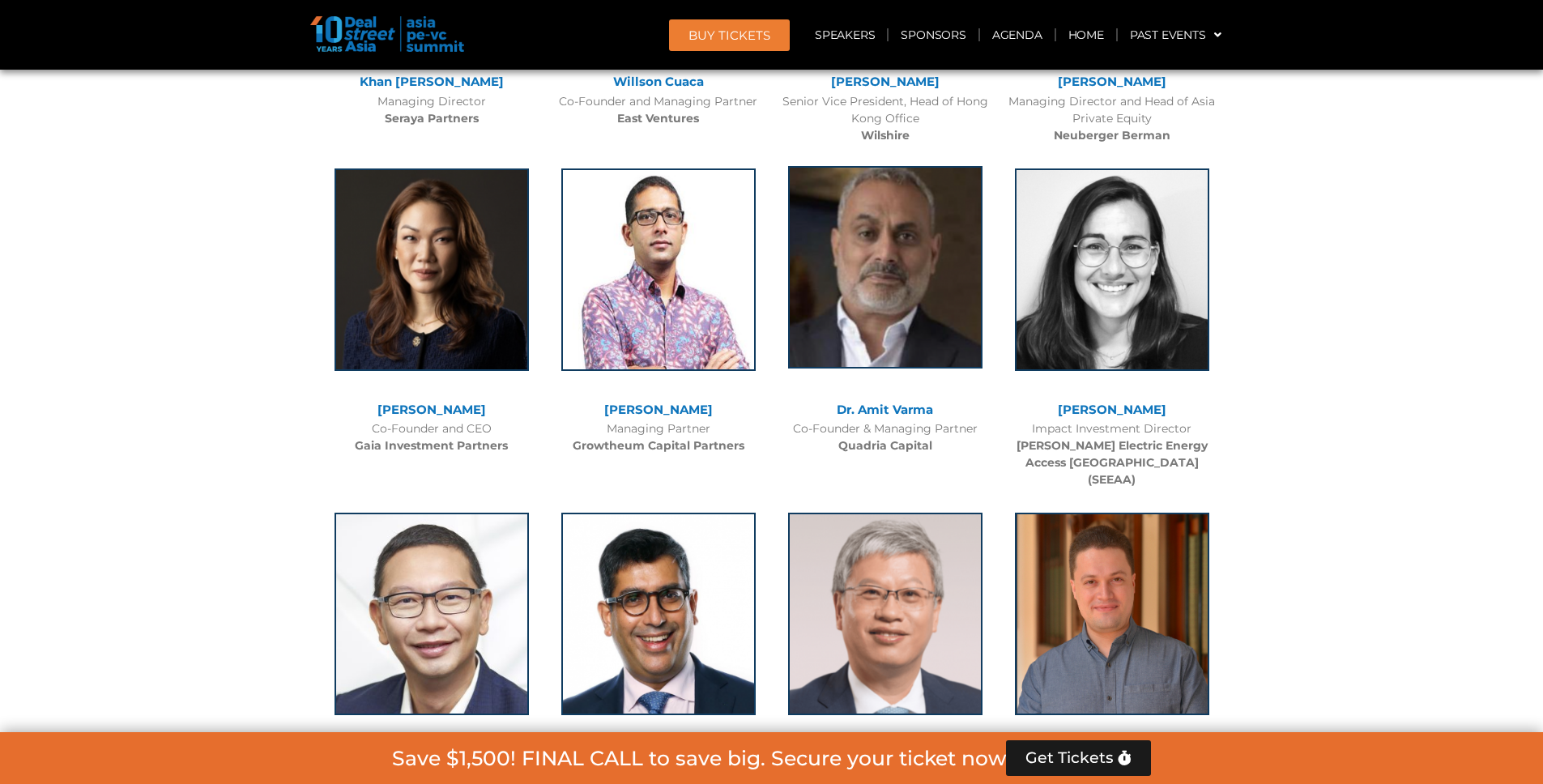
click at [880, 317] on img at bounding box center [886, 267] width 195 height 202
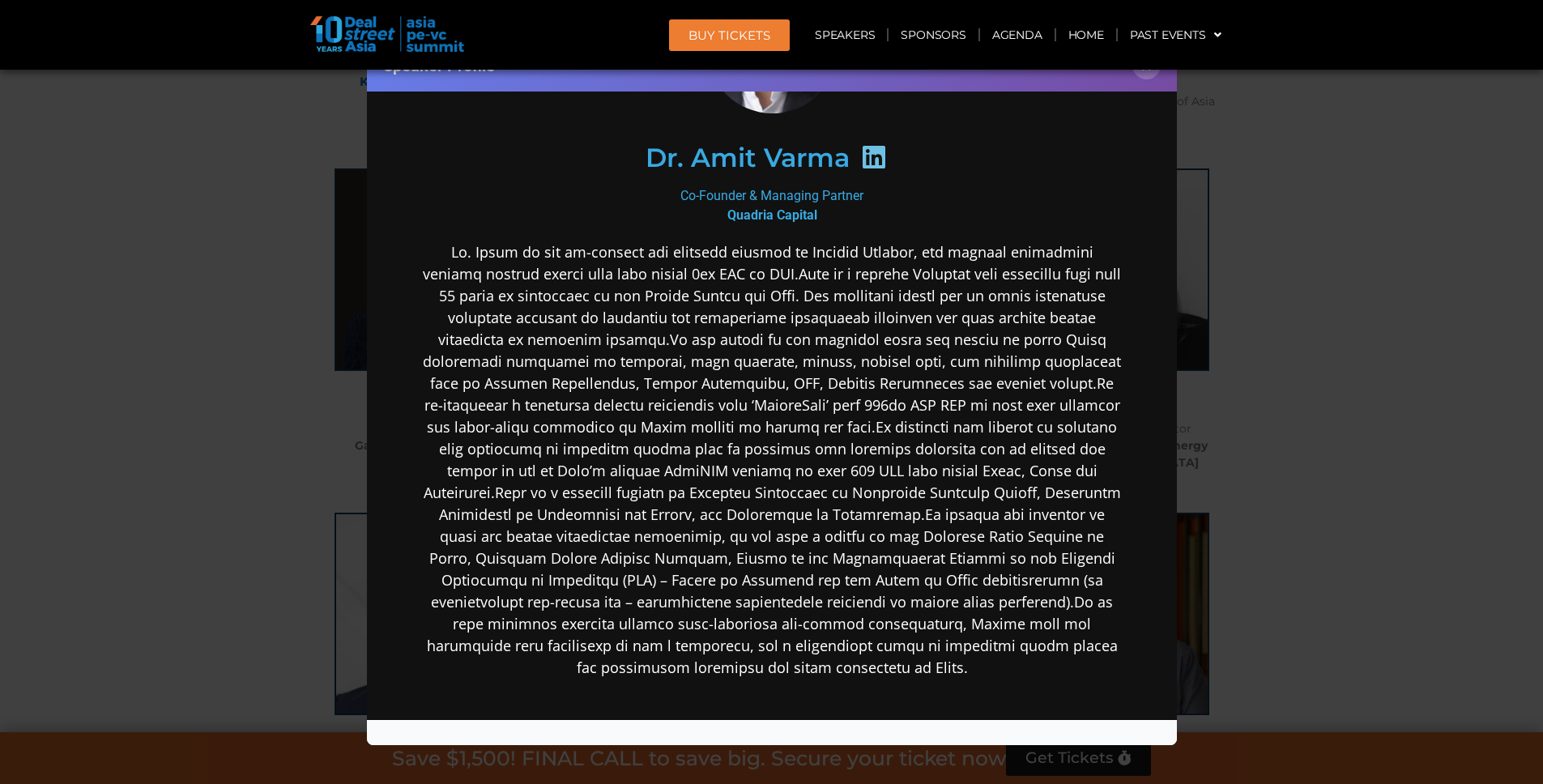
scroll to position [176, 0]
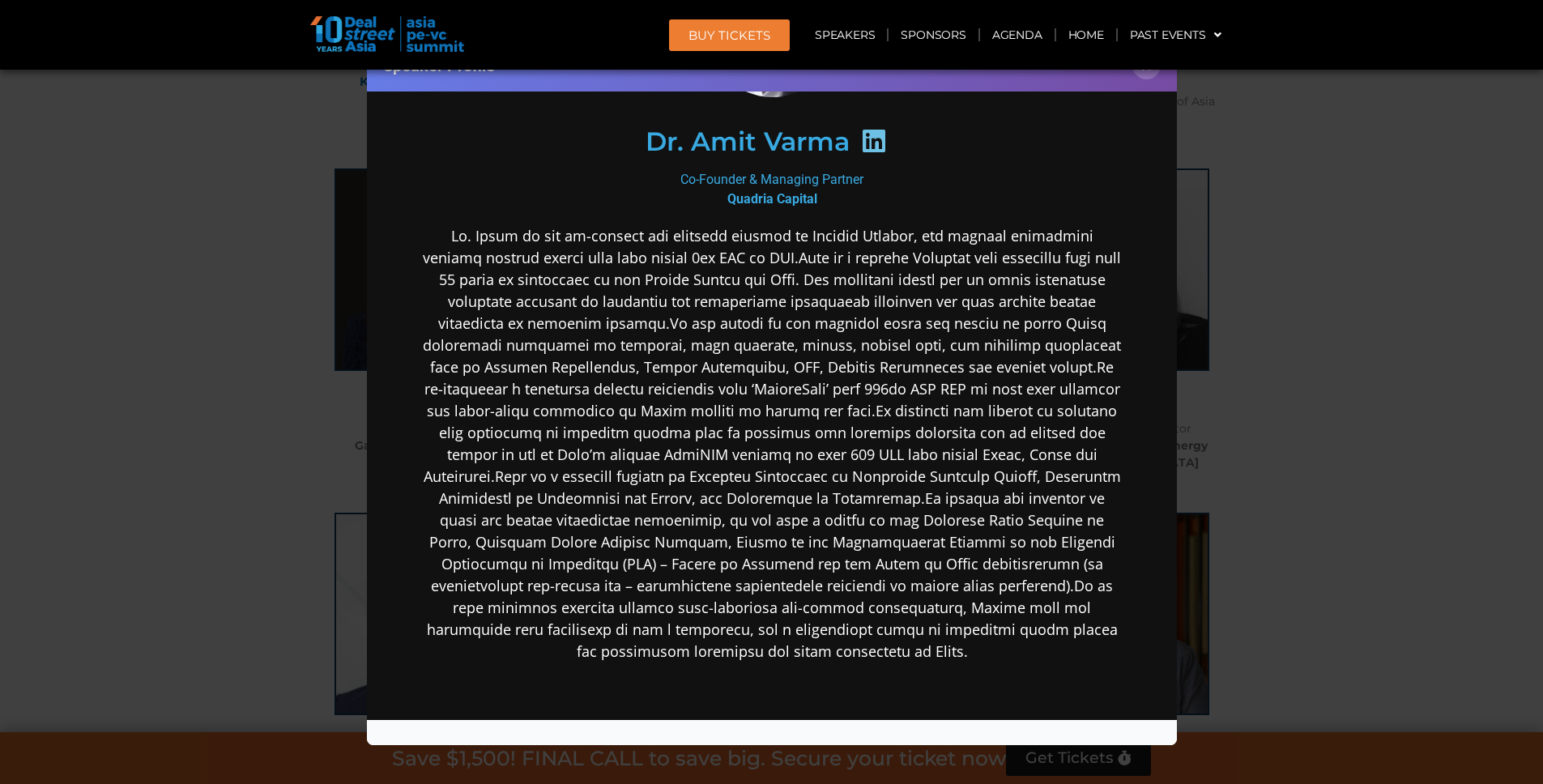
click at [1248, 324] on div "Speaker Profile ×" at bounding box center [772, 392] width 1543 height 784
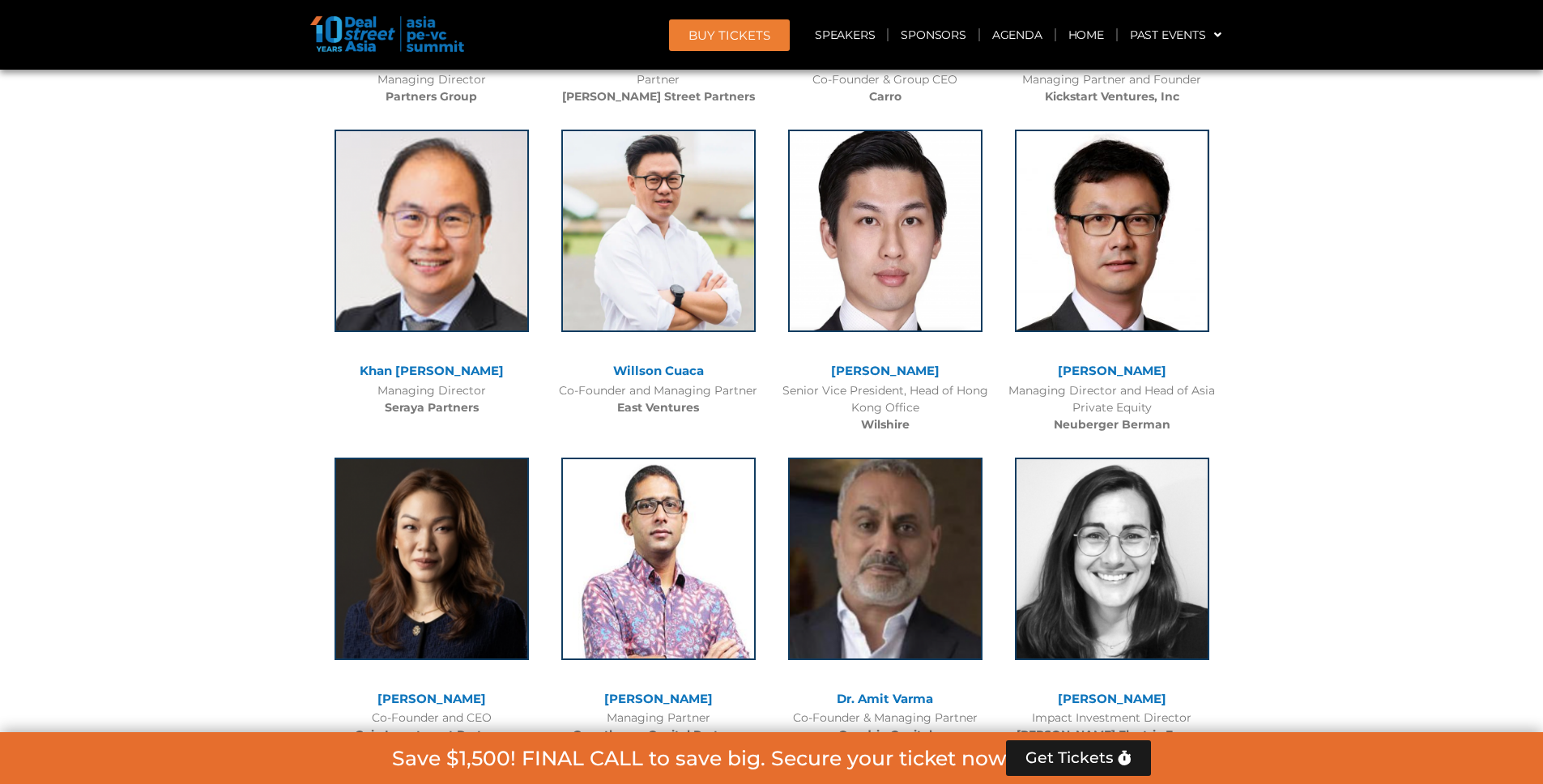
scroll to position [3715, 0]
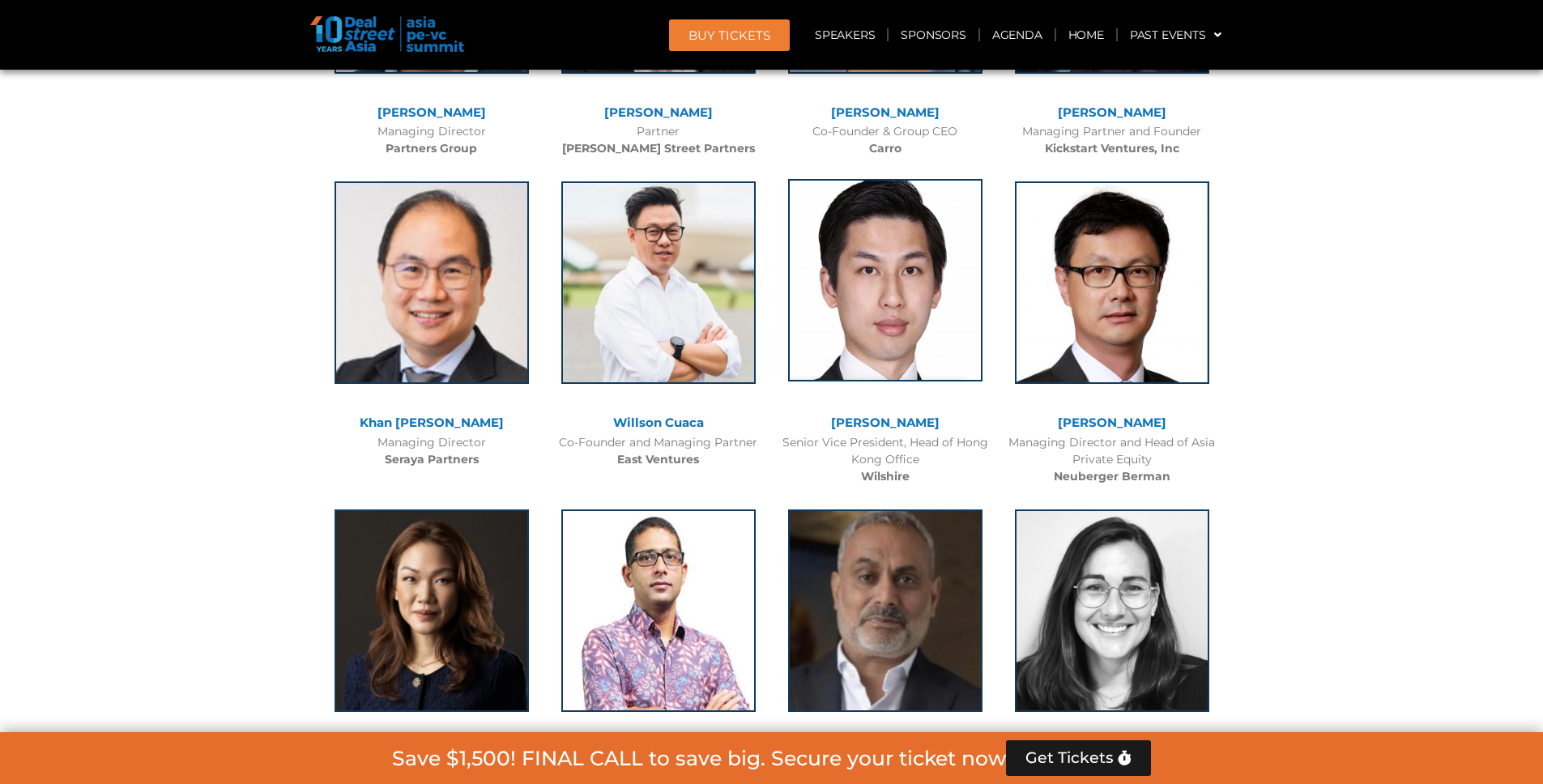
click at [945, 327] on img at bounding box center [886, 280] width 195 height 202
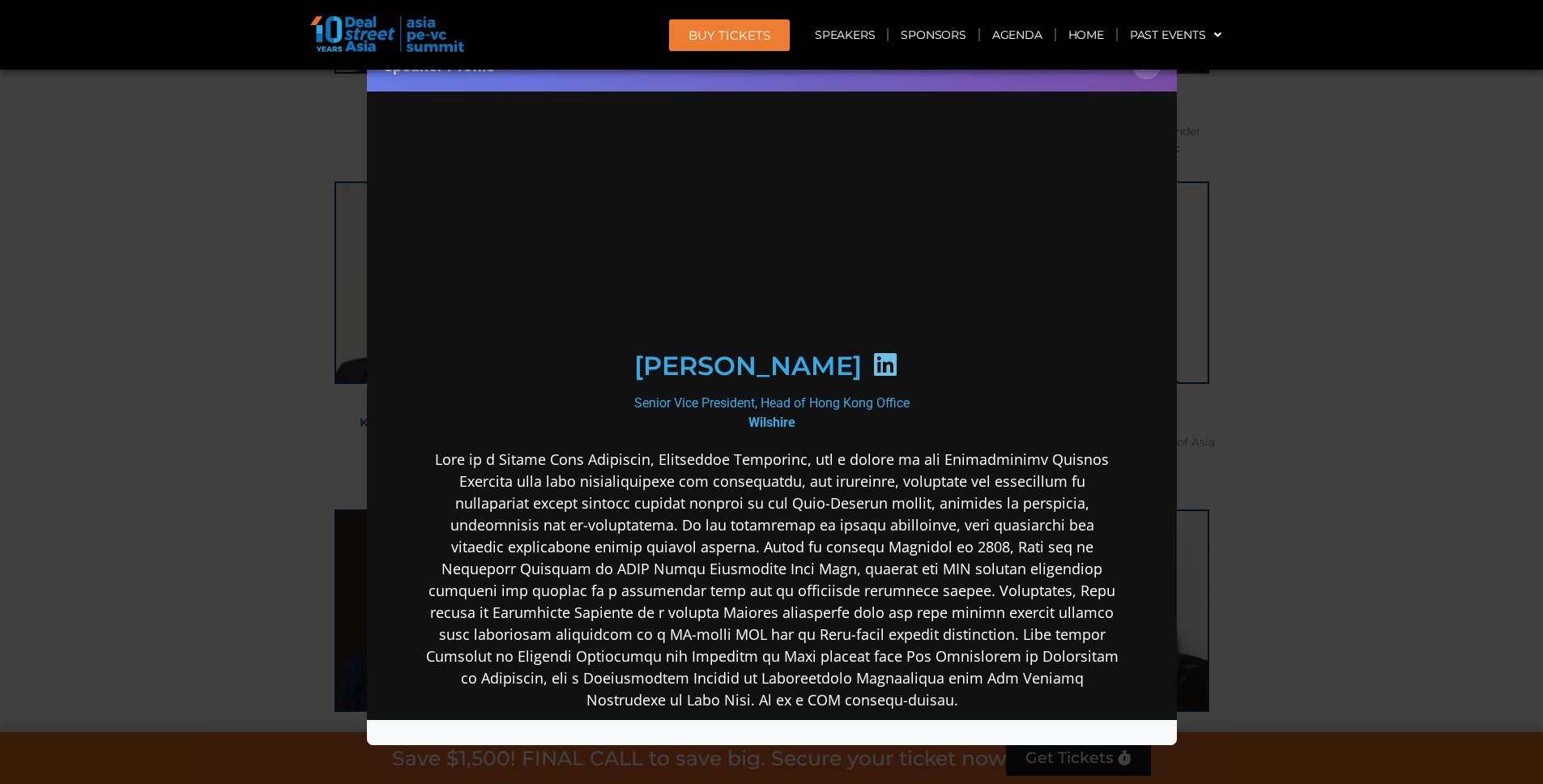
scroll to position [0, 0]
click at [1323, 331] on div "Speaker Profile ×" at bounding box center [772, 392] width 1543 height 784
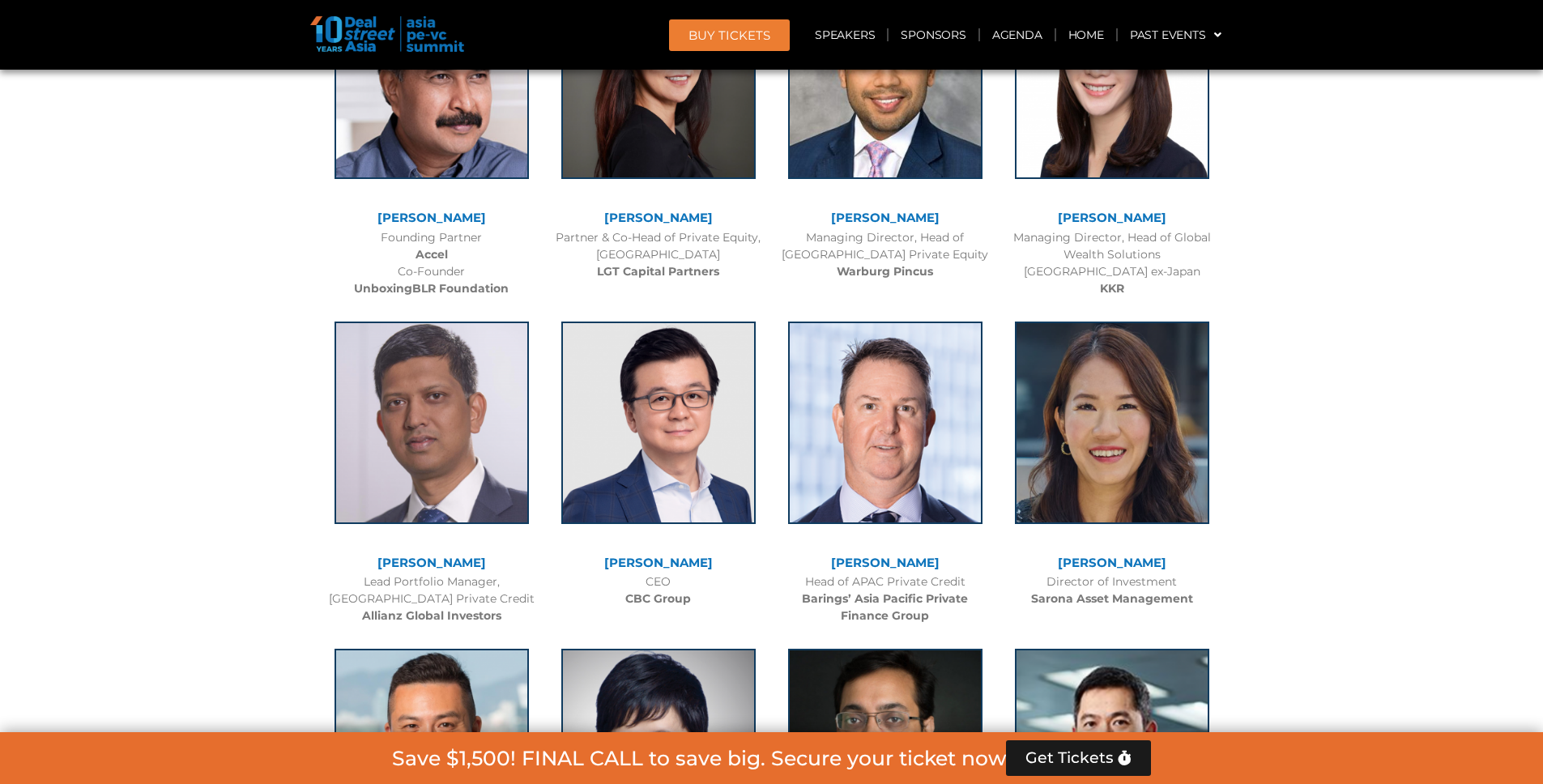
scroll to position [2256, 0]
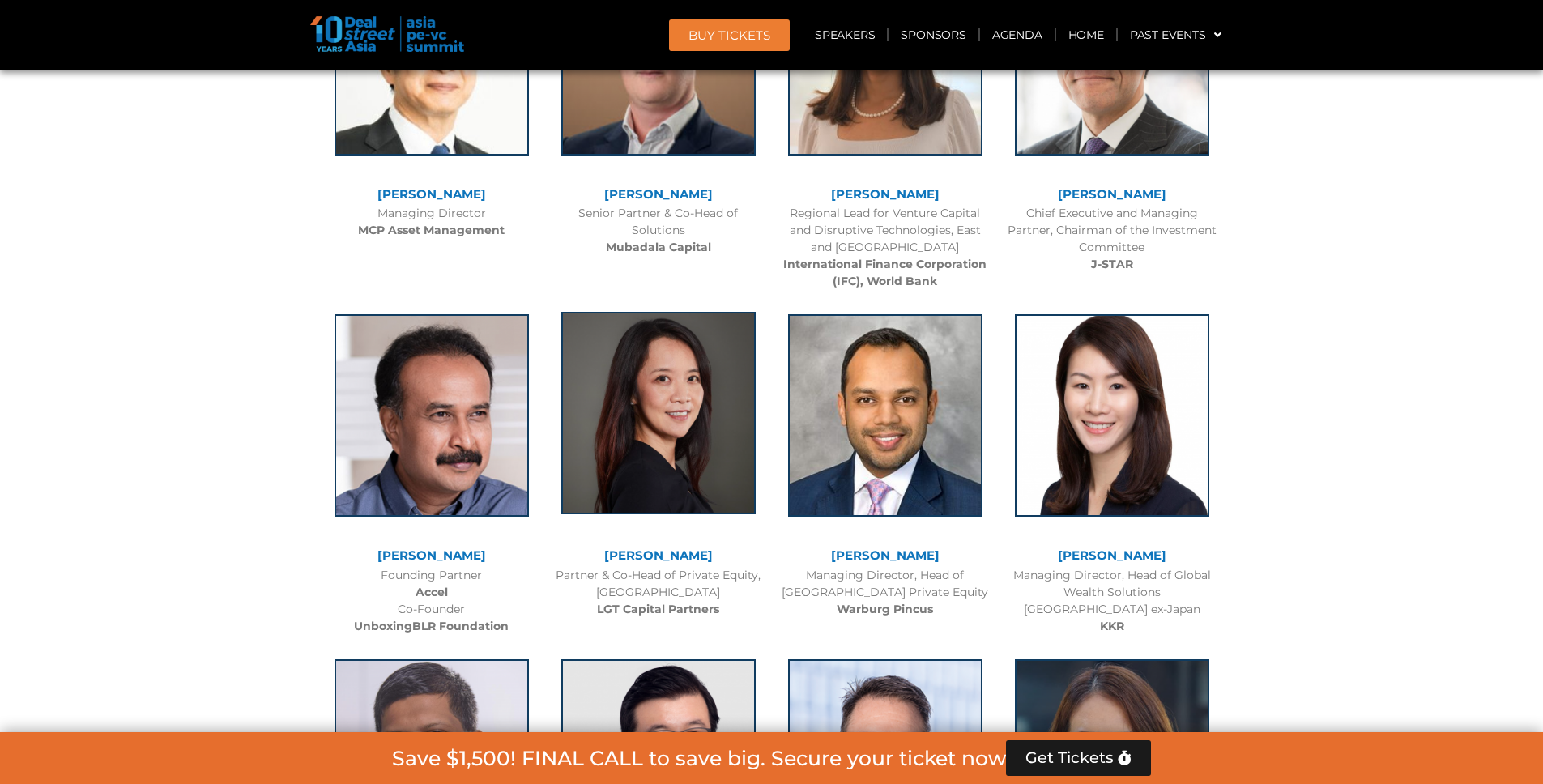
click at [656, 393] on img at bounding box center [659, 412] width 195 height 202
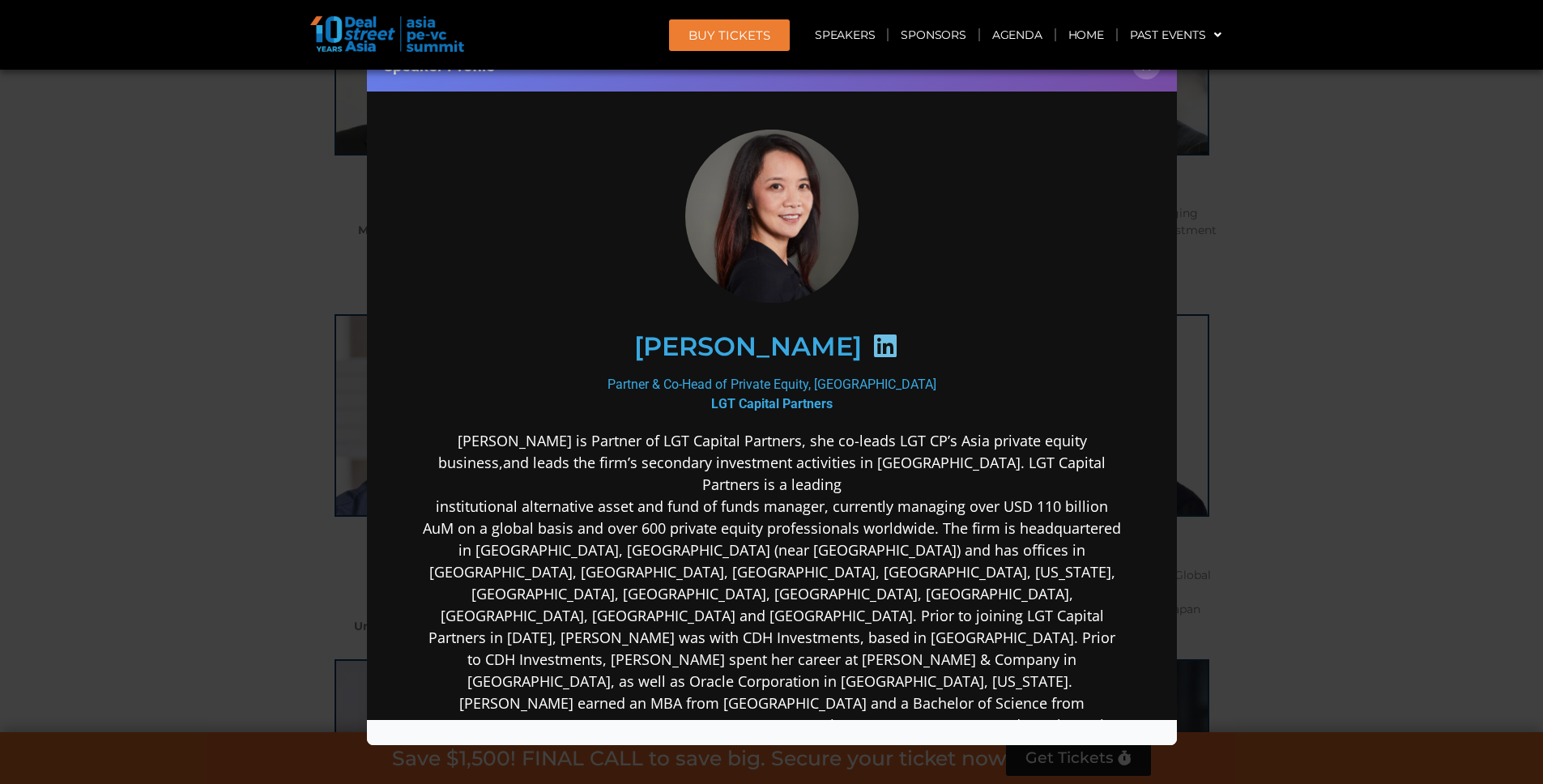
scroll to position [28, 0]
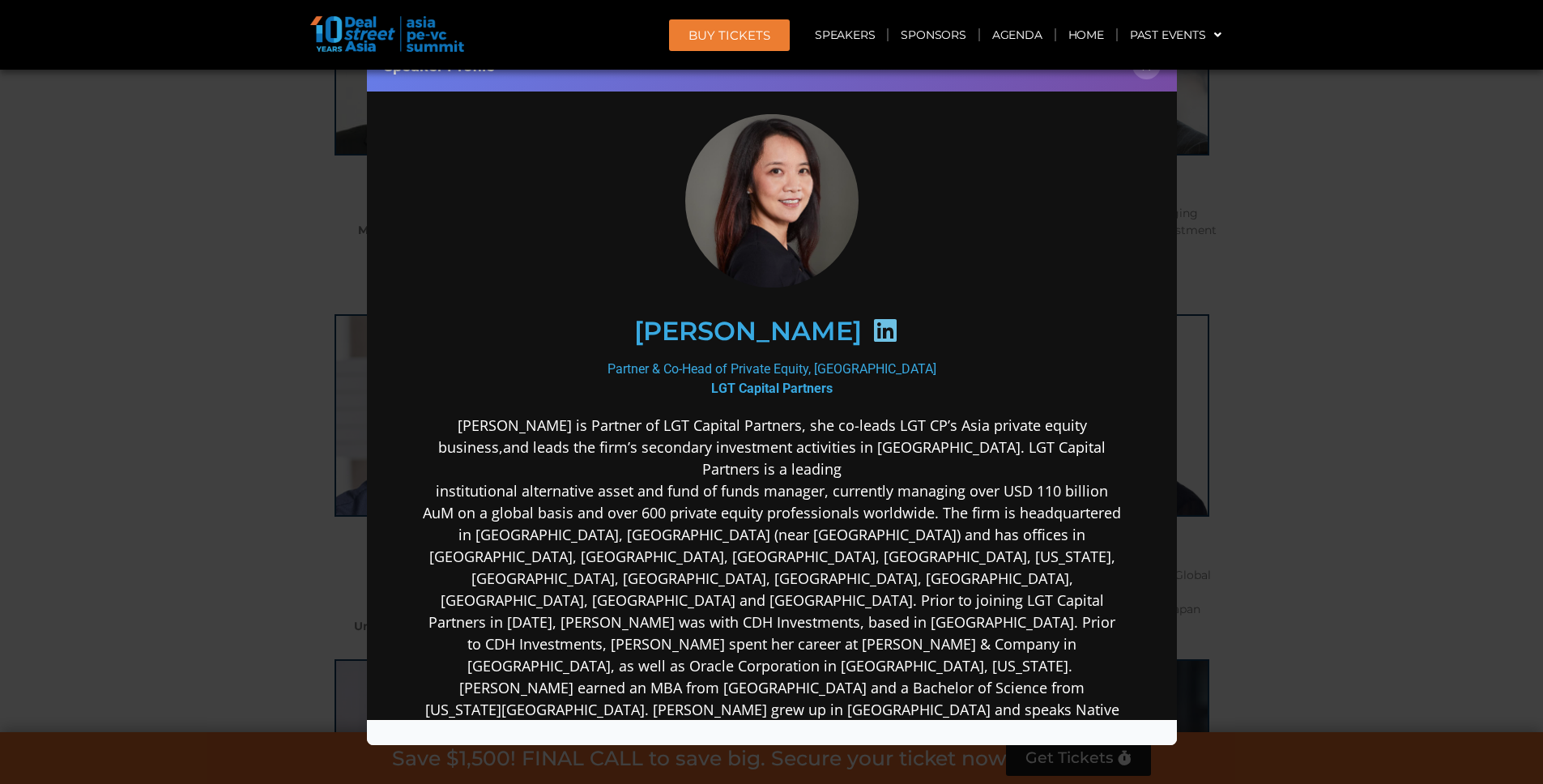
click at [1316, 472] on div "Speaker Profile ×" at bounding box center [772, 392] width 1543 height 784
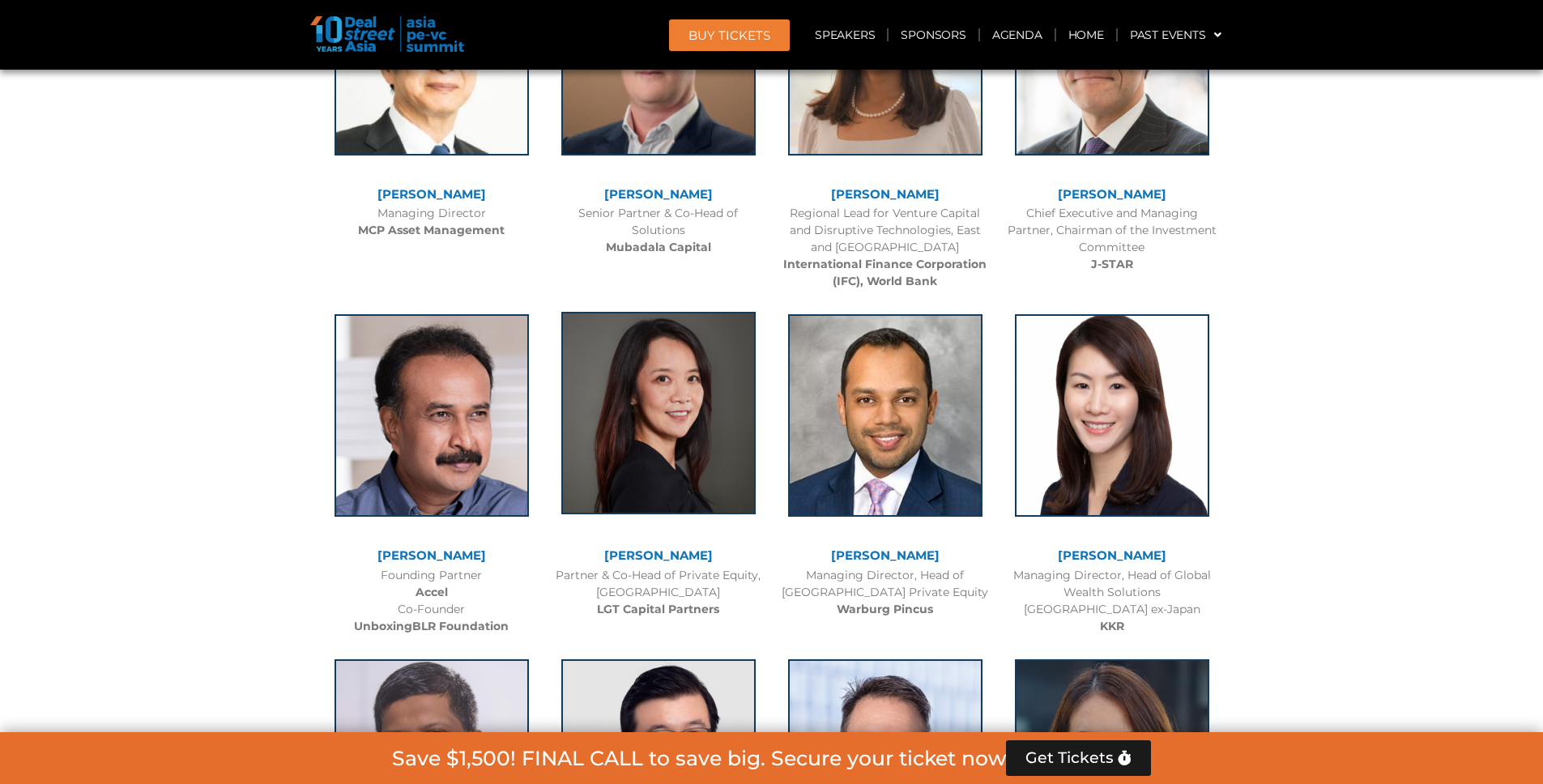
click at [699, 445] on img at bounding box center [659, 412] width 195 height 202
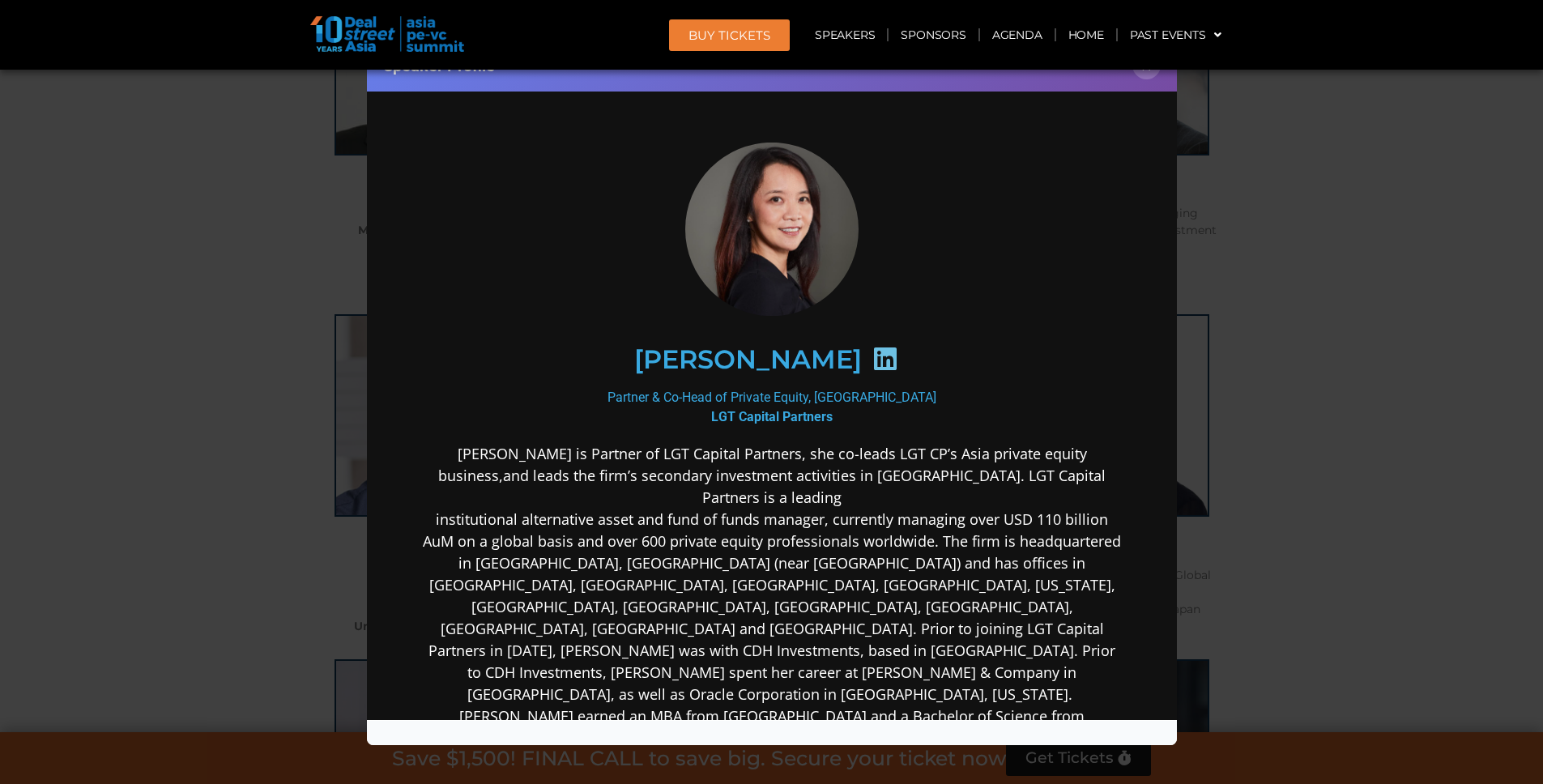
scroll to position [0, 0]
click at [1393, 491] on div "Speaker Profile ×" at bounding box center [772, 392] width 1543 height 784
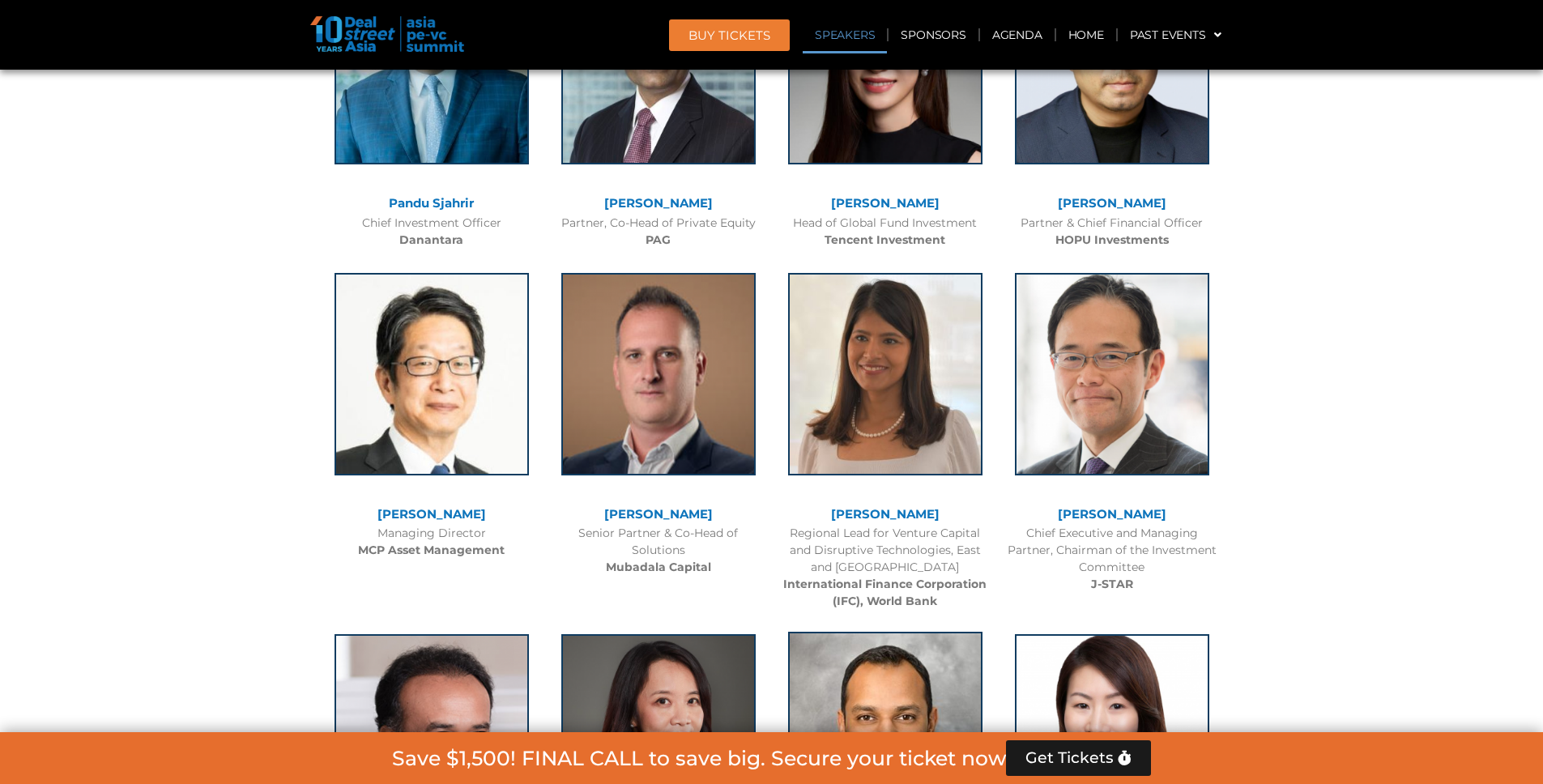
scroll to position [1935, 0]
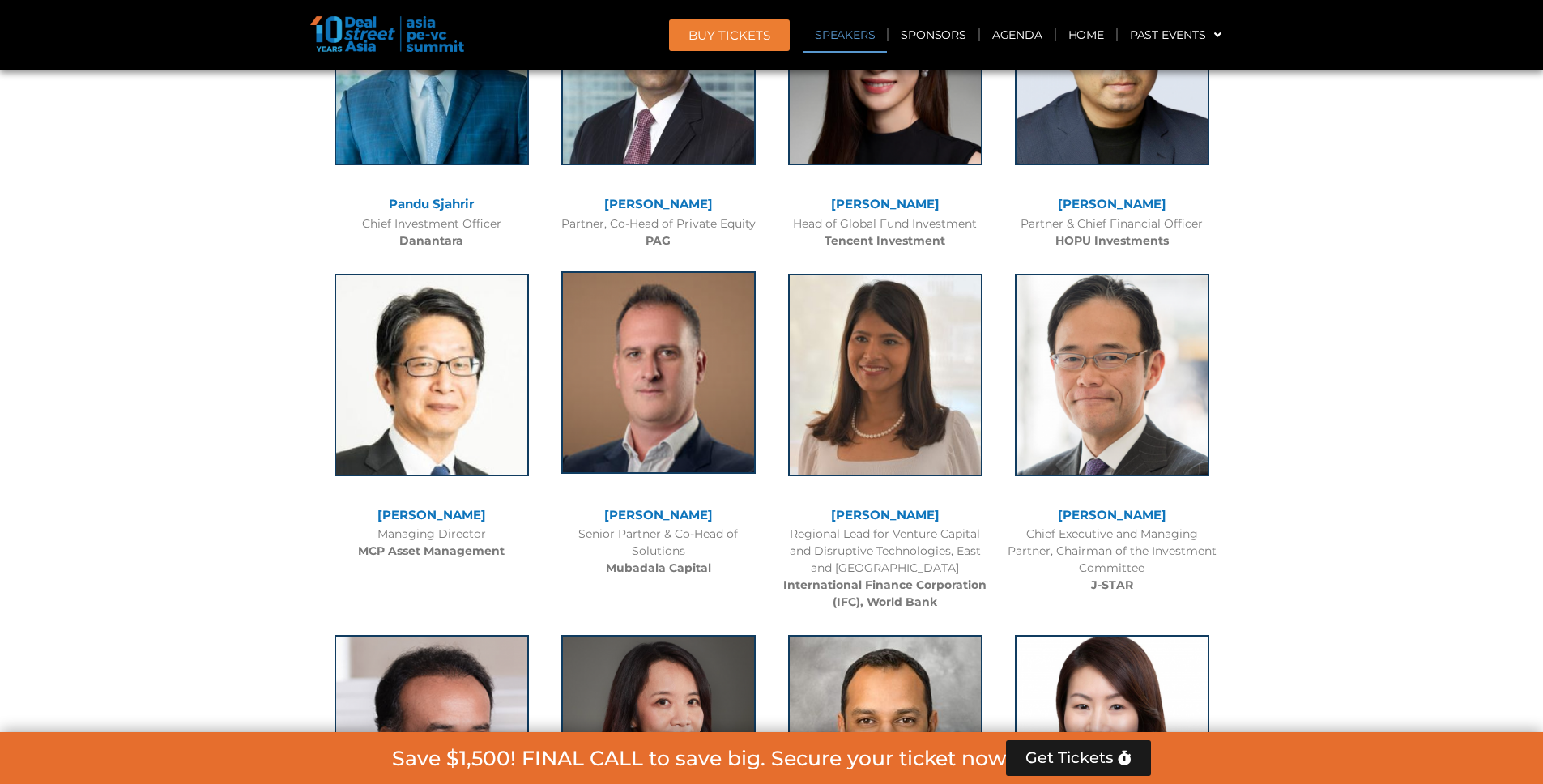
click at [602, 405] on img at bounding box center [659, 372] width 195 height 202
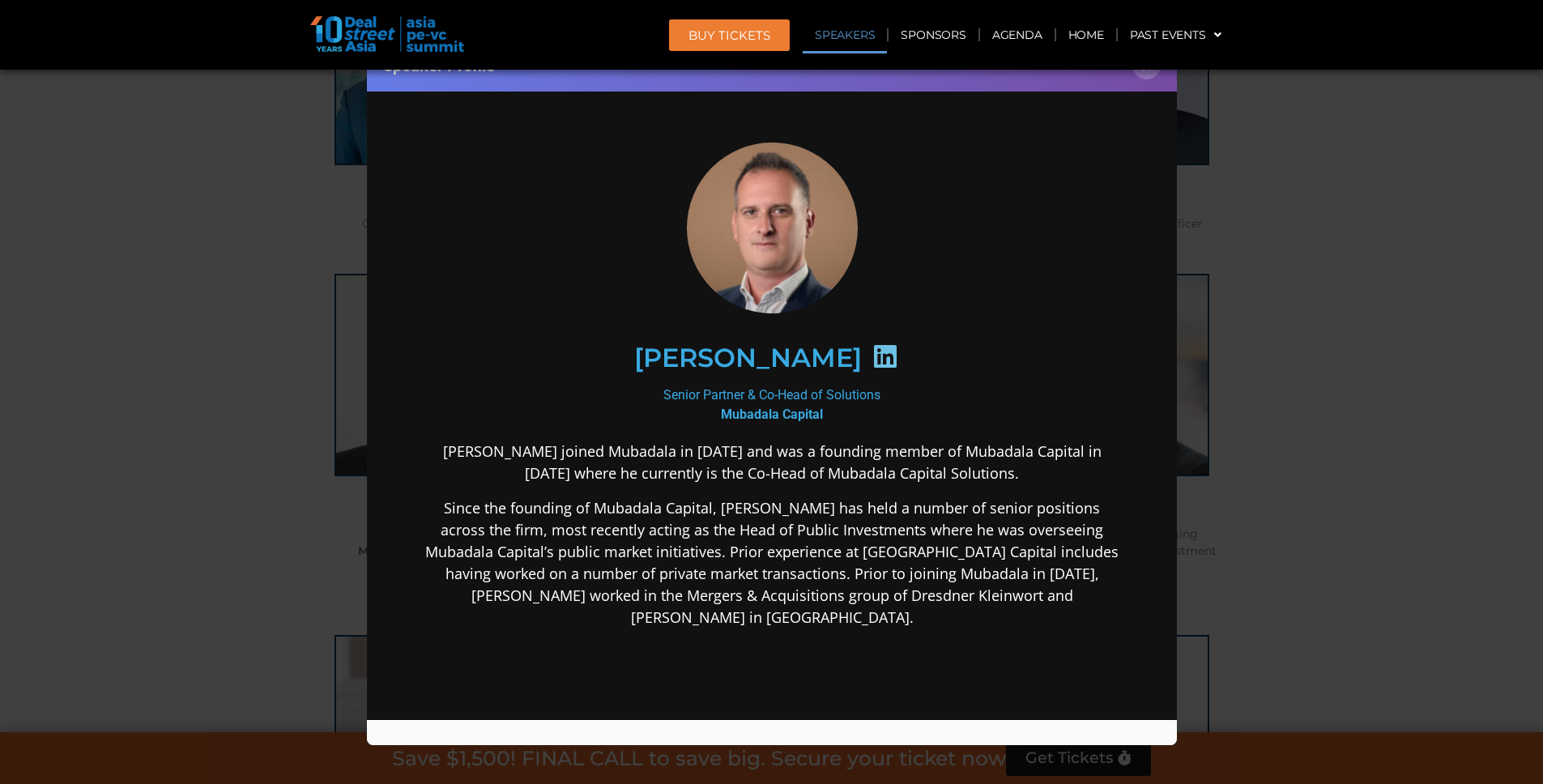
scroll to position [0, 0]
click at [785, 473] on p "[PERSON_NAME] joined Mubadala in [DATE] and was a founding member of Mubadala C…" at bounding box center [771, 462] width 700 height 44
click at [722, 410] on b "Mubadala Capital" at bounding box center [771, 414] width 102 height 15
drag, startPoint x: 767, startPoint y: 411, endPoint x: 829, endPoint y: 416, distance: 62.2
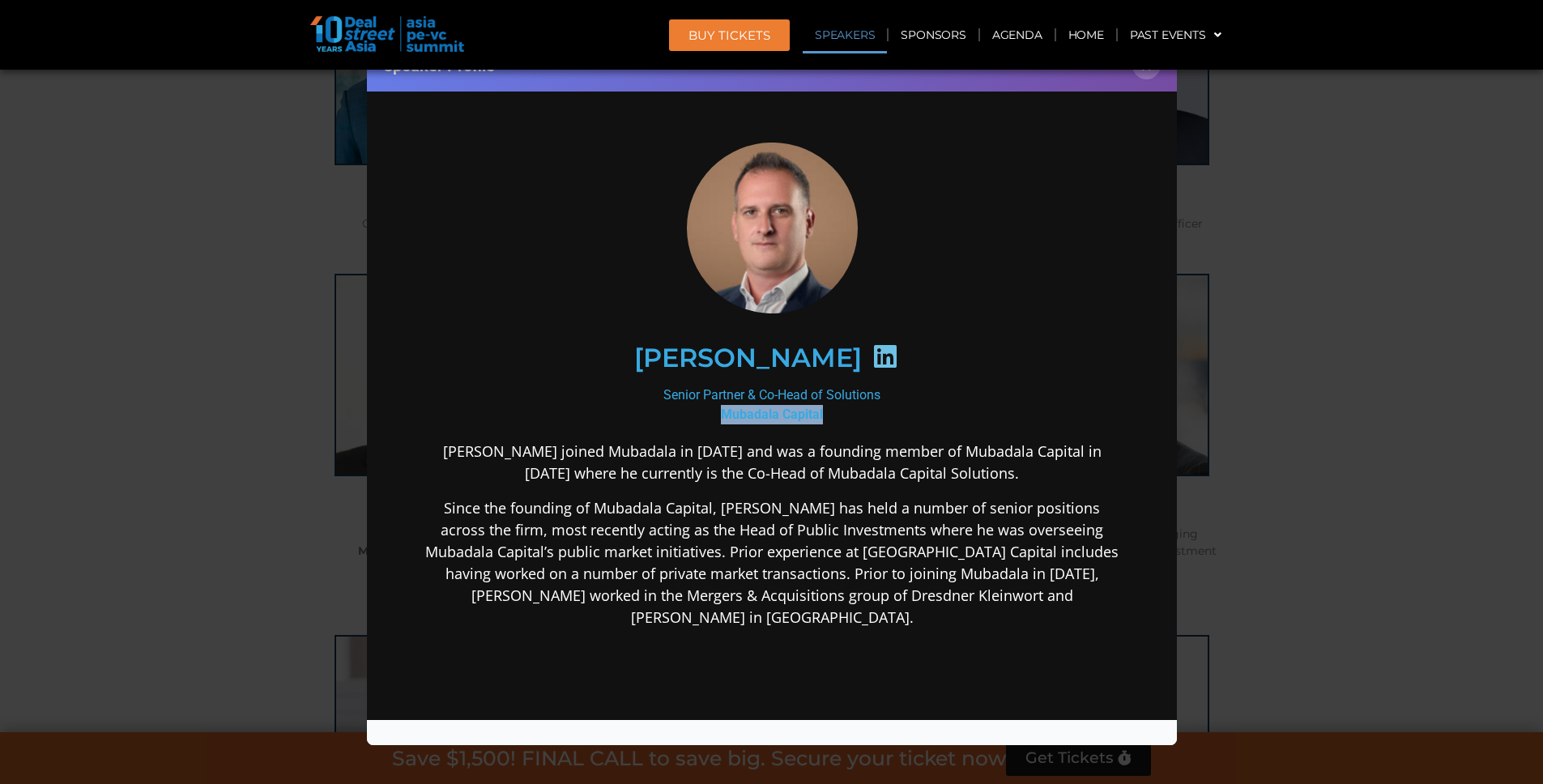
click at [829, 416] on div "Senior Partner & Co-Head of Solutions Mubadala Capital" at bounding box center [771, 404] width 700 height 39
copy b "Mubadala Capital"
click at [688, 489] on div "[PERSON_NAME] joined Mubadala in [DATE] and was a founding member of Mubadala C…" at bounding box center [771, 663] width 700 height 444
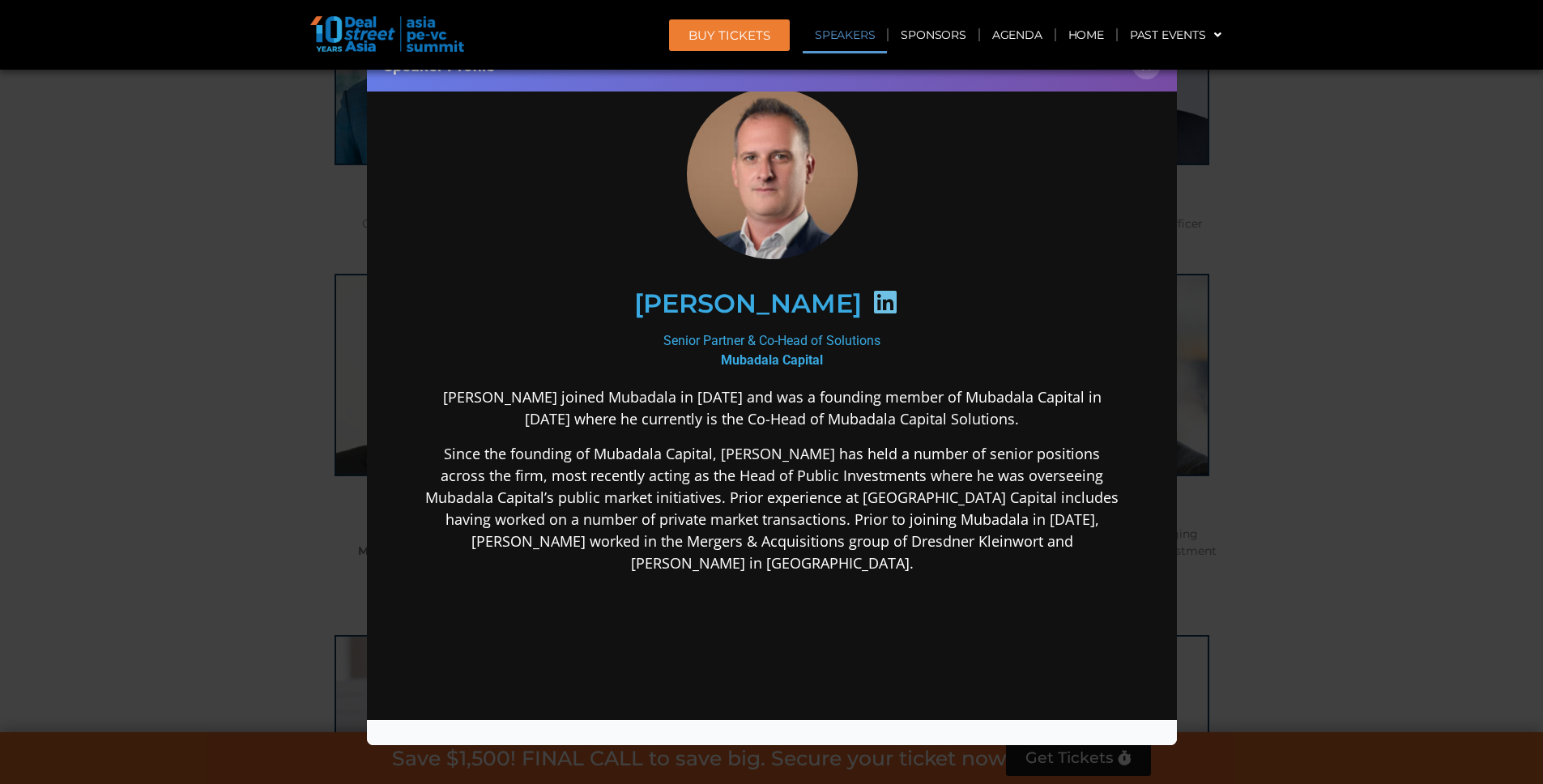
scroll to position [30, 0]
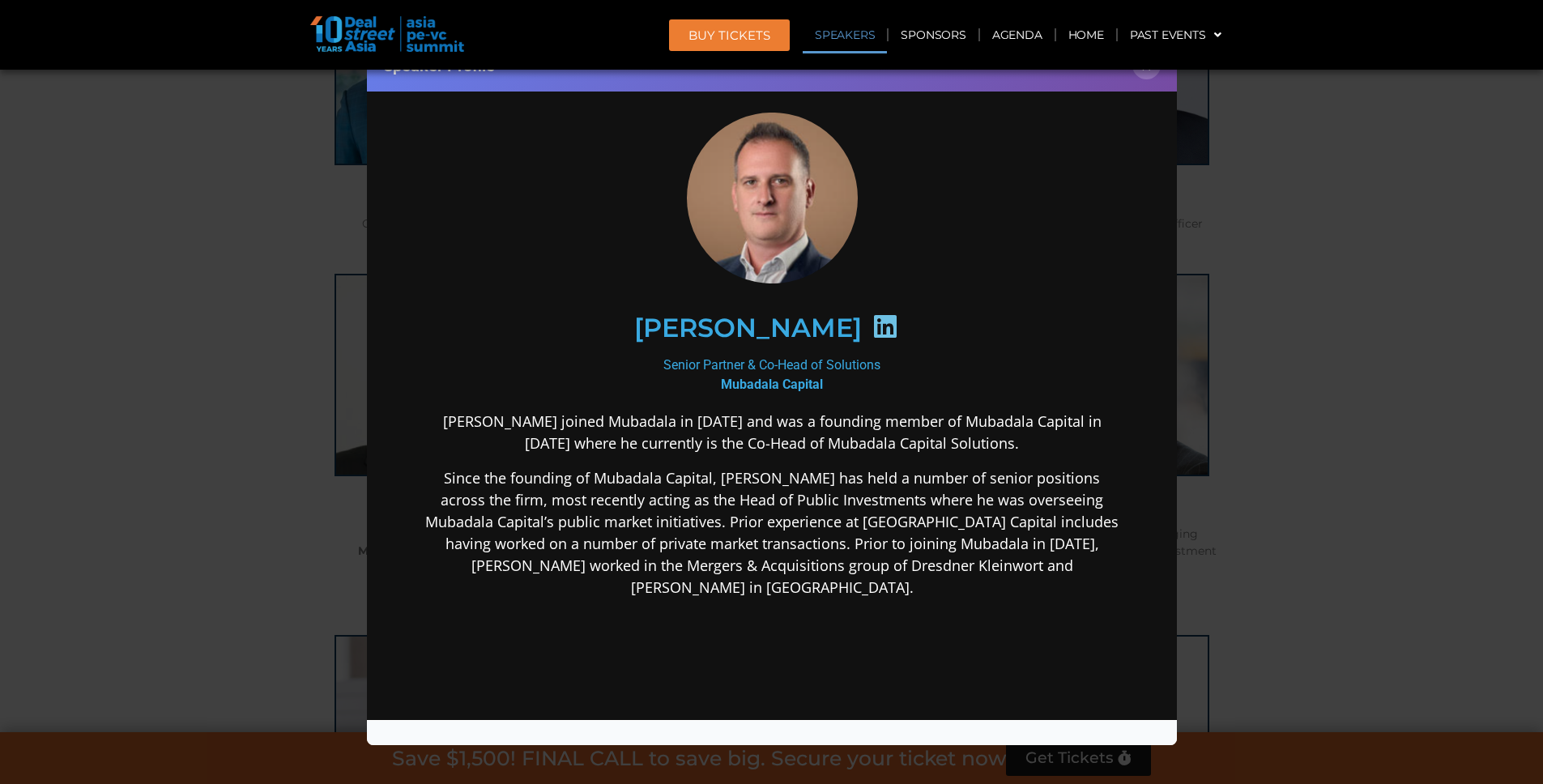
click at [269, 437] on div "Speaker Profile ×" at bounding box center [772, 392] width 1543 height 784
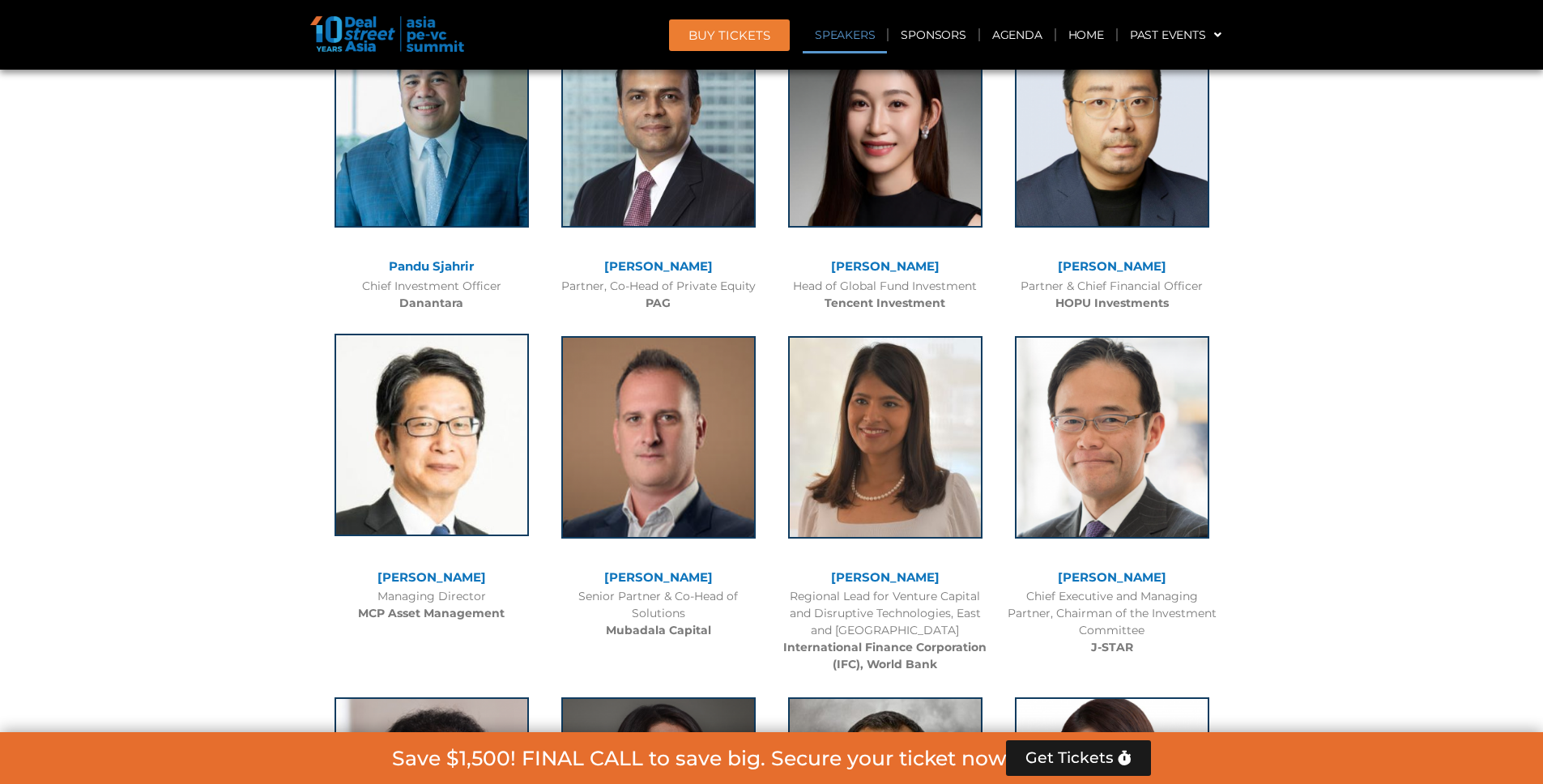
scroll to position [1748, 0]
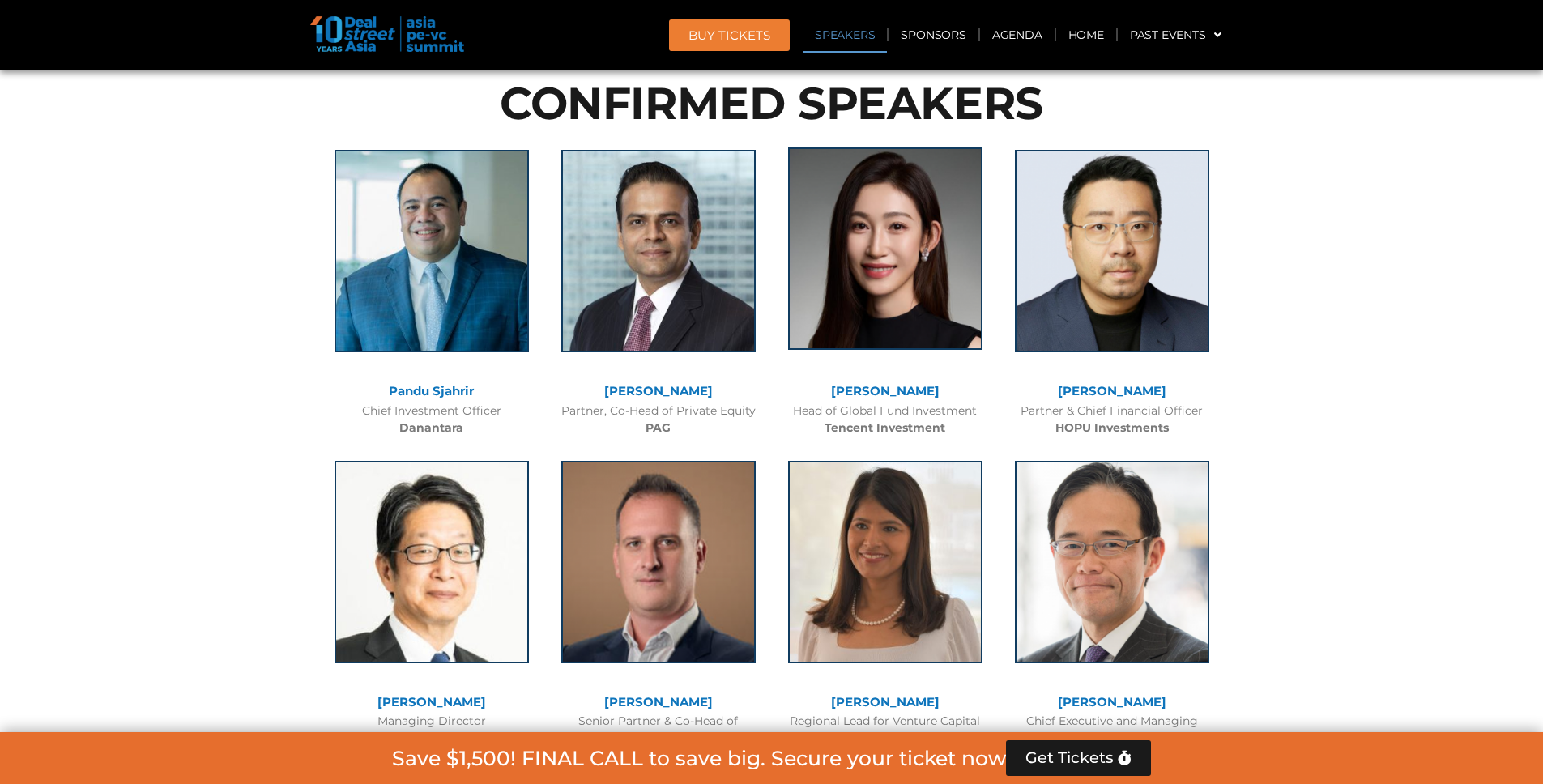
click at [920, 287] on img at bounding box center [886, 248] width 195 height 202
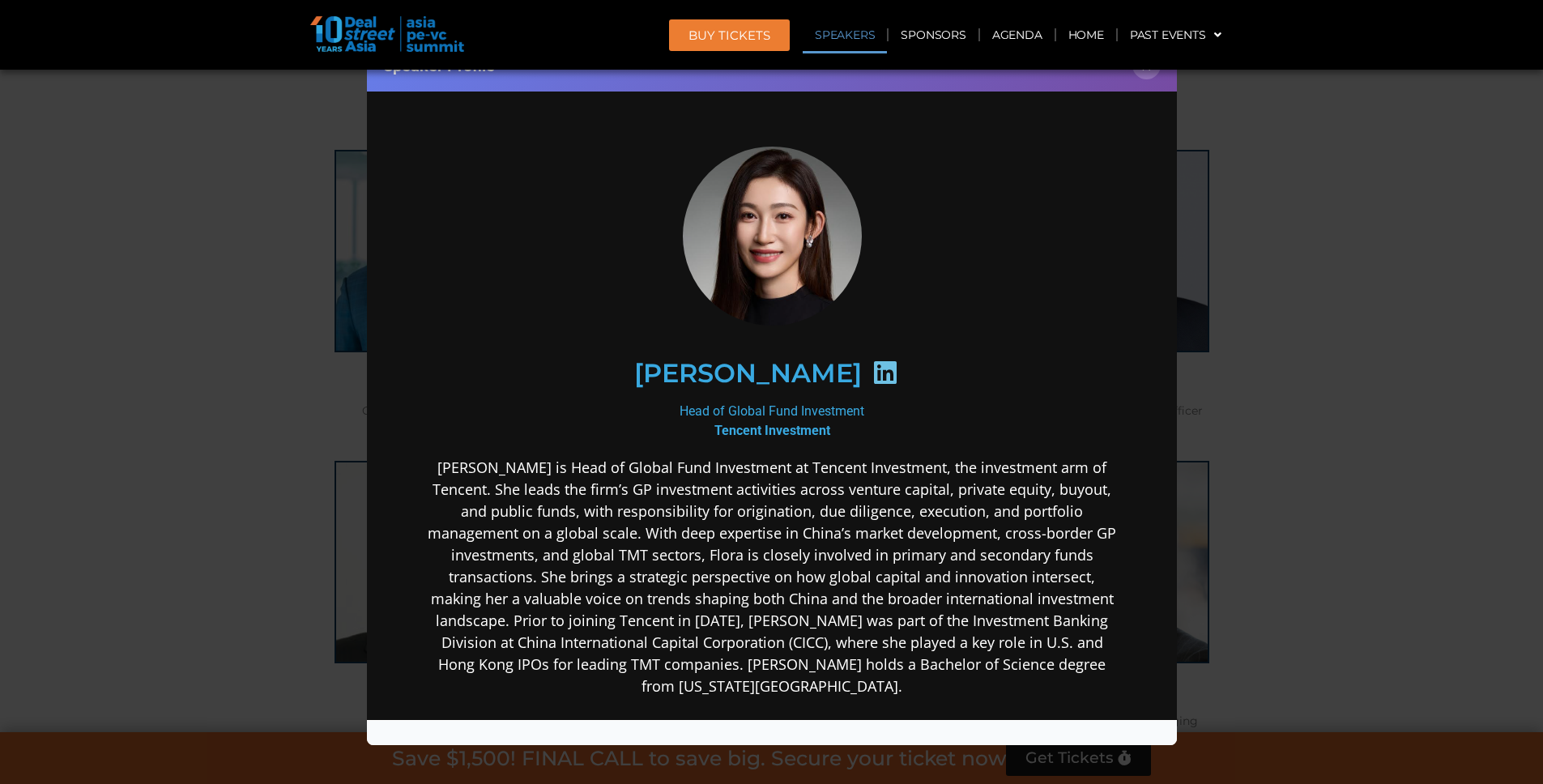
scroll to position [0, 0]
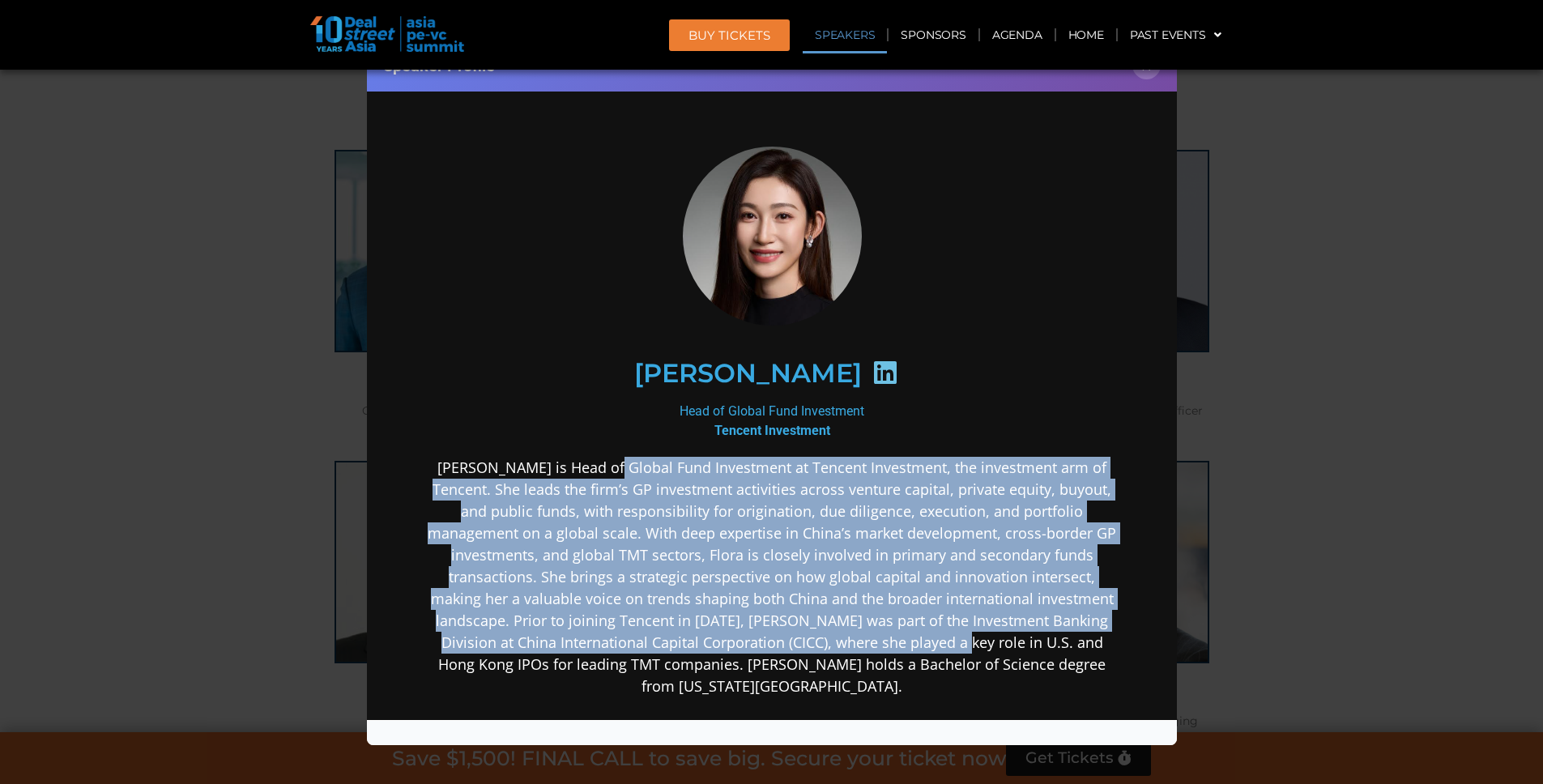
drag, startPoint x: 616, startPoint y: 478, endPoint x: 813, endPoint y: 643, distance: 257.0
click at [813, 643] on p "[PERSON_NAME] is Head of Global Fund Investment at Tencent Investment, the inve…" at bounding box center [771, 577] width 700 height 240
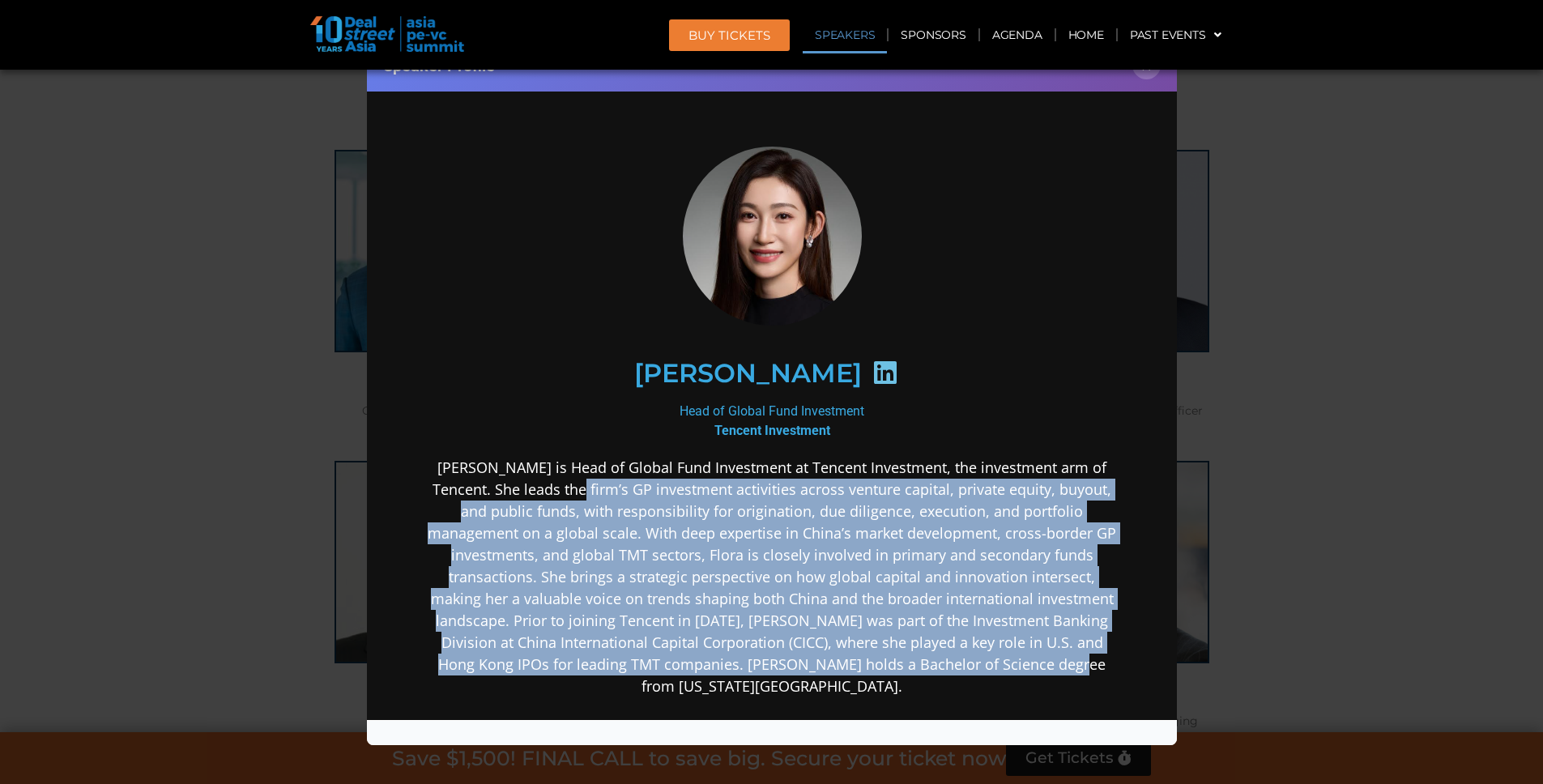
drag, startPoint x: 885, startPoint y: 620, endPoint x: 536, endPoint y: 478, distance: 376.8
click at [536, 478] on p "[PERSON_NAME] is Head of Global Fund Investment at Tencent Investment, the inve…" at bounding box center [771, 577] width 700 height 240
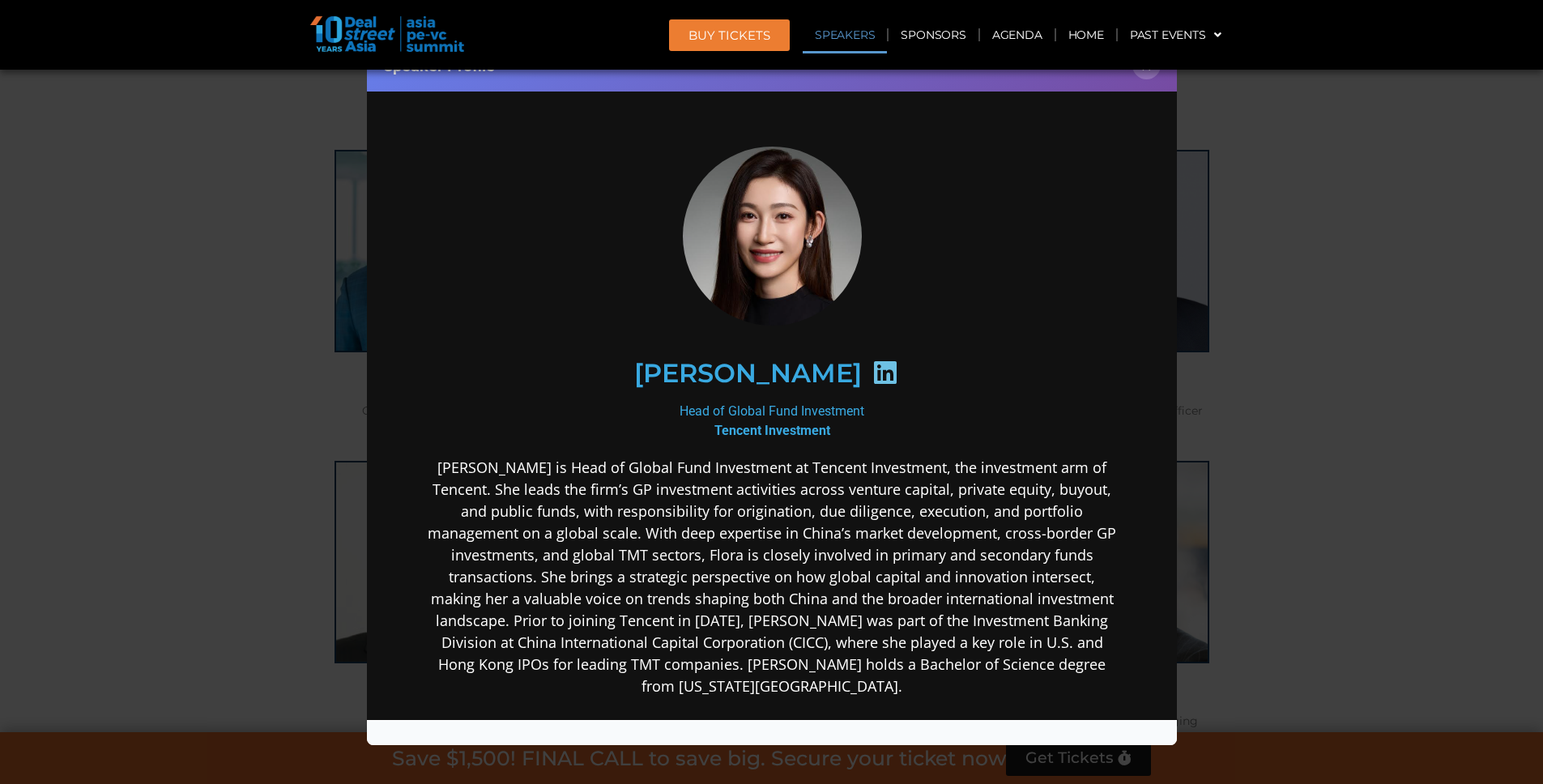
drag, startPoint x: 480, startPoint y: 477, endPoint x: 966, endPoint y: 681, distance: 527.1
click at [966, 681] on div "[PERSON_NAME] is Head of Global Fund Investment at Tencent Investment, the inve…" at bounding box center [771, 705] width 700 height 497
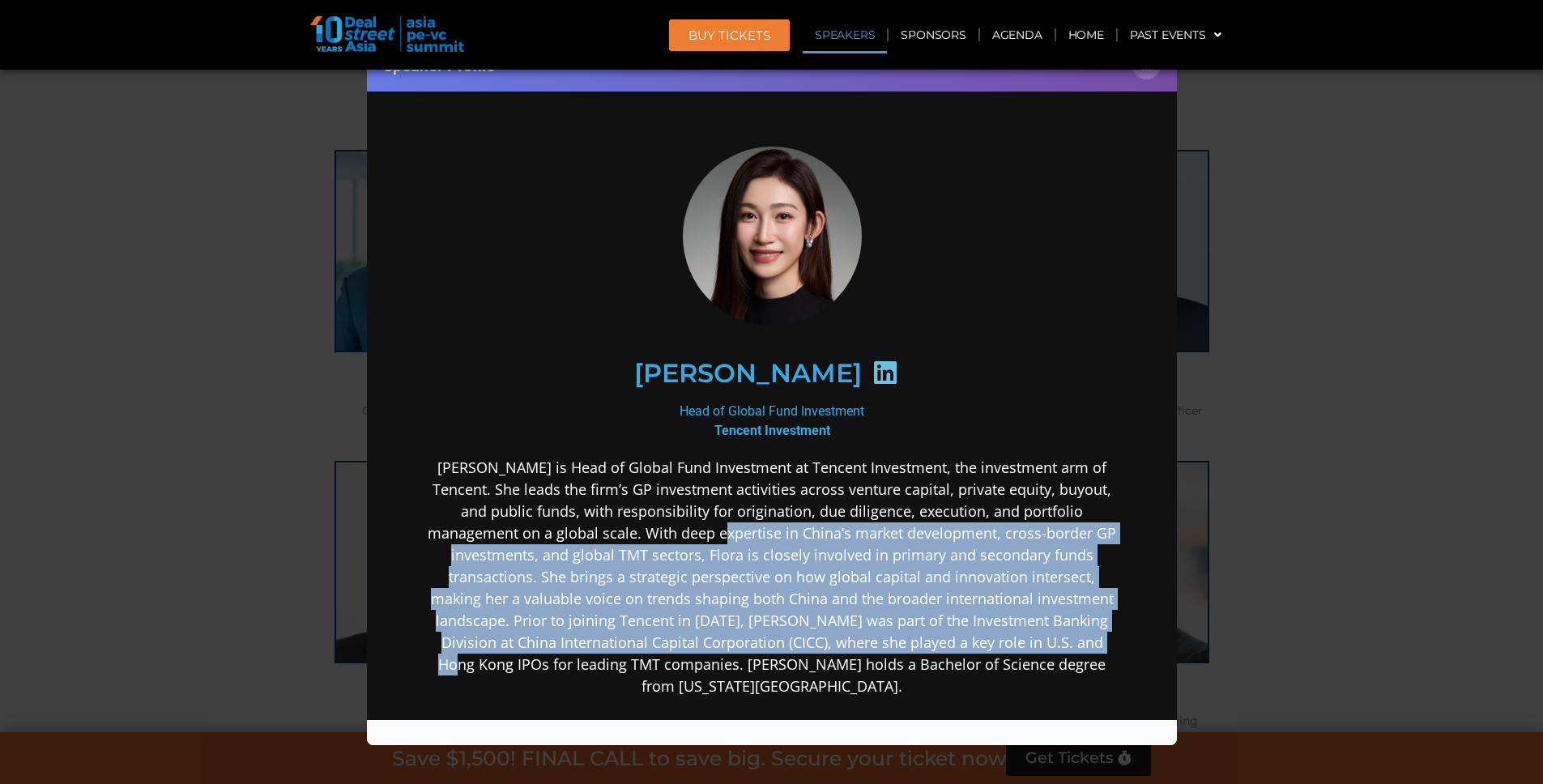
drag, startPoint x: 976, startPoint y: 650, endPoint x: 628, endPoint y: 532, distance: 367.5
click at [628, 532] on p "[PERSON_NAME] is Head of Global Fund Investment at Tencent Investment, the inve…" at bounding box center [771, 577] width 700 height 240
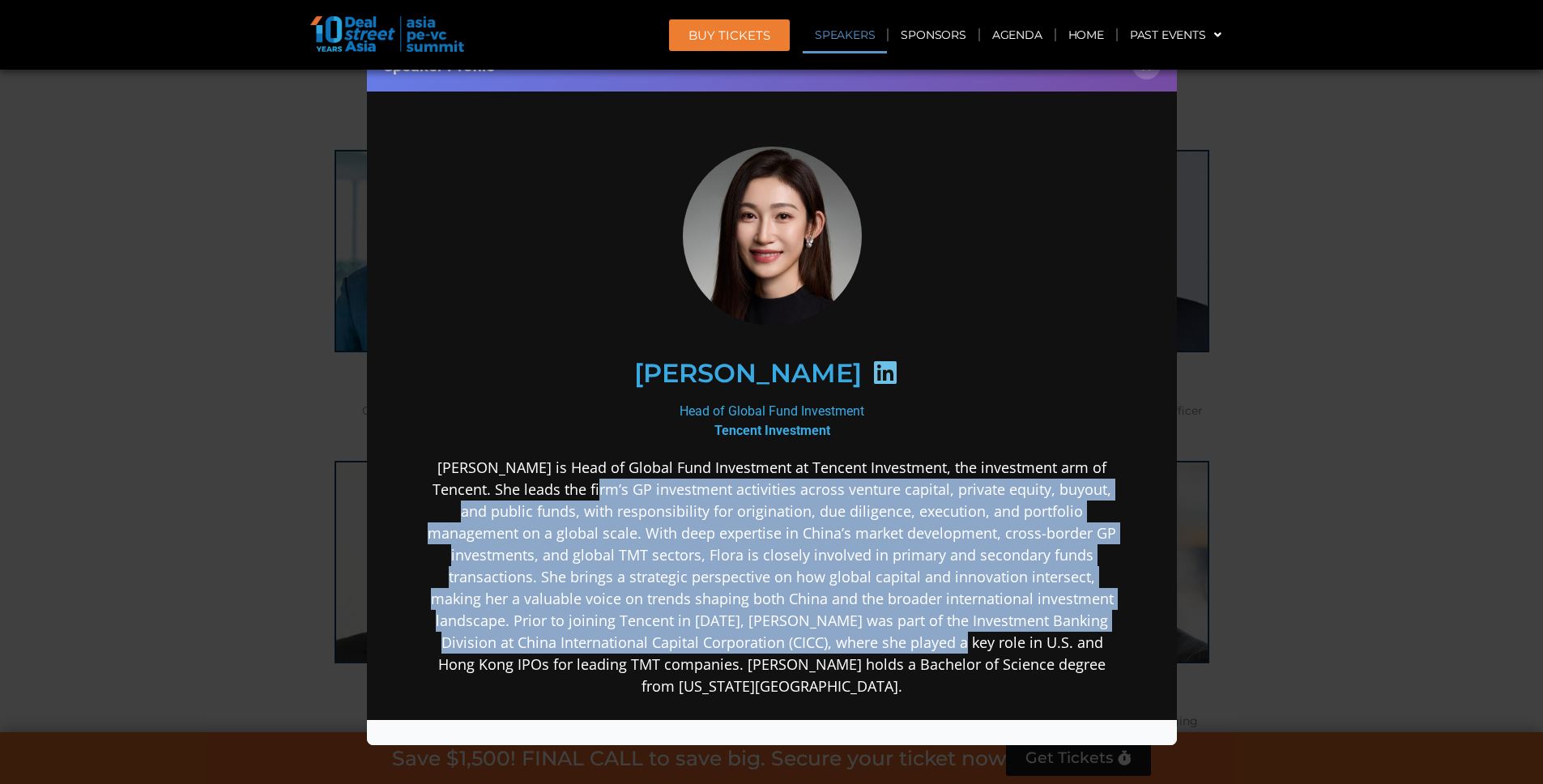
drag, startPoint x: 555, startPoint y: 492, endPoint x: 809, endPoint y: 631, distance: 289.5
click at [809, 629] on p "[PERSON_NAME] is Head of Global Fund Investment at Tencent Investment, the inve…" at bounding box center [771, 577] width 700 height 240
click at [809, 631] on p "[PERSON_NAME] is Head of Global Fund Investment at Tencent Investment, the inve…" at bounding box center [771, 577] width 700 height 240
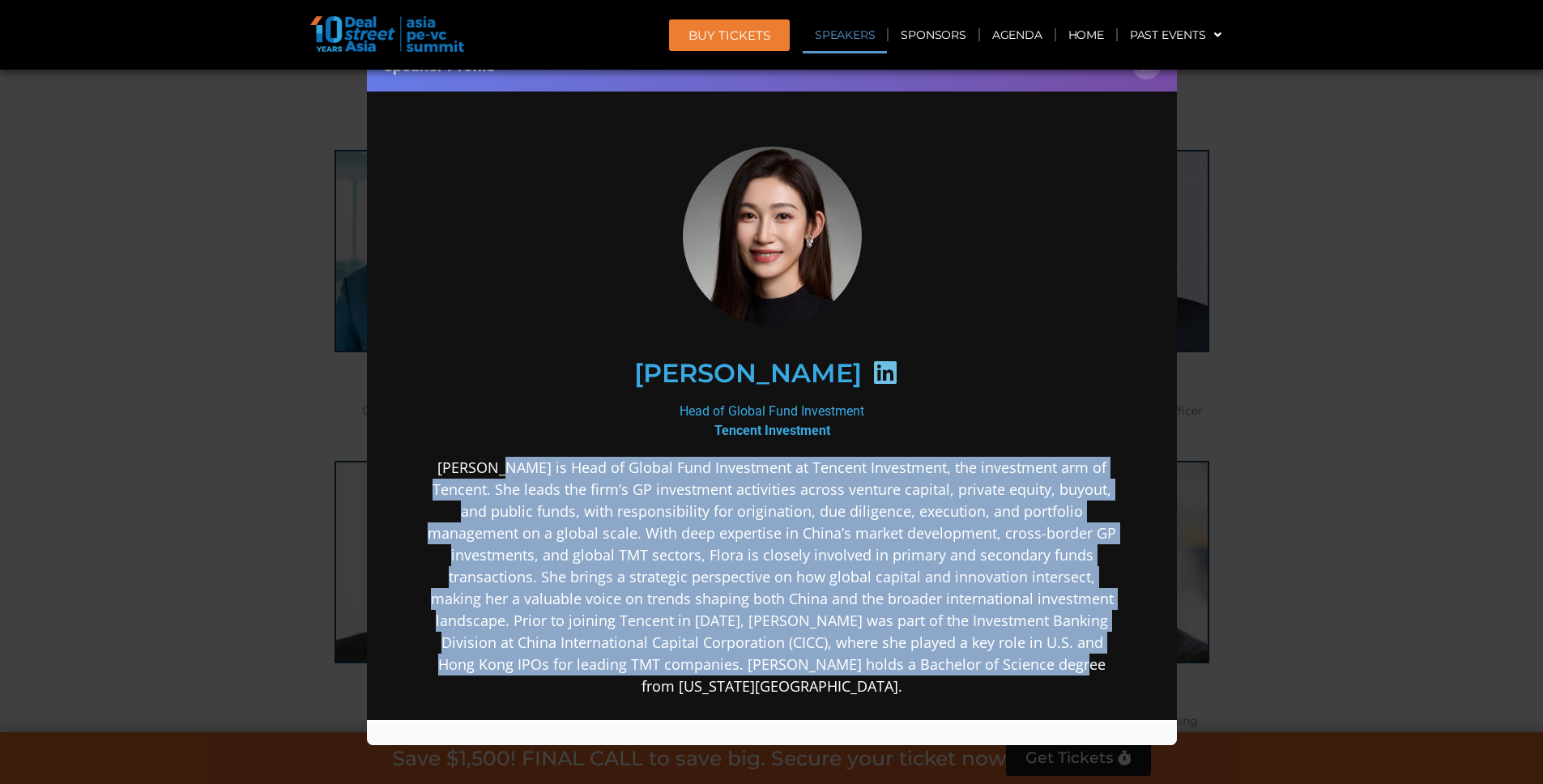
drag, startPoint x: 992, startPoint y: 651, endPoint x: 479, endPoint y: 470, distance: 544.0
click at [479, 470] on p "[PERSON_NAME] is Head of Global Fund Investment at Tencent Investment, the inve…" at bounding box center [771, 577] width 700 height 240
drag, startPoint x: 443, startPoint y: 467, endPoint x: 912, endPoint y: 672, distance: 511.8
click at [912, 672] on p "[PERSON_NAME] is Head of Global Fund Investment at Tencent Investment, the inve…" at bounding box center [771, 577] width 700 height 240
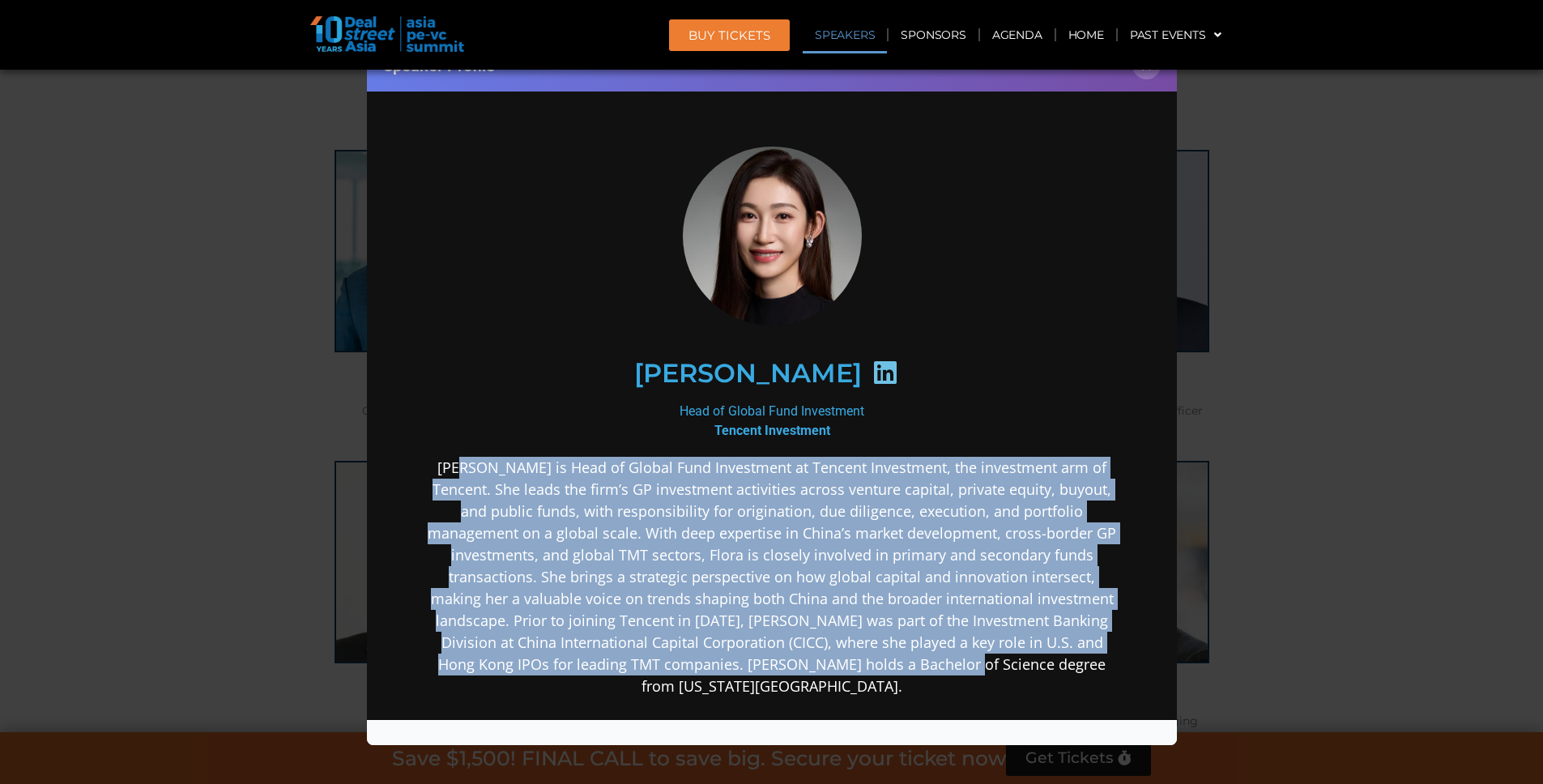
click at [912, 672] on p "[PERSON_NAME] is Head of Global Fund Investment at Tencent Investment, the inve…" at bounding box center [771, 577] width 700 height 240
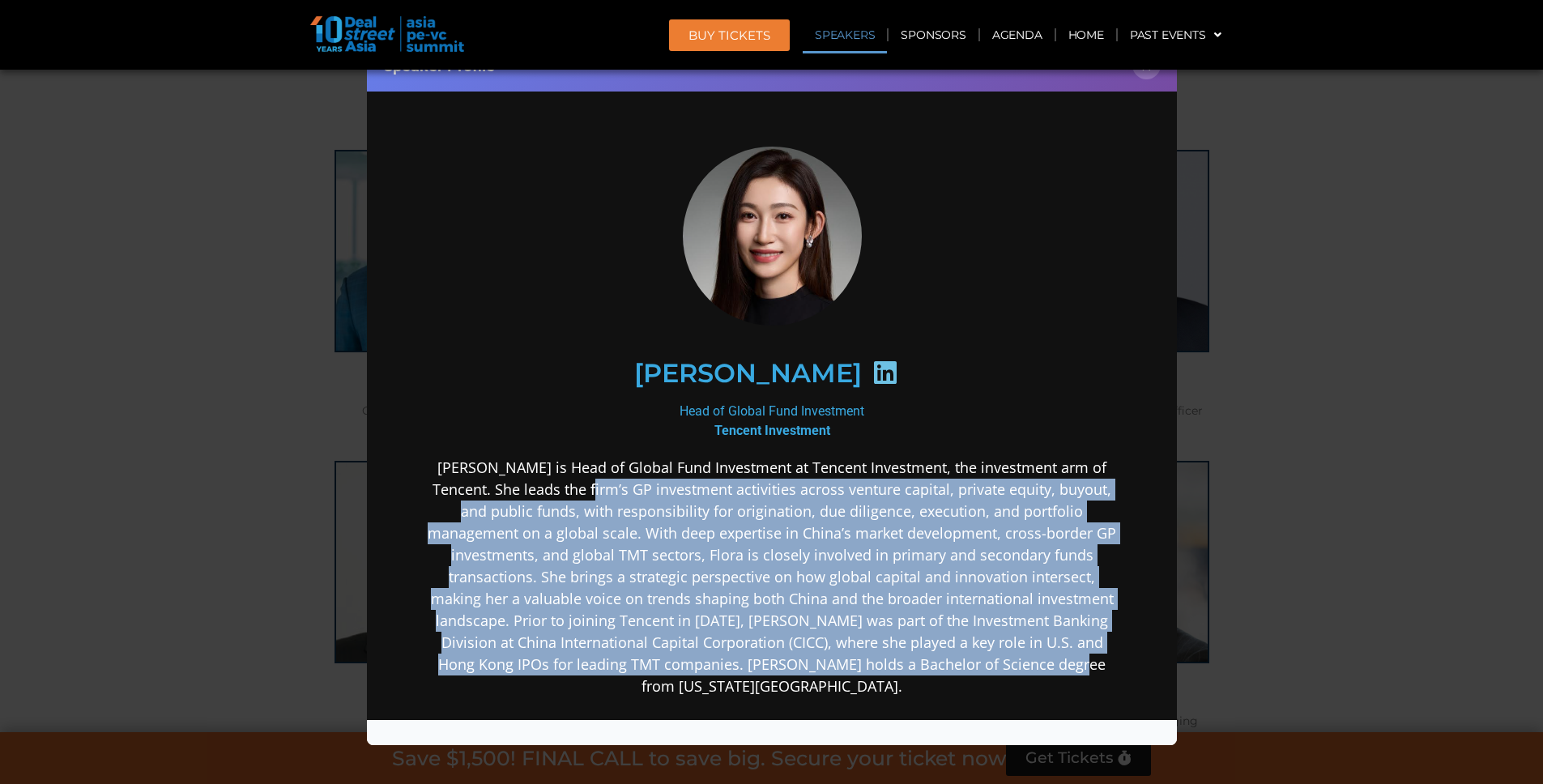
drag, startPoint x: 1008, startPoint y: 666, endPoint x: 548, endPoint y: 488, distance: 493.2
click at [548, 488] on p "[PERSON_NAME] is Head of Global Fund Investment at Tencent Investment, the inve…" at bounding box center [771, 577] width 700 height 240
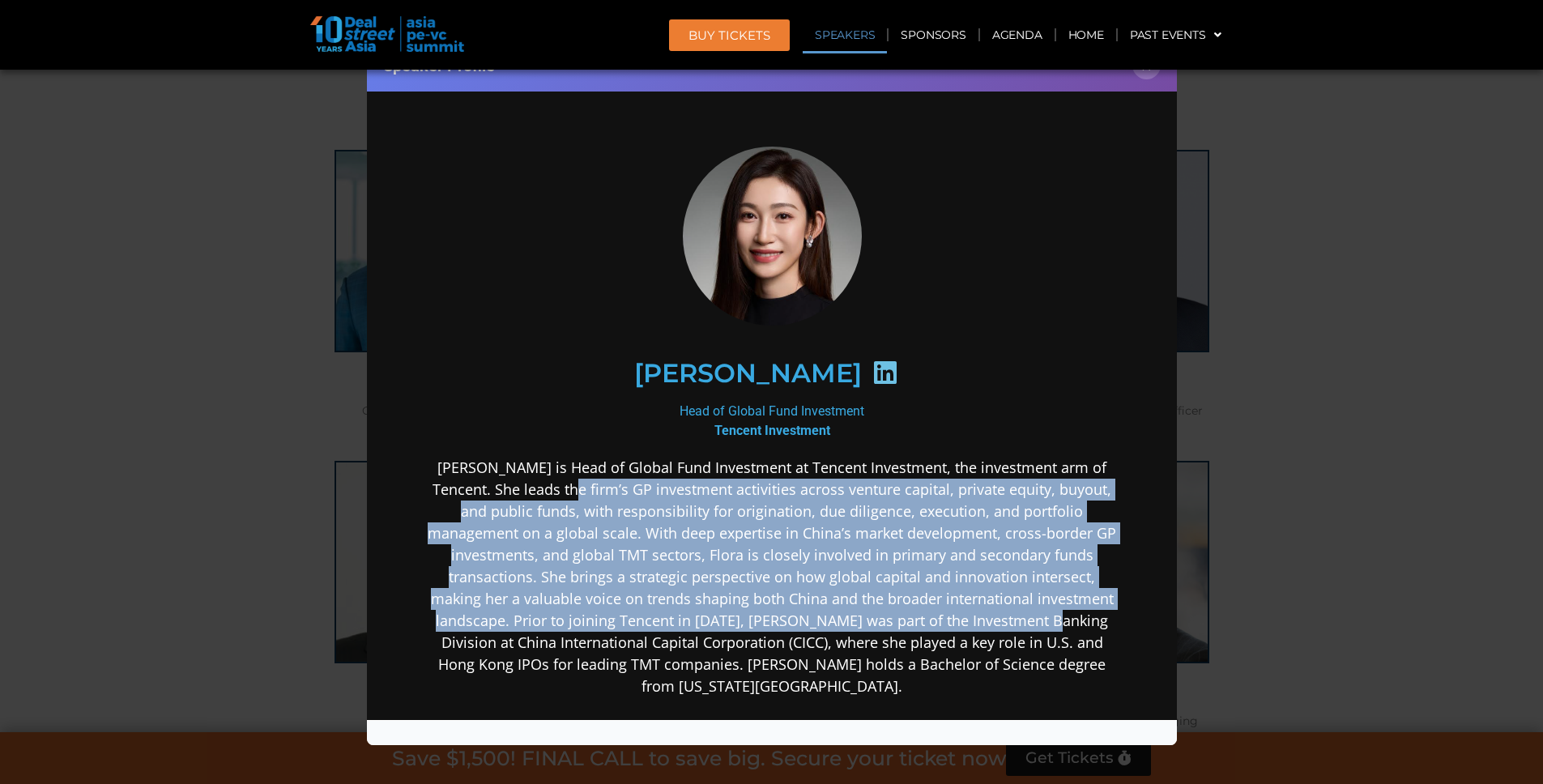
drag, startPoint x: 542, startPoint y: 488, endPoint x: 915, endPoint y: 643, distance: 403.9
click at [914, 643] on p "[PERSON_NAME] is Head of Global Fund Investment at Tencent Investment, the inve…" at bounding box center [771, 577] width 700 height 240
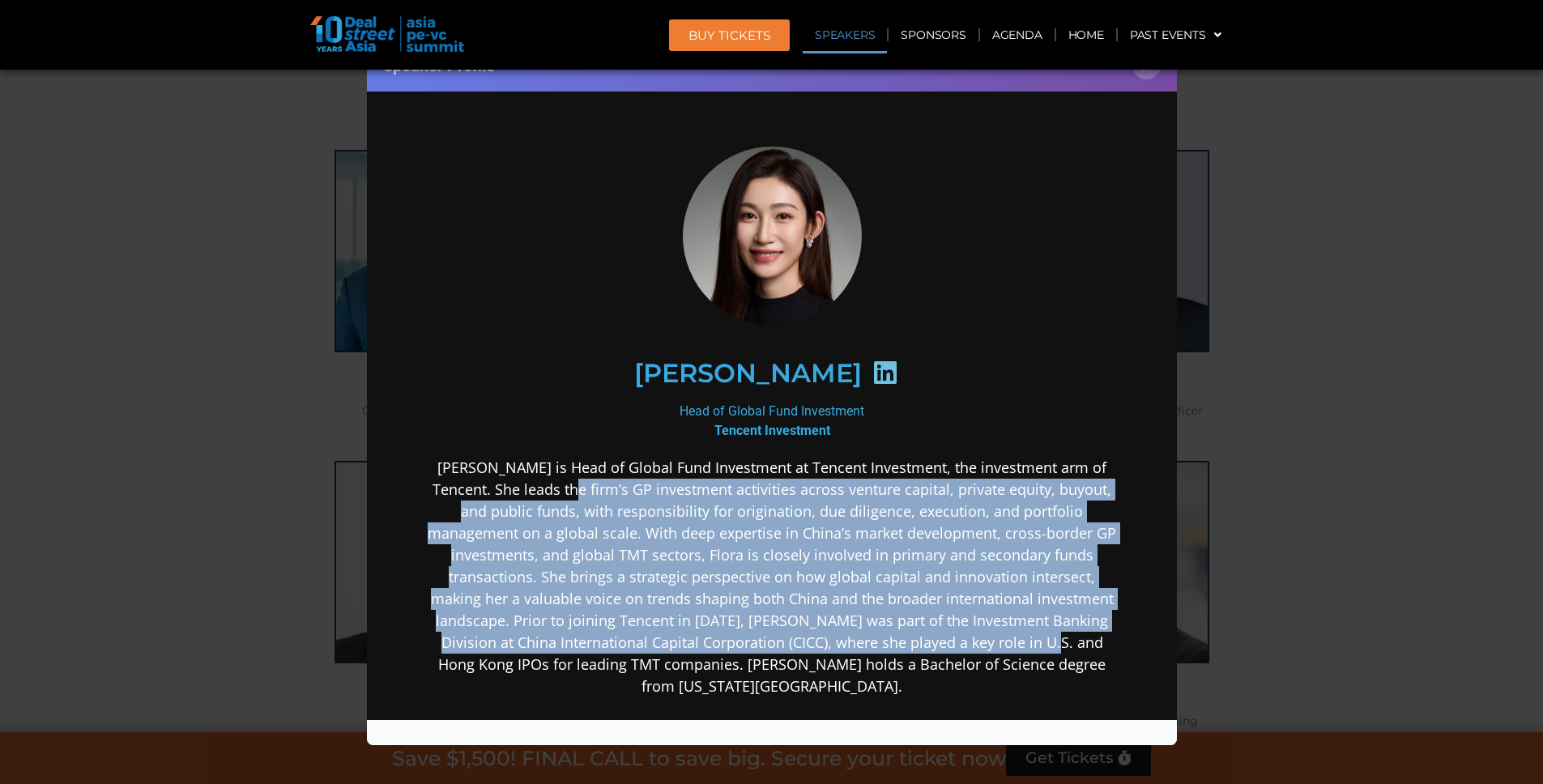
click at [915, 643] on p "[PERSON_NAME] is Head of Global Fund Investment at Tencent Investment, the inve…" at bounding box center [771, 577] width 700 height 240
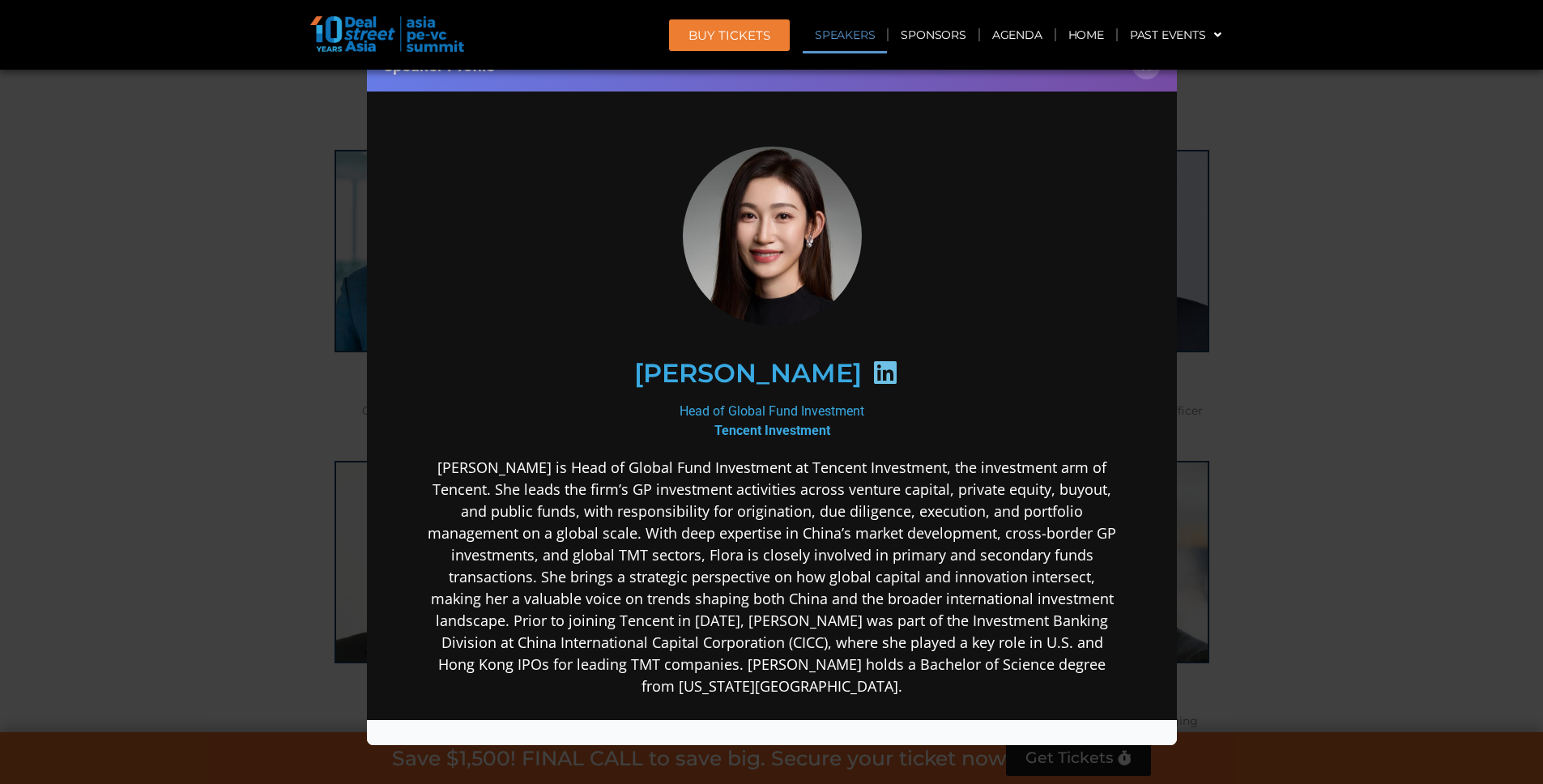
click at [871, 380] on icon at bounding box center [884, 373] width 26 height 26
click at [871, 375] on icon at bounding box center [884, 373] width 26 height 26
click at [871, 372] on icon at bounding box center [884, 373] width 26 height 26
drag, startPoint x: 830, startPoint y: 372, endPoint x: 815, endPoint y: 371, distance: 15.0
click at [871, 372] on icon at bounding box center [884, 373] width 26 height 26
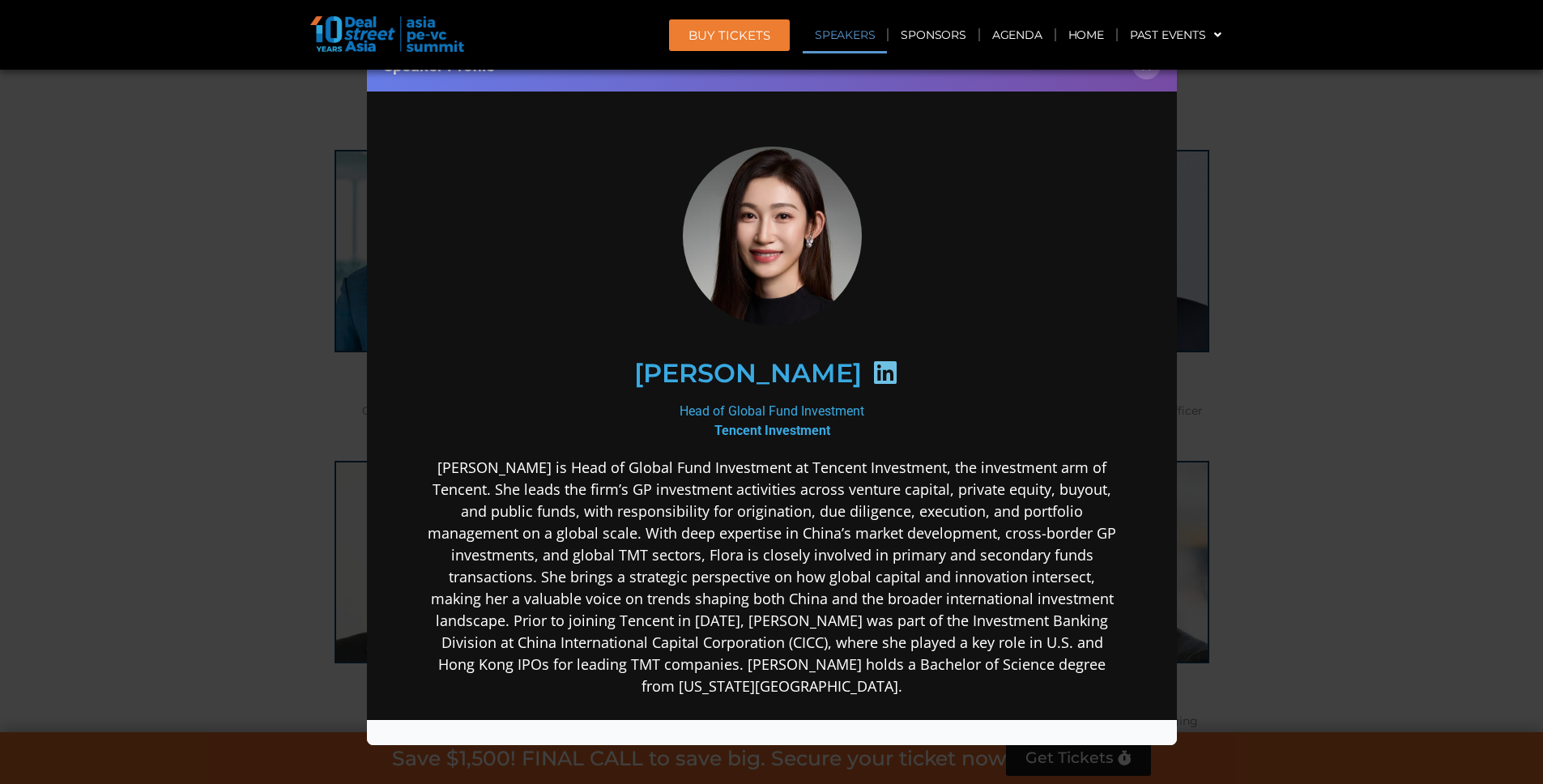
click at [770, 367] on h2 "[PERSON_NAME]" at bounding box center [747, 373] width 227 height 26
click at [871, 370] on icon at bounding box center [884, 373] width 26 height 26
click at [1280, 424] on div "Speaker Profile ×" at bounding box center [772, 392] width 1543 height 784
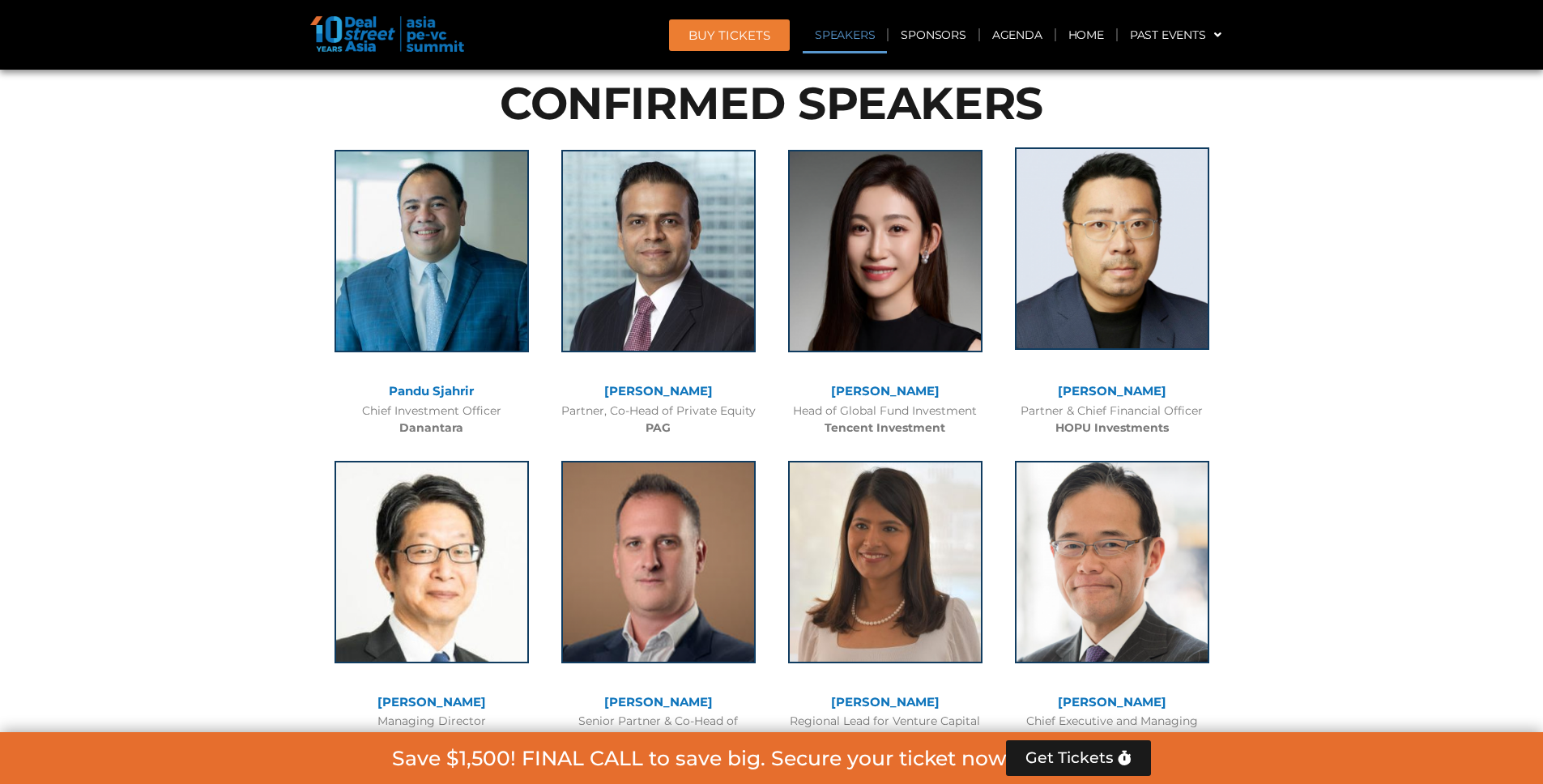
click at [1072, 293] on img at bounding box center [1112, 248] width 195 height 202
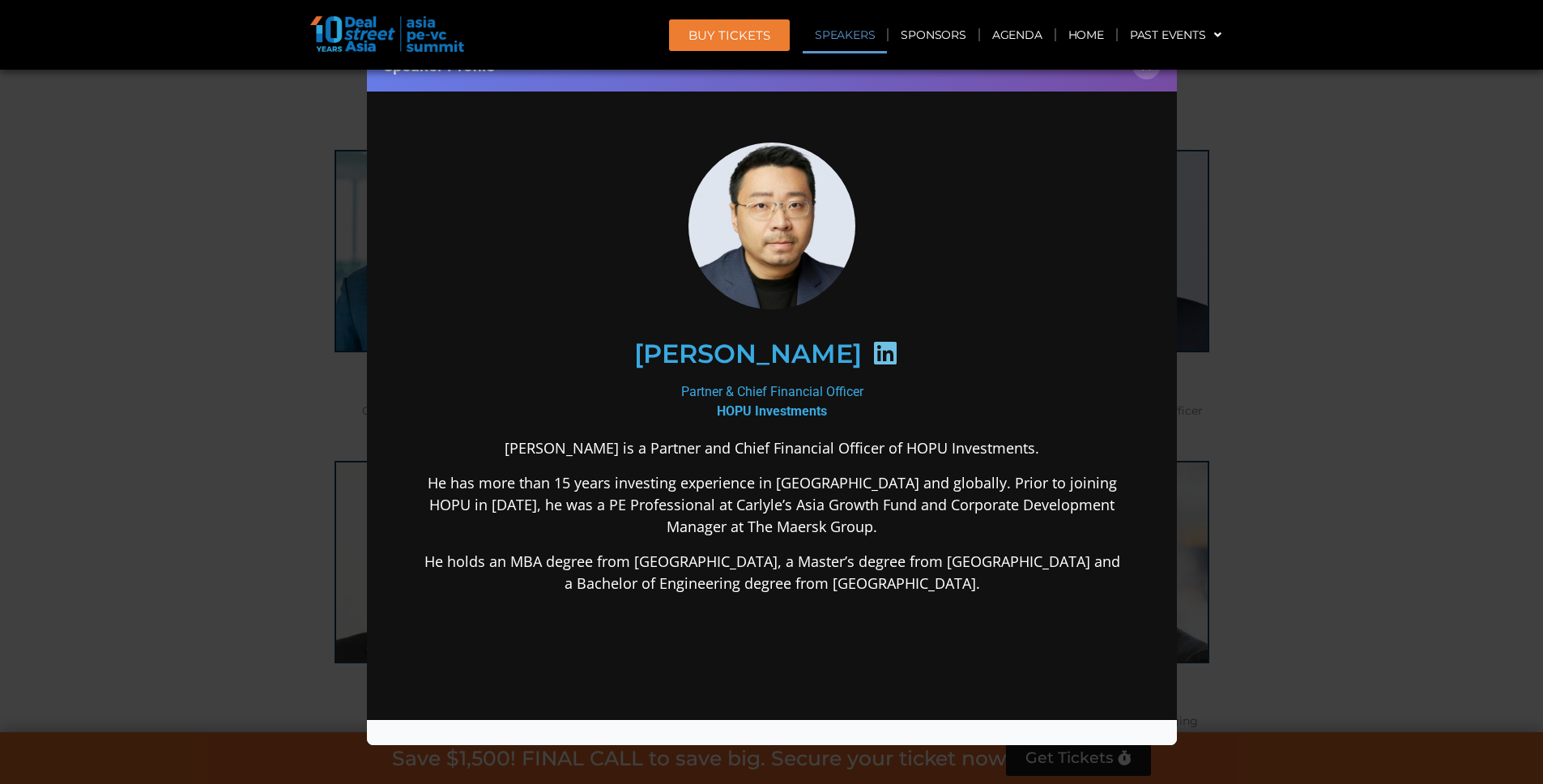
click at [1328, 338] on div "Speaker Profile ×" at bounding box center [772, 392] width 1543 height 784
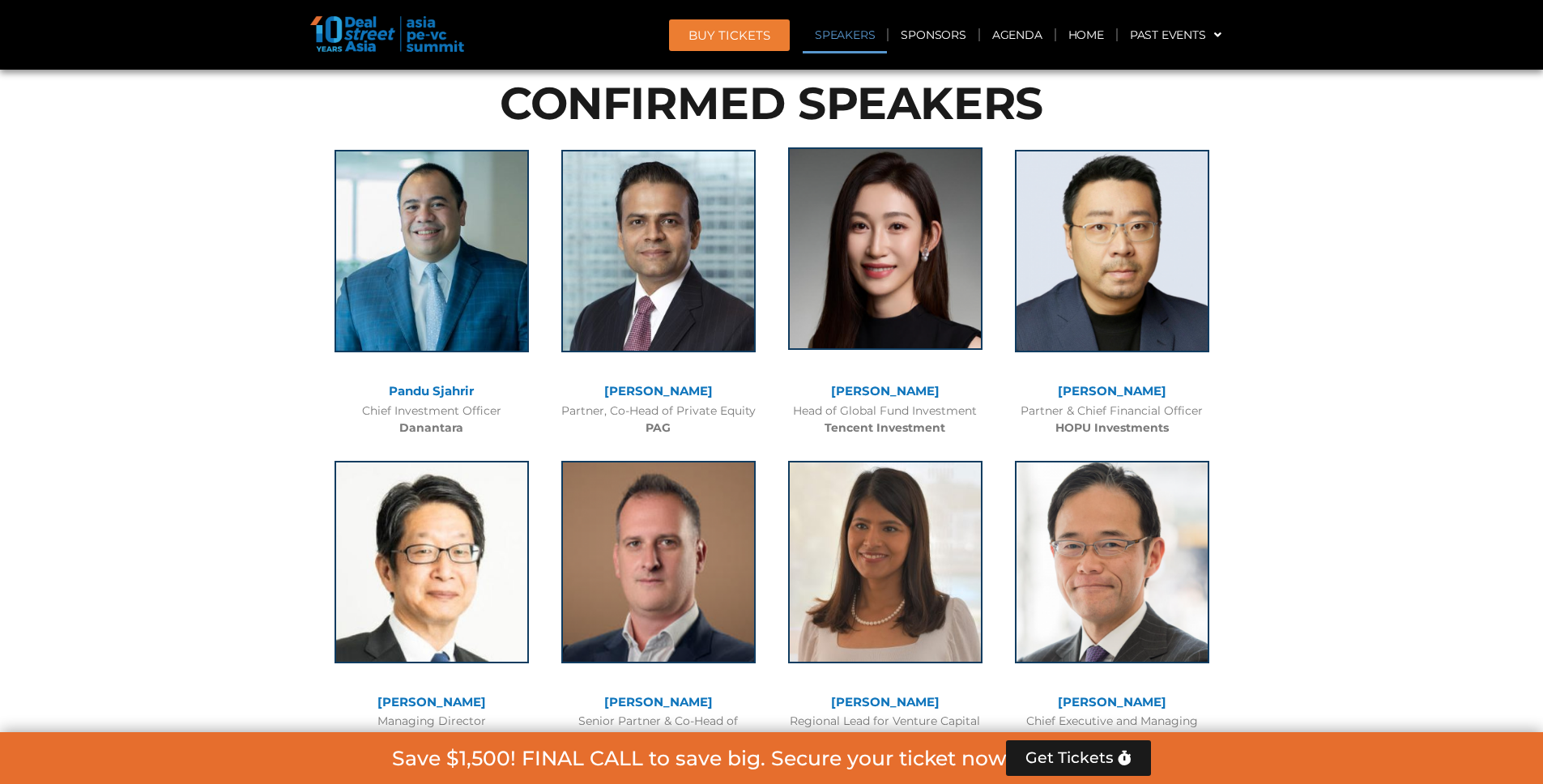
click at [964, 281] on img at bounding box center [886, 248] width 195 height 202
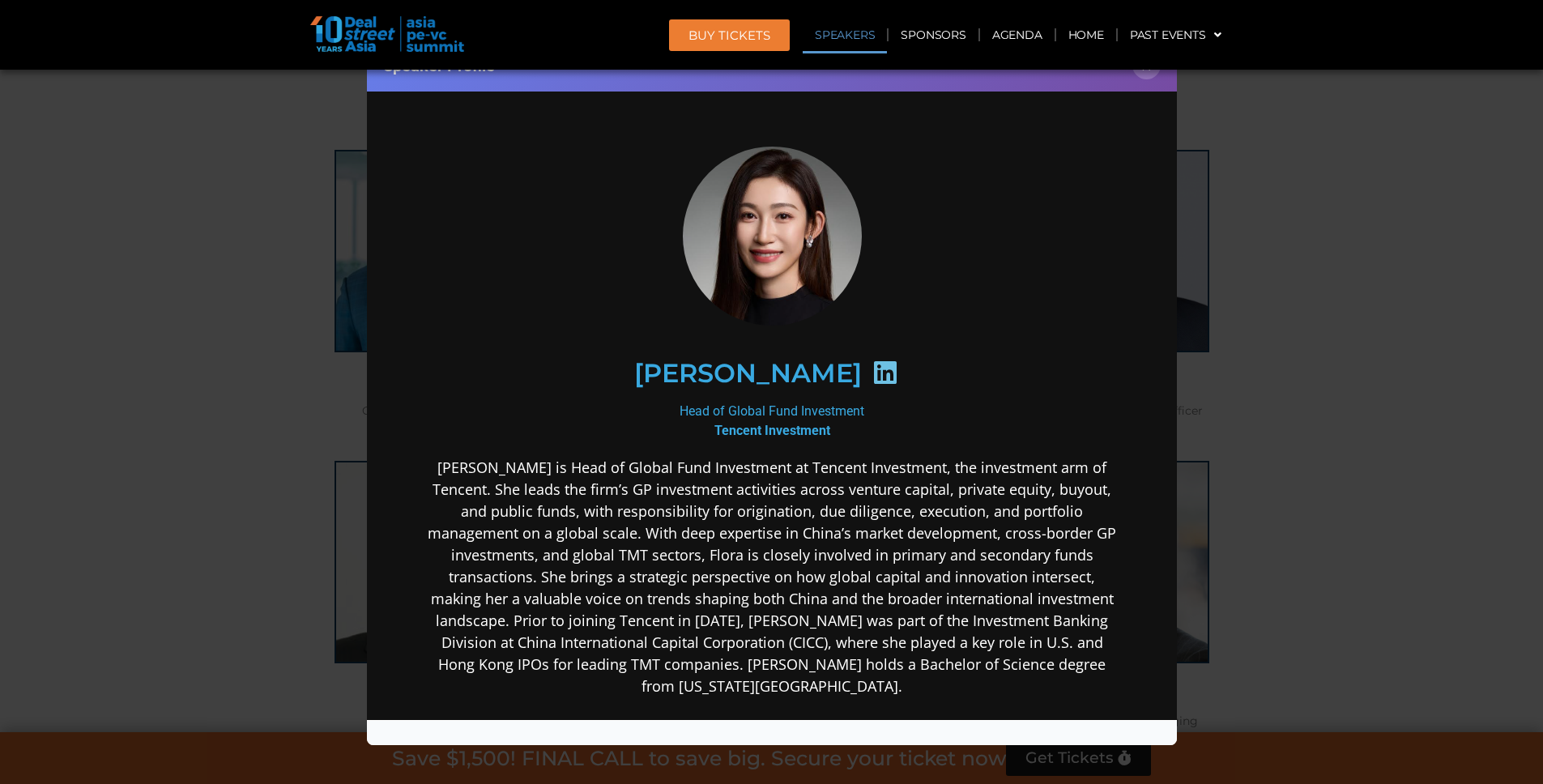
click at [1269, 339] on div "Speaker Profile ×" at bounding box center [772, 392] width 1543 height 784
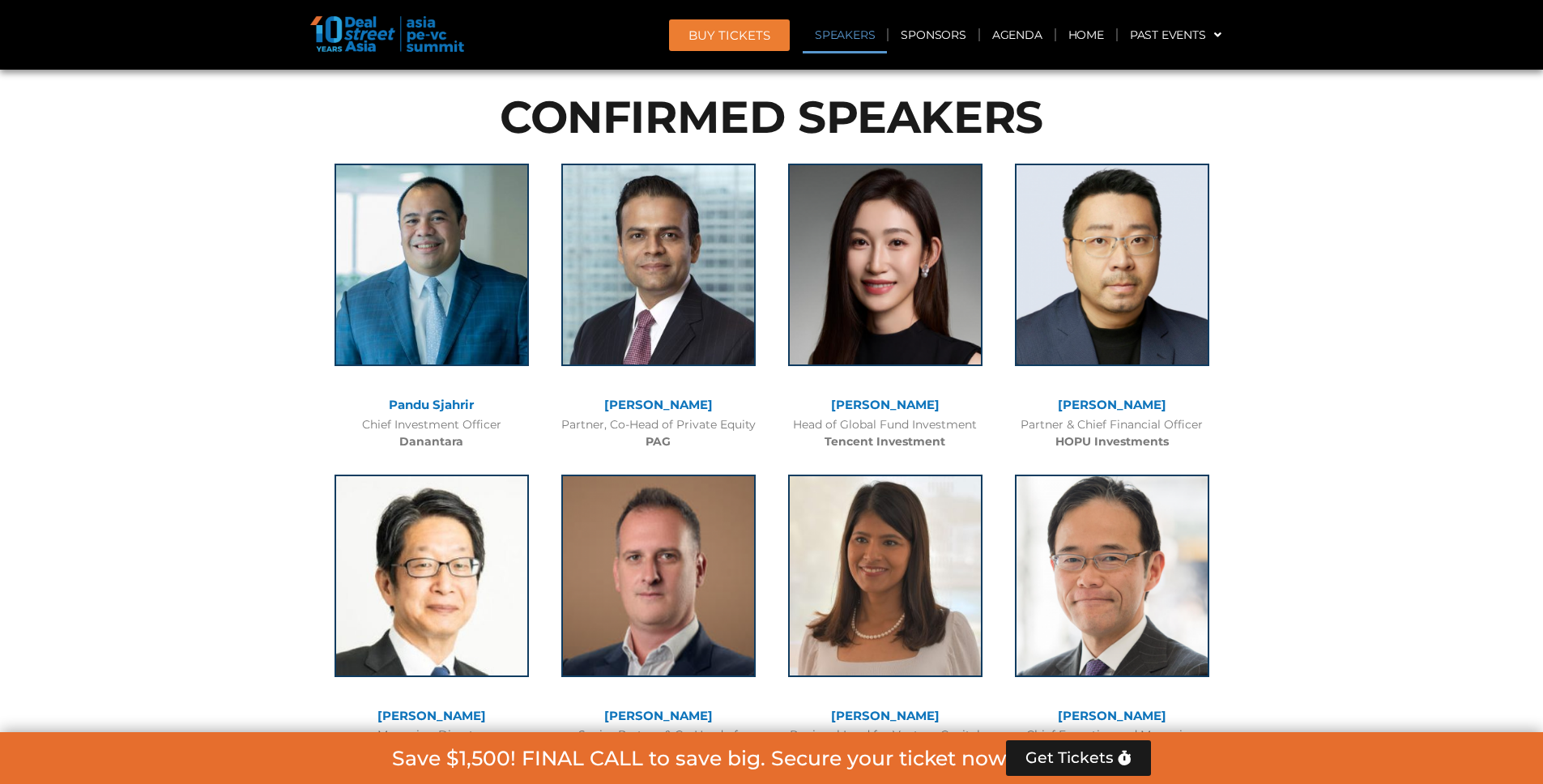
scroll to position [1876, 0]
